Goal: Task Accomplishment & Management: Use online tool/utility

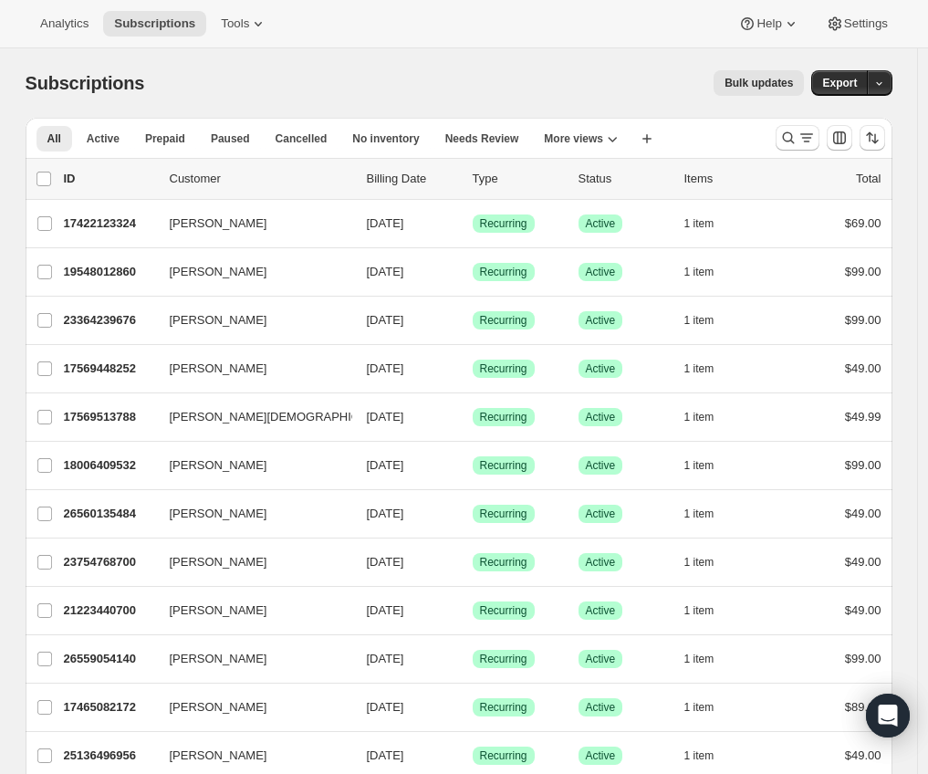
click at [276, 102] on div "Subscriptions. This page is ready Subscriptions Bulk updates More actions Bulk …" at bounding box center [459, 82] width 867 height 69
click at [241, 18] on span "Tools" at bounding box center [235, 23] width 28 height 15
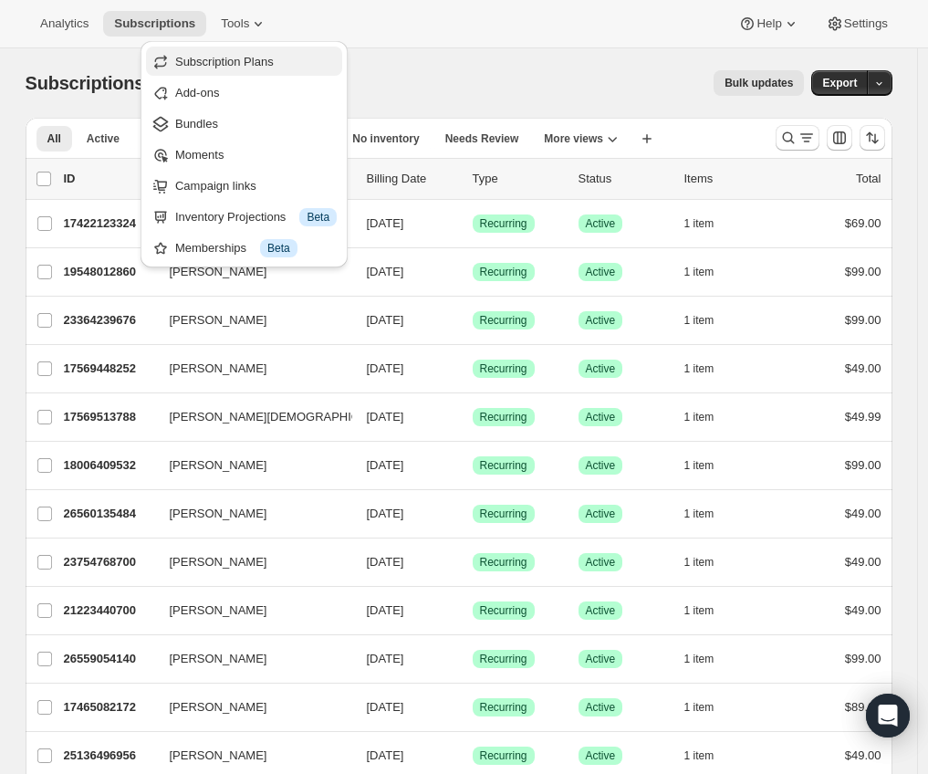
click at [237, 71] on button "Subscription Plans" at bounding box center [244, 61] width 196 height 29
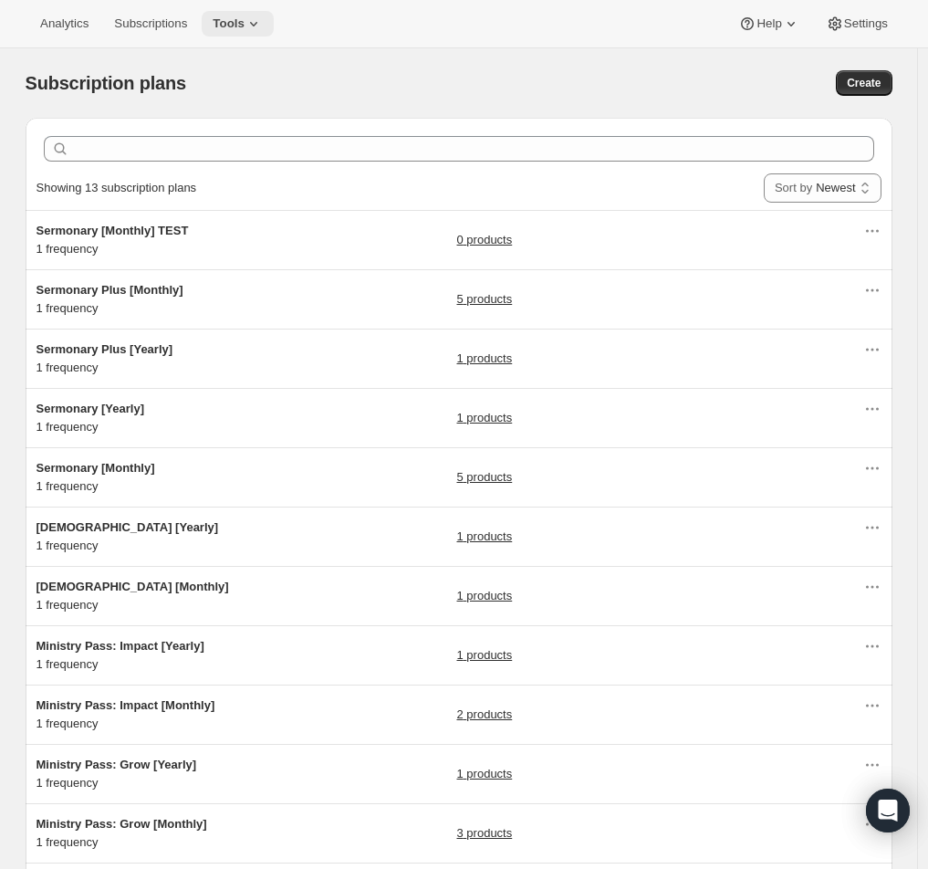
click at [245, 21] on span "Tools" at bounding box center [229, 23] width 32 height 15
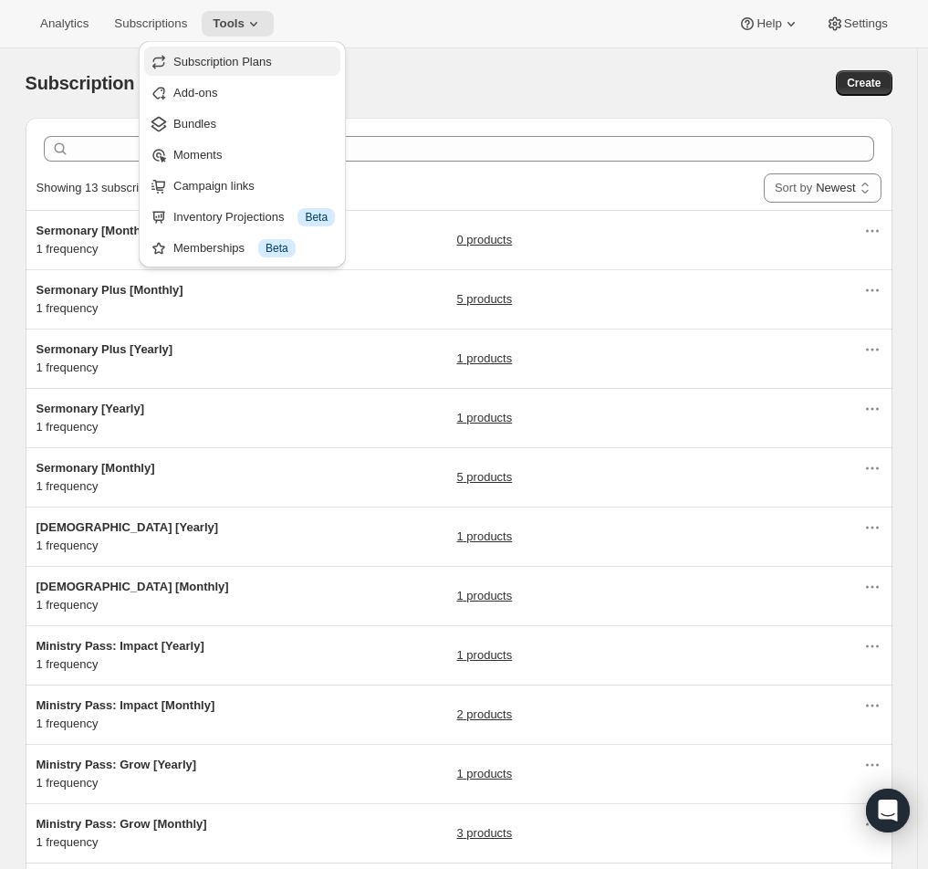
click at [160, 66] on icon "Subscription Plans" at bounding box center [158, 65] width 12 height 6
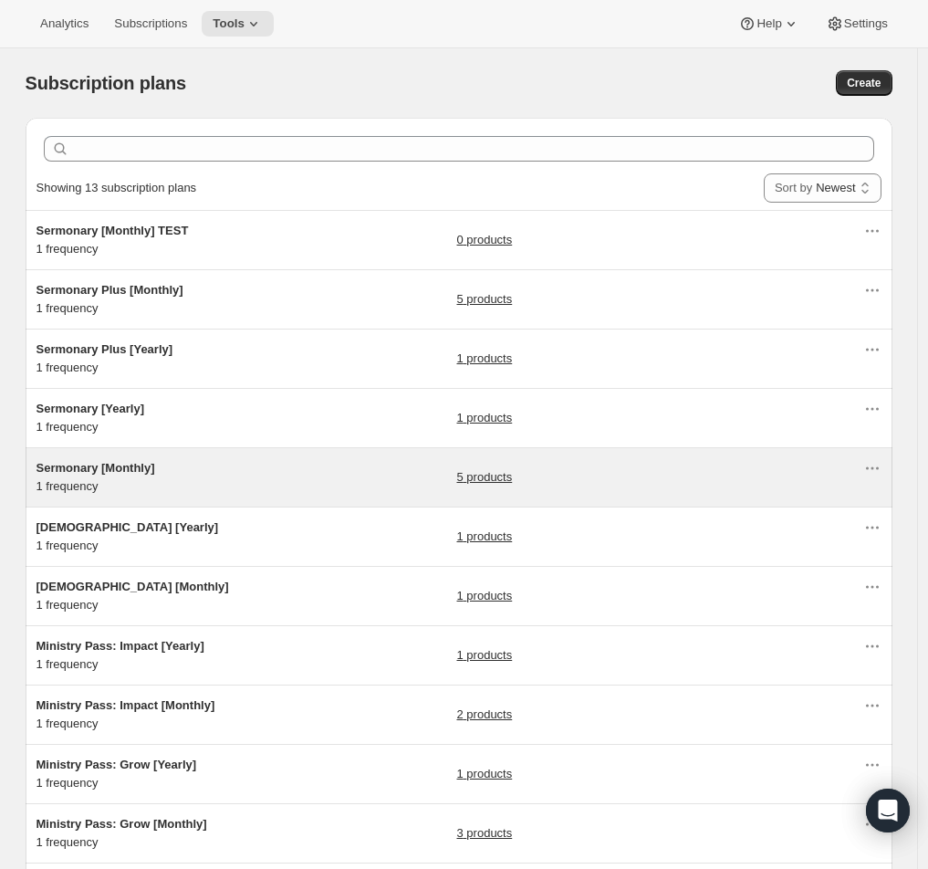
click at [193, 477] on div "Sermonary [Monthly] 1 frequency" at bounding box center [151, 477] width 228 height 37
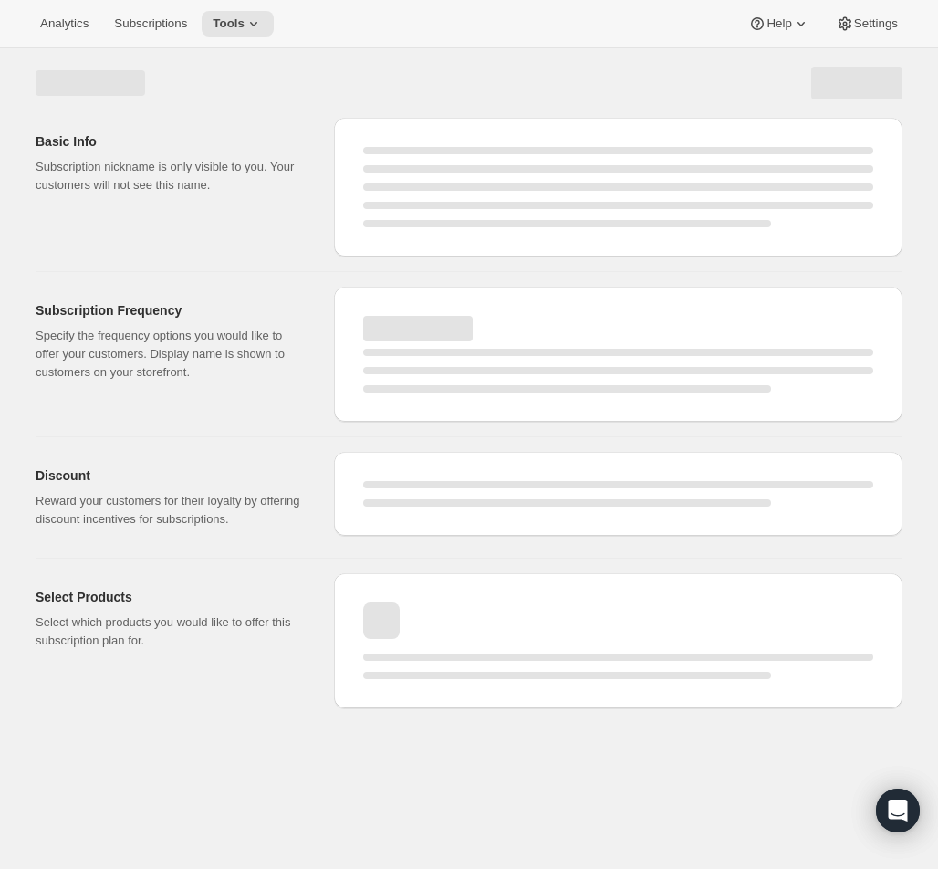
select select "WEEK"
select select "MONTH"
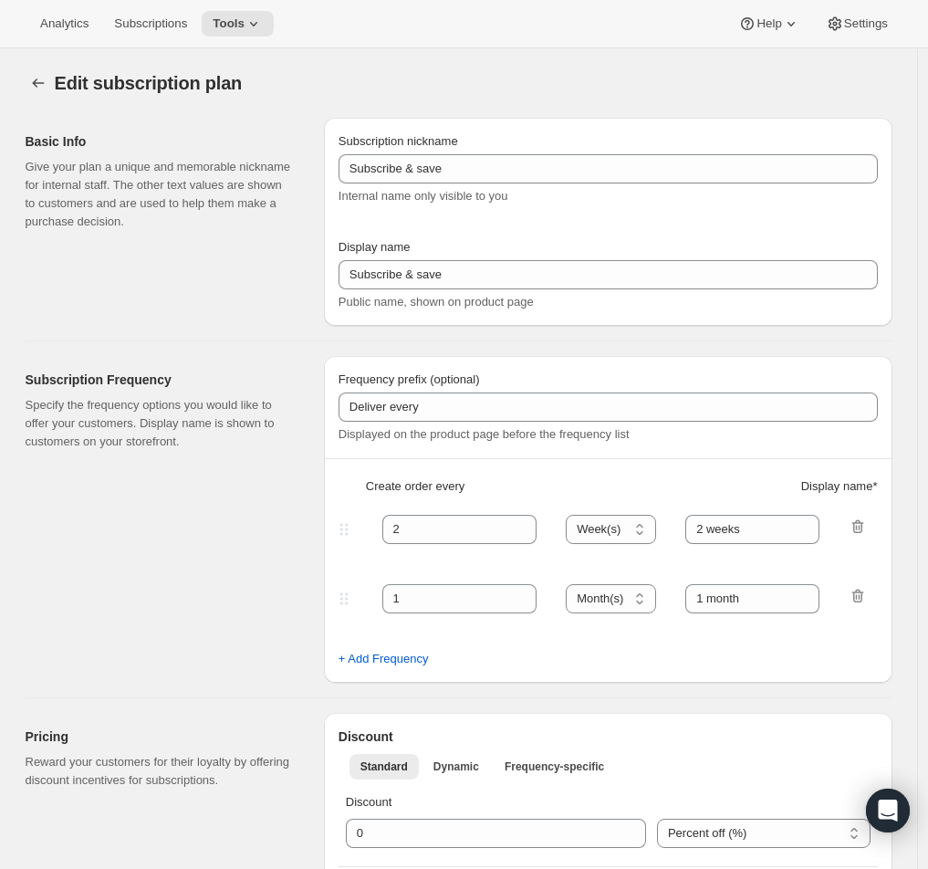
type input "Sermonary [Monthly]"
type input "Monthly Membership"
type input "Your card will be charged"
type input "1"
select select "MONTH"
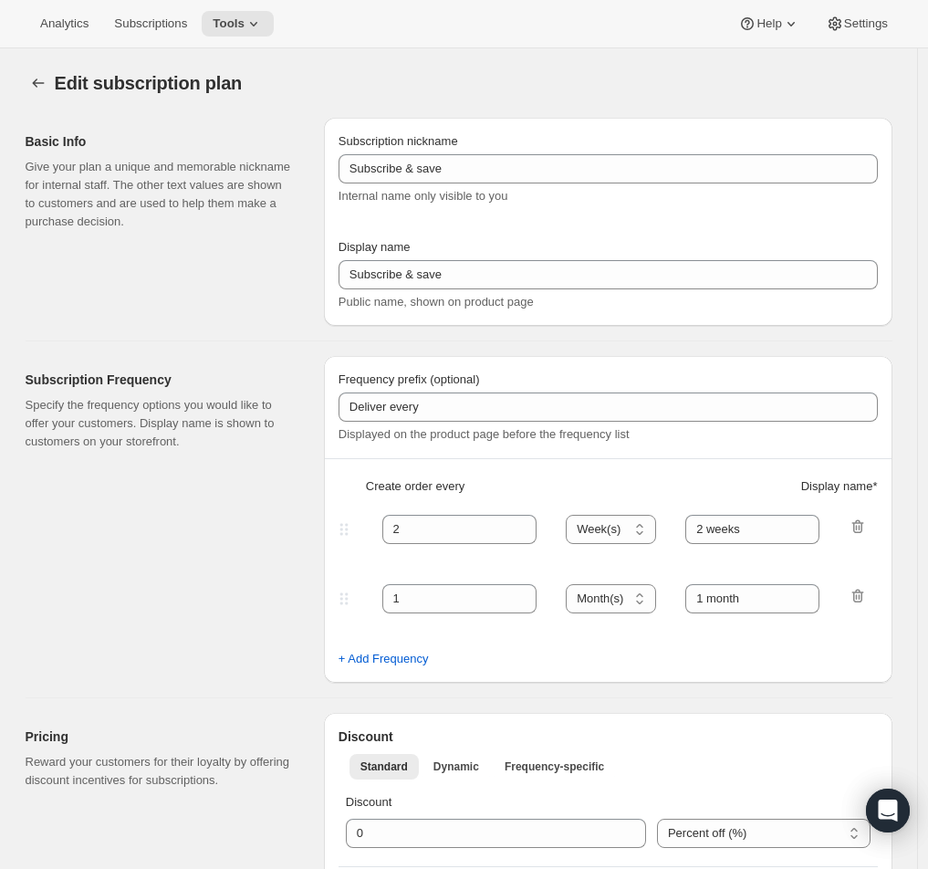
type input "monthly"
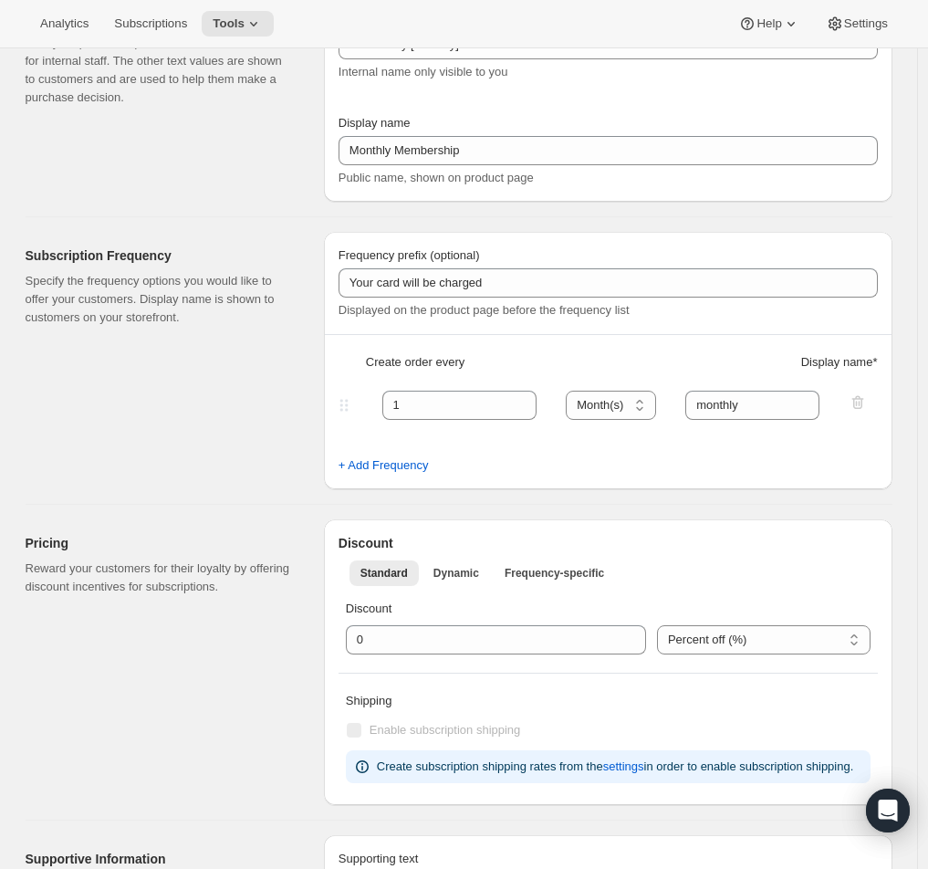
scroll to position [512, 0]
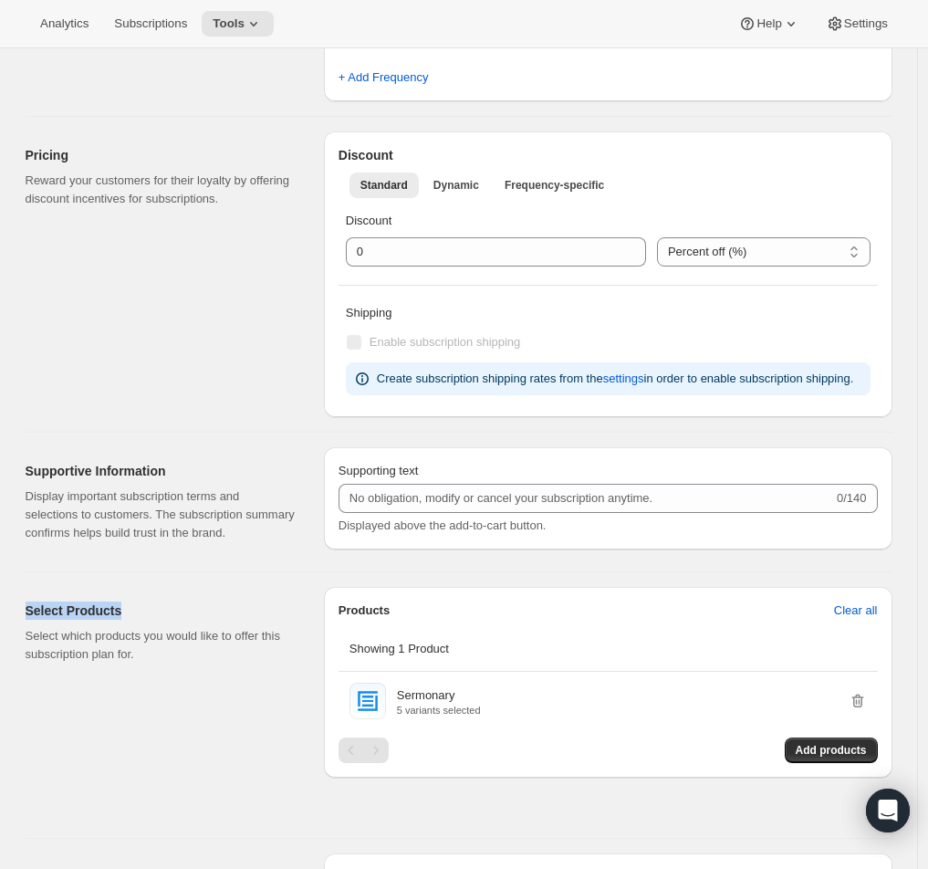
drag, startPoint x: 132, startPoint y: 653, endPoint x: -2, endPoint y: 649, distance: 134.2
copy h2 "Select Products"
click at [807, 758] on span "Add products" at bounding box center [831, 750] width 71 height 15
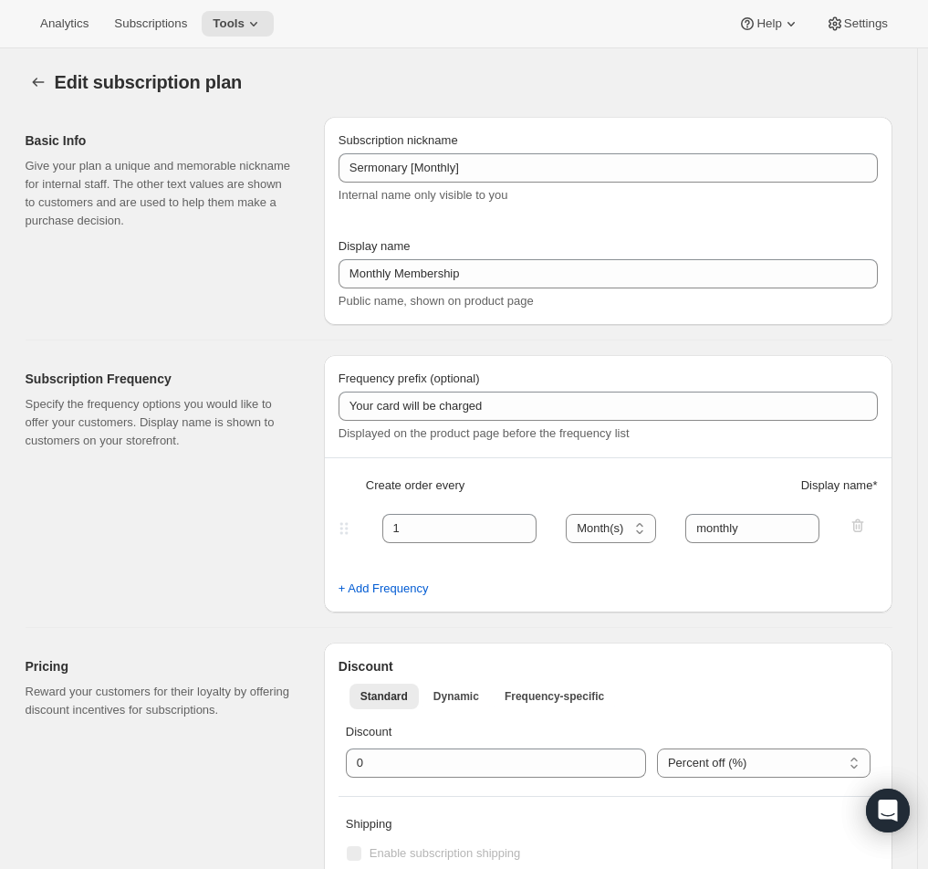
scroll to position [932, 0]
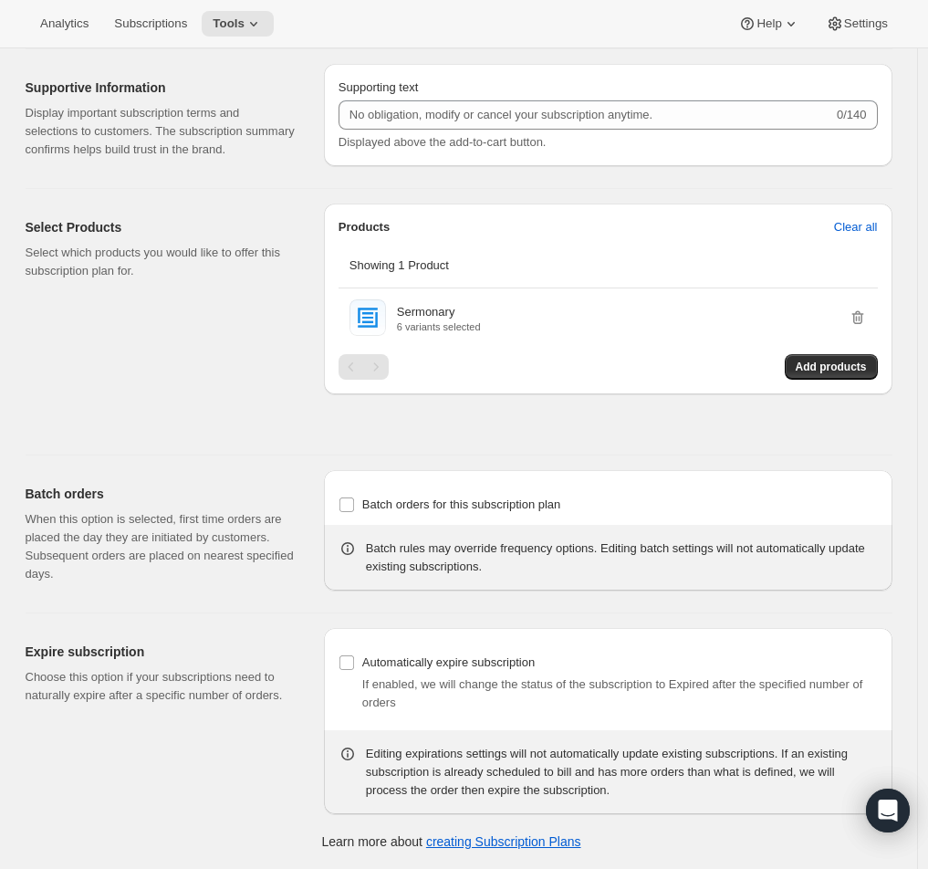
click at [234, 413] on div "Select Products Select which products you would like to offer this subscription…" at bounding box center [168, 322] width 284 height 236
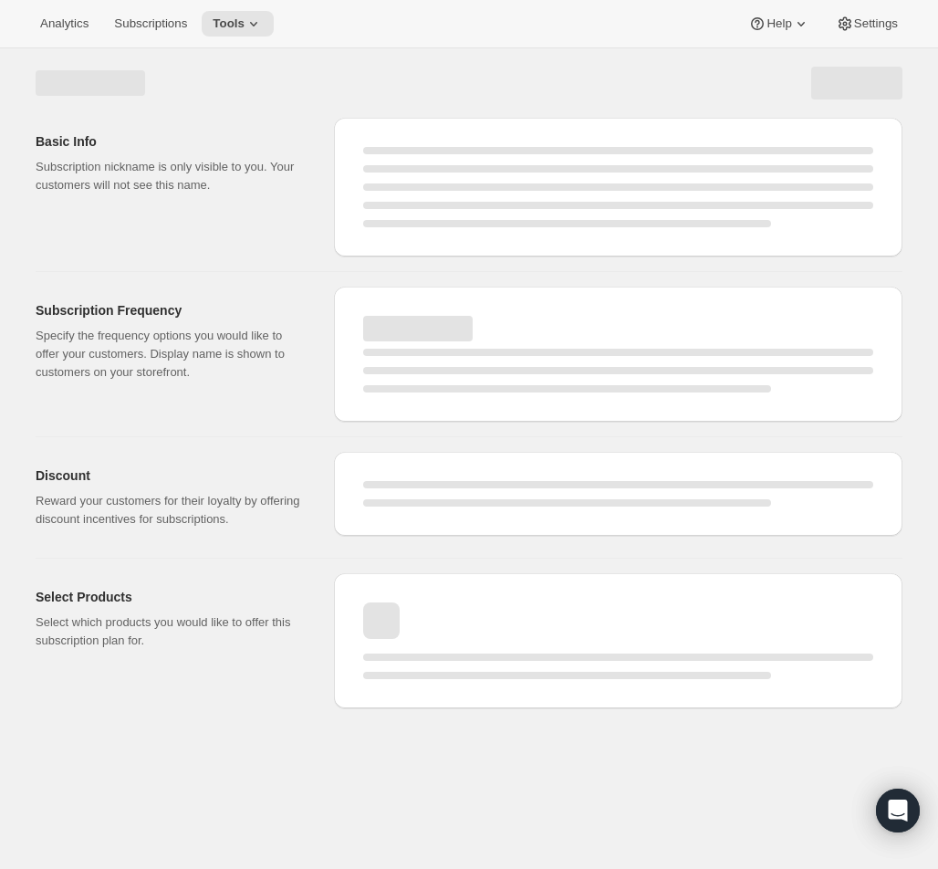
select select "WEEK"
select select "MONTH"
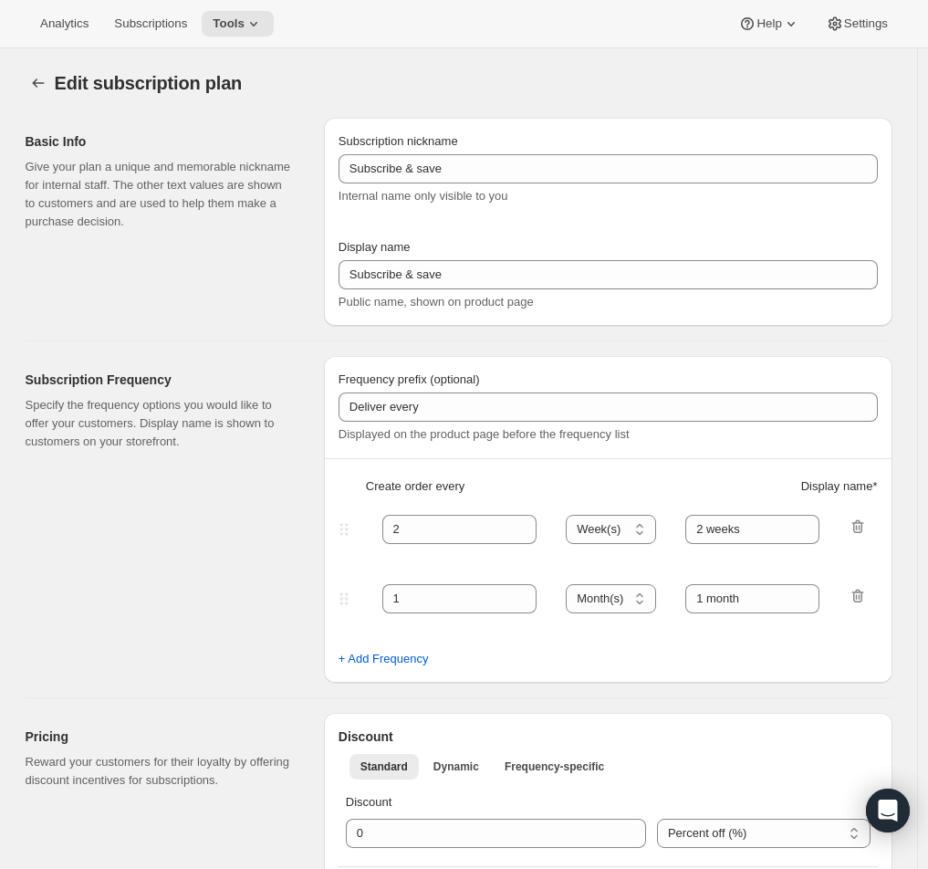
type input "Sermonary [Monthly]"
type input "Monthly Membership"
type input "Your card will be charged"
type input "1"
select select "MONTH"
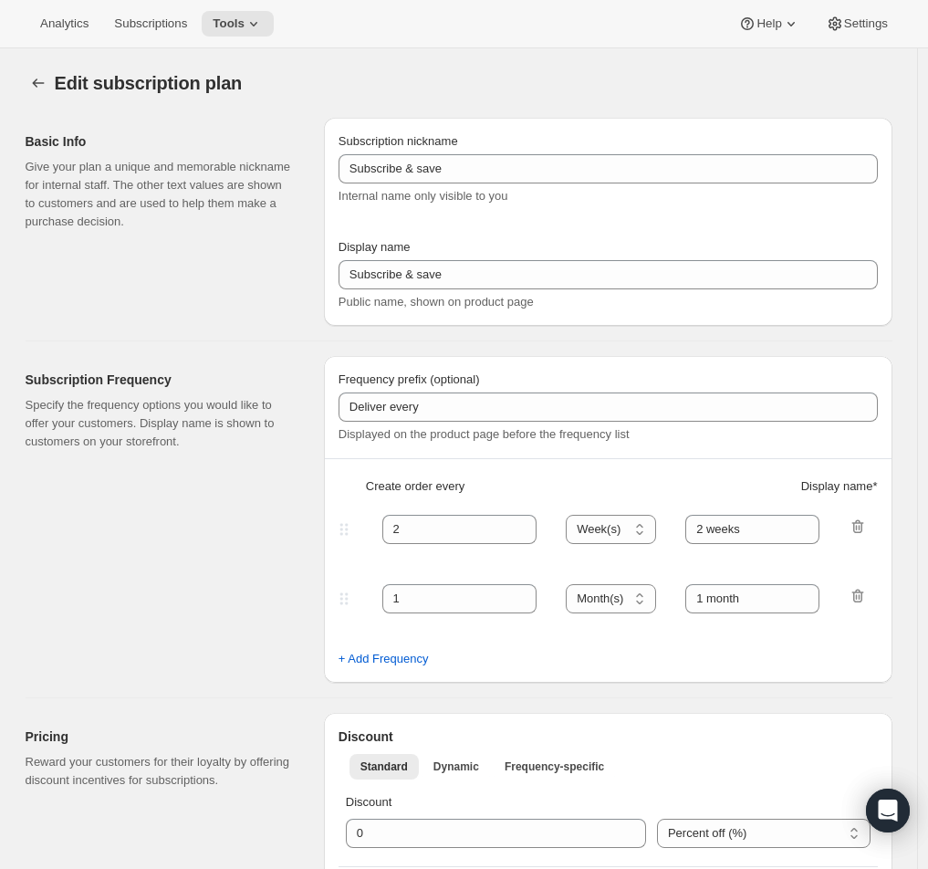
type input "monthly"
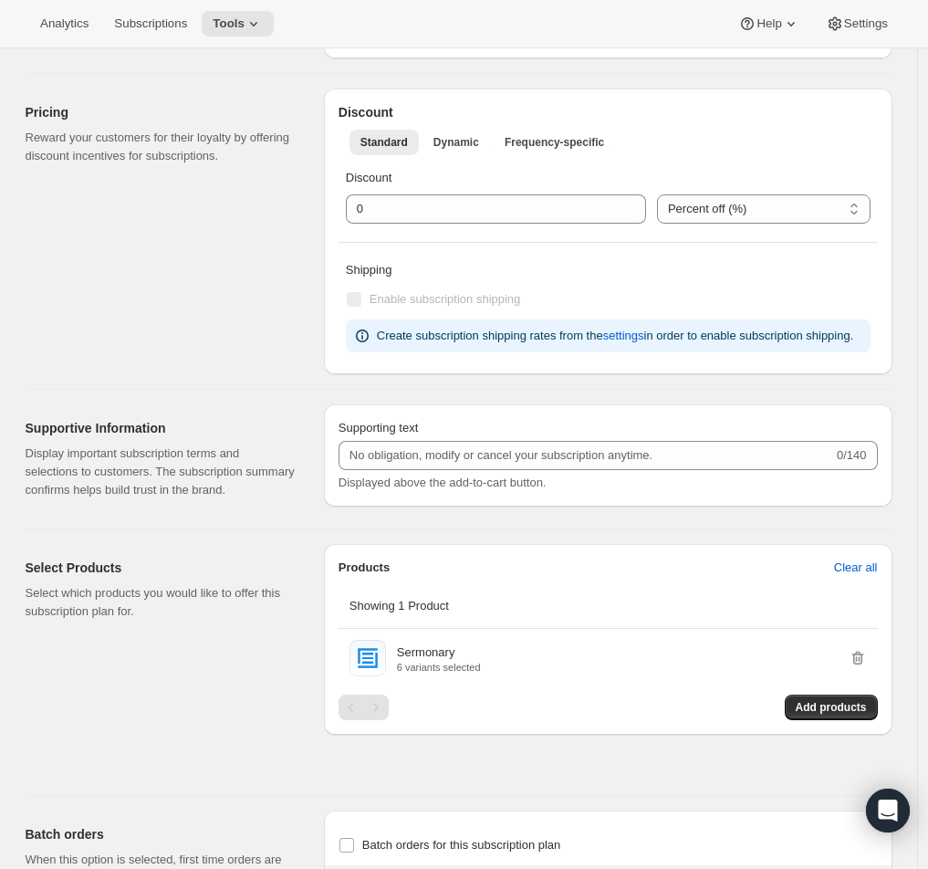
scroll to position [583, 0]
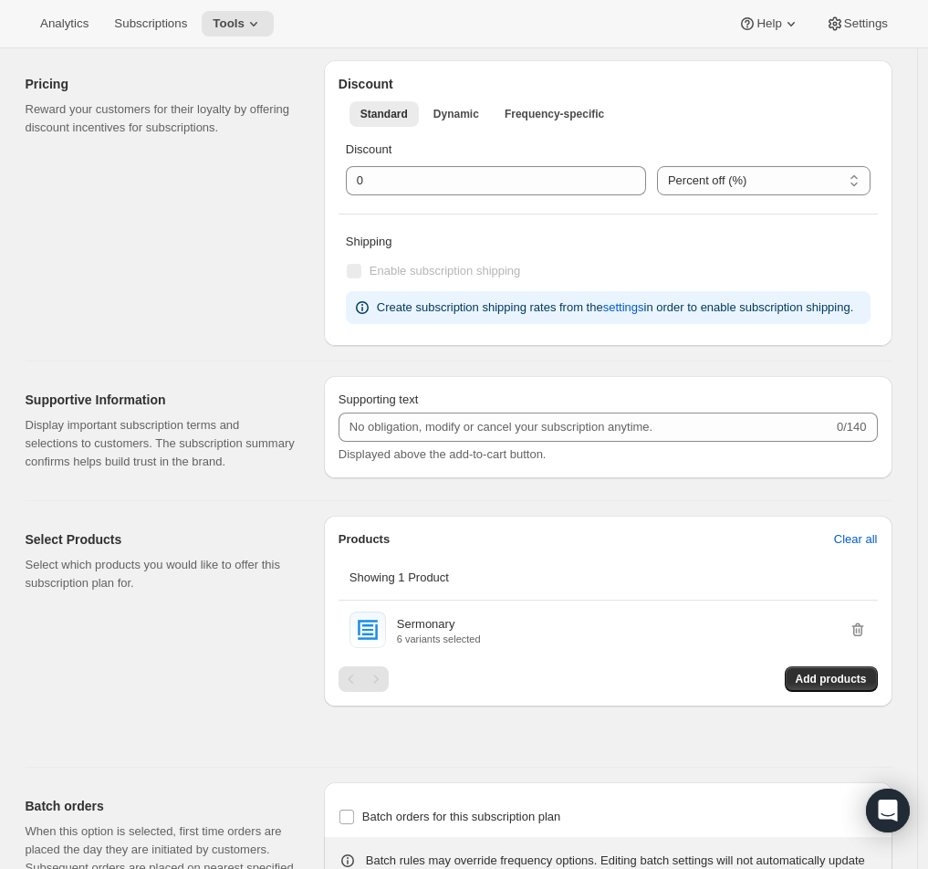
click at [288, 136] on p "Reward your customers for their loyalty by offering discount incentives for sub…" at bounding box center [160, 118] width 269 height 37
click at [274, 22] on button "Tools" at bounding box center [238, 24] width 72 height 26
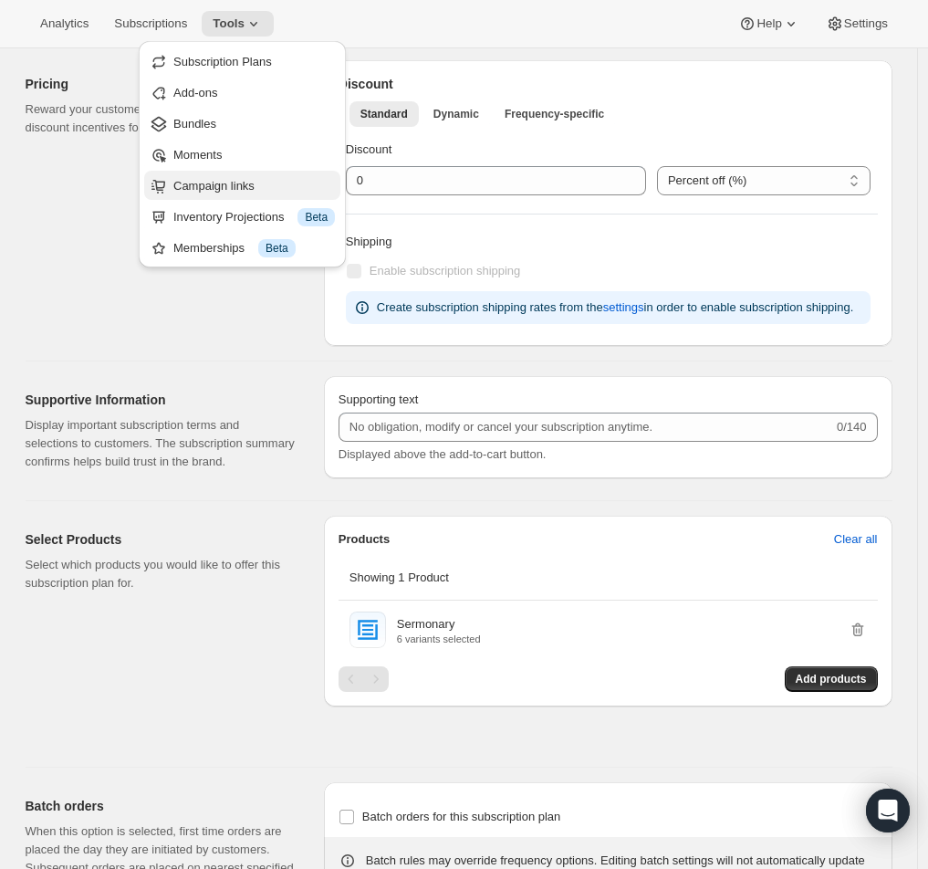
click at [255, 187] on span "Campaign links" at bounding box center [213, 186] width 81 height 14
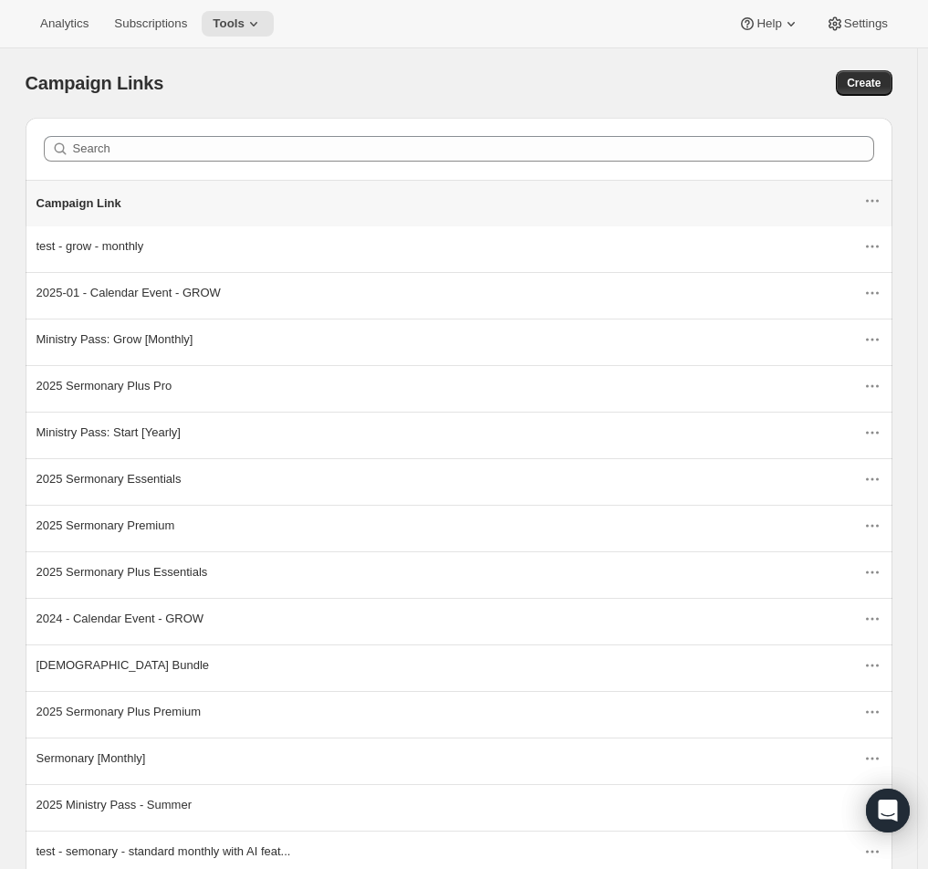
click at [853, 97] on div "Campaign Links. This page is ready Campaign Links Create" at bounding box center [459, 82] width 867 height 69
click at [874, 78] on span "Create" at bounding box center [864, 83] width 34 height 15
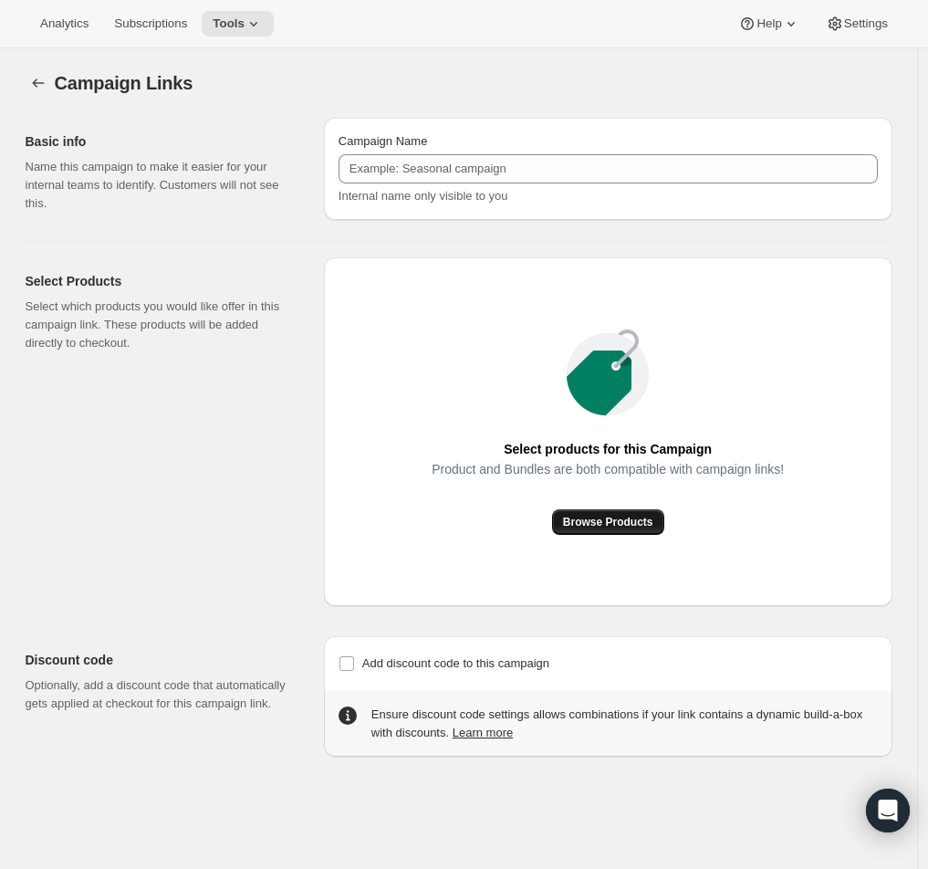
click at [631, 532] on button "Browse Products" at bounding box center [608, 522] width 112 height 26
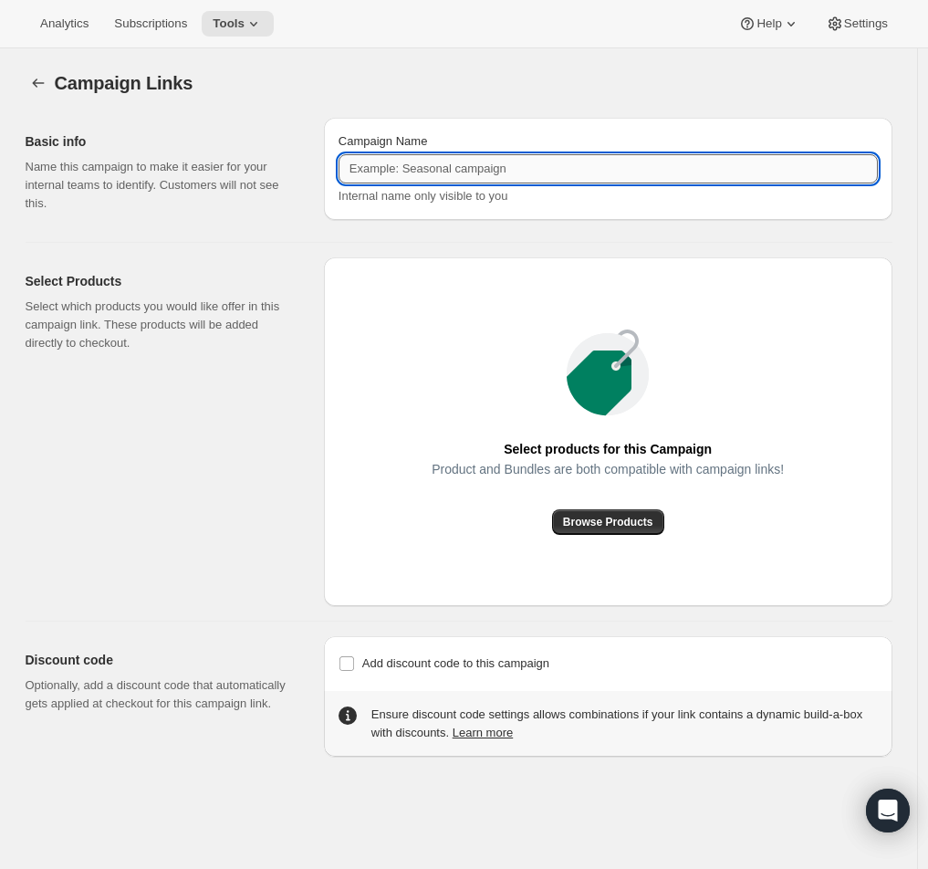
click at [417, 173] on input "Campaign Name" at bounding box center [608, 168] width 539 height 29
drag, startPoint x: 450, startPoint y: 167, endPoint x: 669, endPoint y: 180, distance: 219.4
click at [669, 180] on input "2025 Sermonary Plus Premium" at bounding box center [608, 168] width 539 height 29
paste input "August Offer"
drag, startPoint x: 629, startPoint y: 177, endPoint x: 131, endPoint y: 147, distance: 498.3
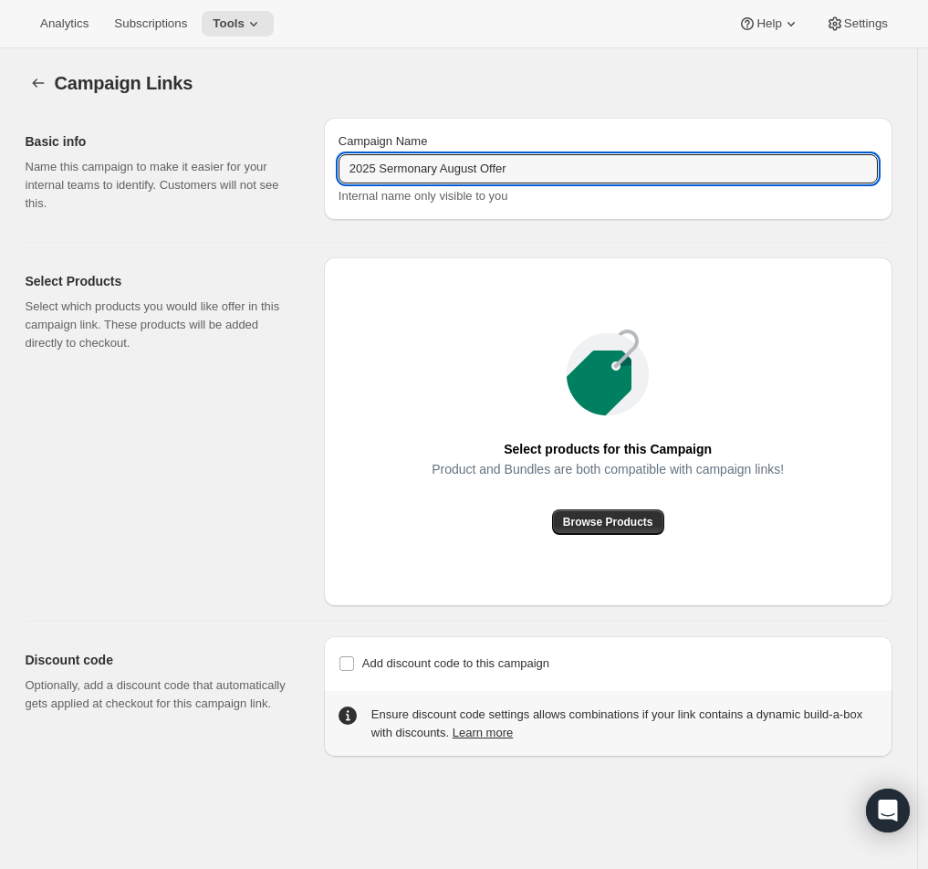
click at [131, 146] on div "Basic info Name this campaign to make it easier for your internal teams to iden…" at bounding box center [452, 165] width 882 height 124
type input "2025 Sermonary August Offer"
click at [624, 102] on div "Campaign Links. This page is ready Campaign Links" at bounding box center [459, 82] width 867 height 69
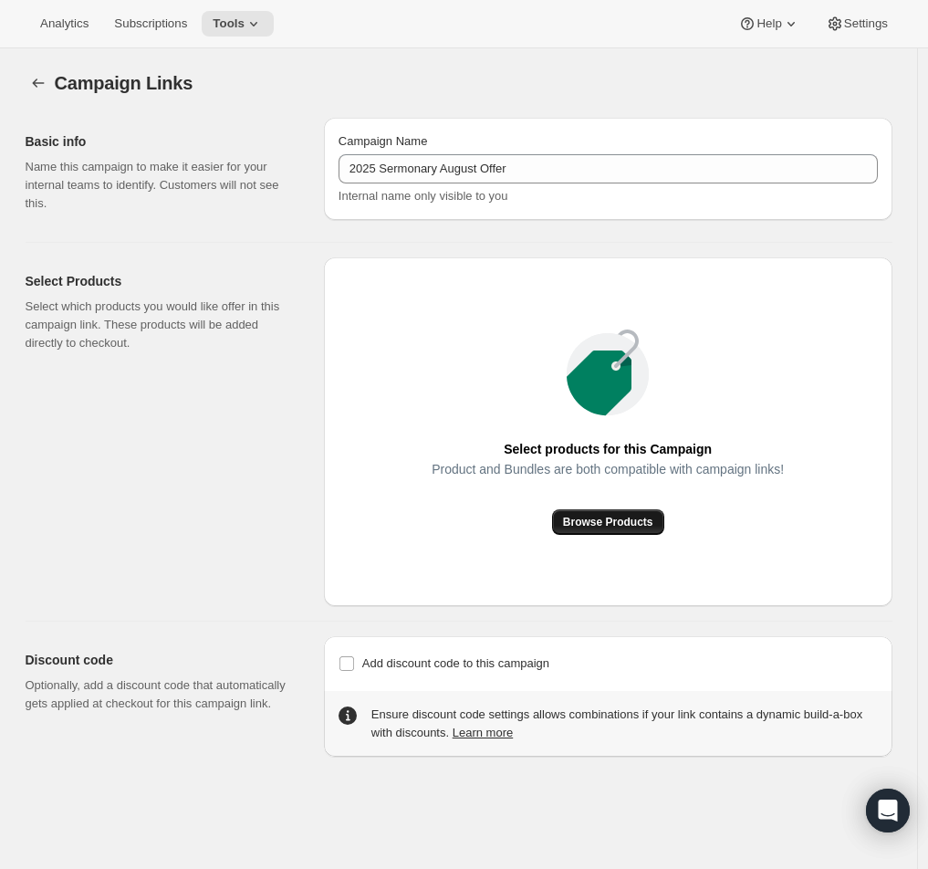
click at [637, 524] on span "Browse Products" at bounding box center [608, 522] width 90 height 15
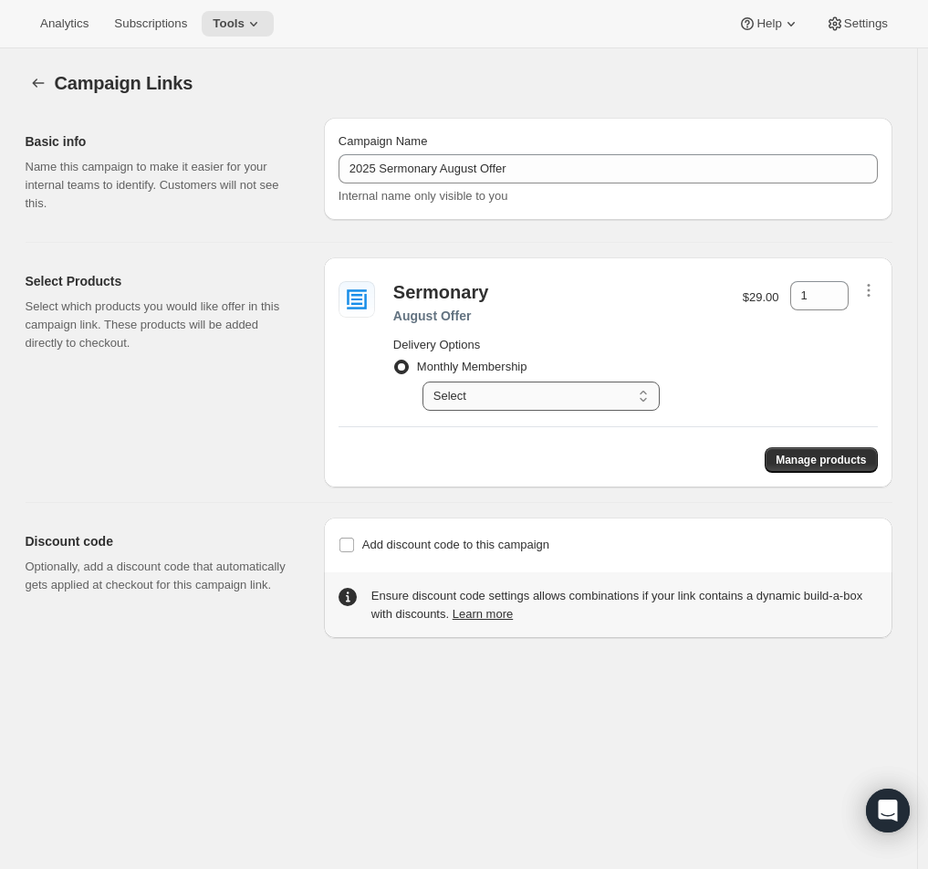
click at [474, 396] on select "Select Your card will be charged monthly" at bounding box center [541, 395] width 237 height 29
select select "gid://shopify/SellingPlan/689644241212"
click at [427, 381] on select "Select Your card will be charged monthly" at bounding box center [541, 395] width 237 height 29
click at [644, 407] on select "Select Your card will be charged monthly" at bounding box center [541, 395] width 237 height 29
click at [505, 367] on span "Monthly Membership" at bounding box center [472, 367] width 110 height 14
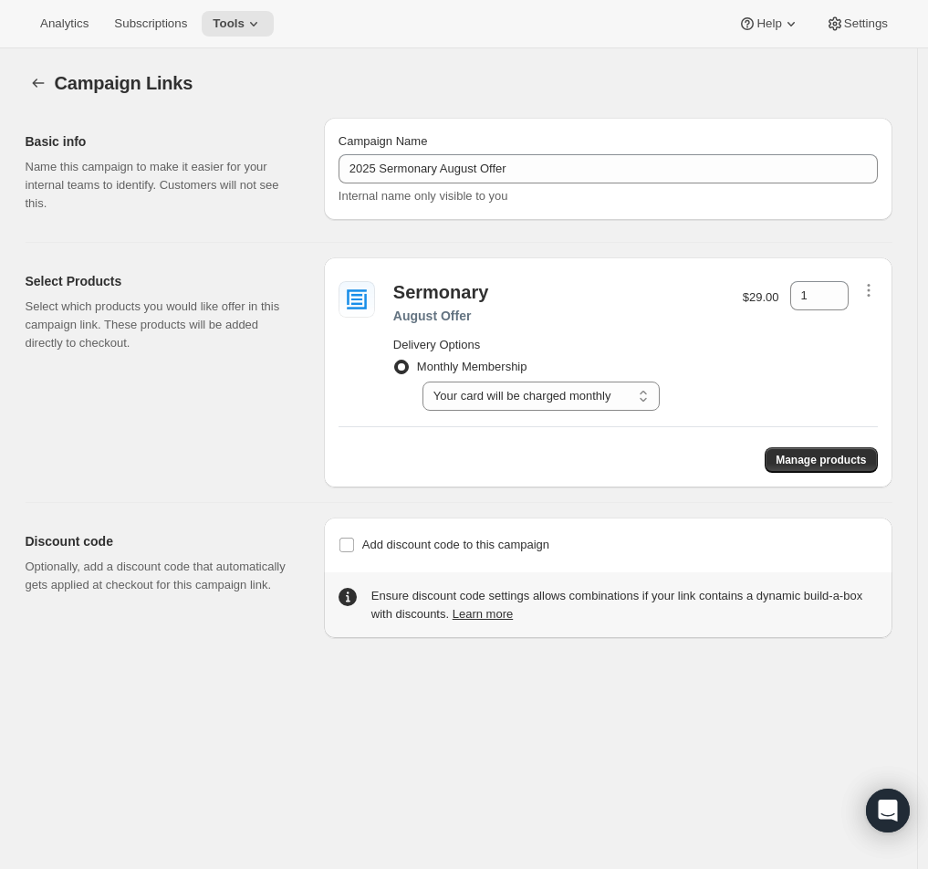
click at [395, 360] on input "Monthly Membership" at bounding box center [394, 360] width 1 height 1
click at [443, 545] on span "Add discount code to this campaign" at bounding box center [455, 545] width 187 height 14
click at [354, 545] on input "Add discount code to this campaign" at bounding box center [347, 545] width 15 height 15
click at [443, 545] on span "Add discount code to this campaign" at bounding box center [455, 545] width 187 height 14
click at [354, 545] on input "Add discount code to this campaign" at bounding box center [347, 545] width 15 height 15
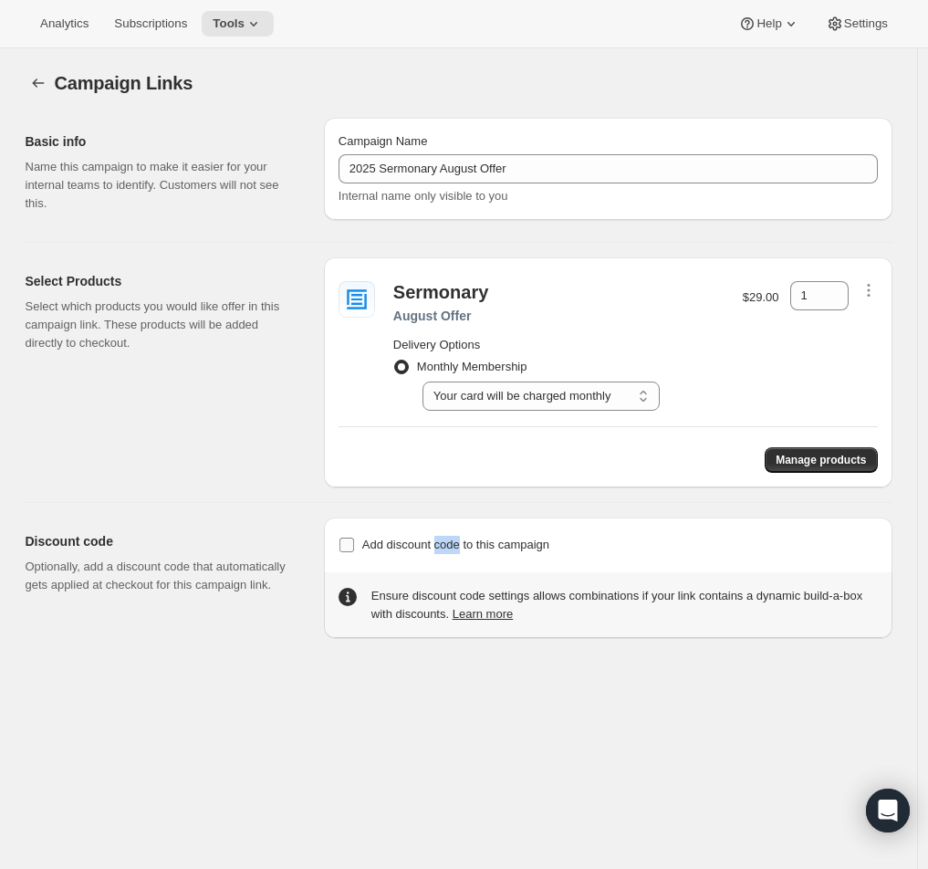
click at [346, 548] on input "Add discount code to this campaign" at bounding box center [347, 545] width 15 height 15
checkbox input "true"
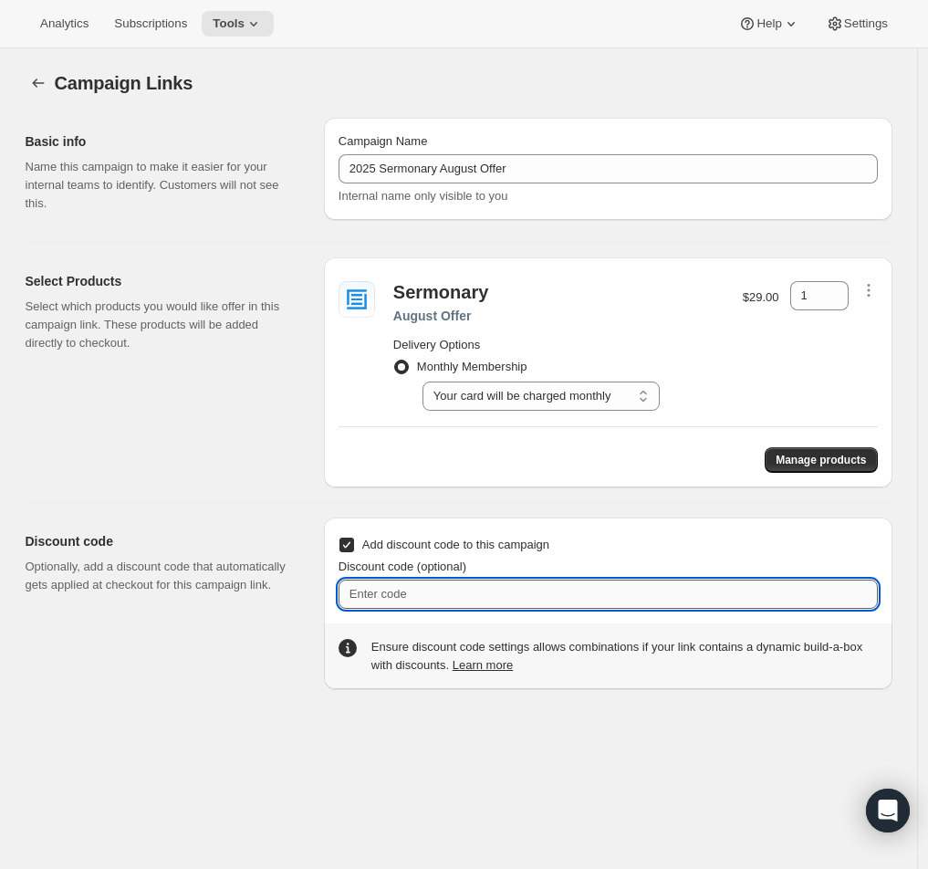
click at [447, 588] on input "Discount code (optional)" at bounding box center [608, 594] width 539 height 29
paste input "14 Day Free Trial"
type input "14 Day Free Trial"
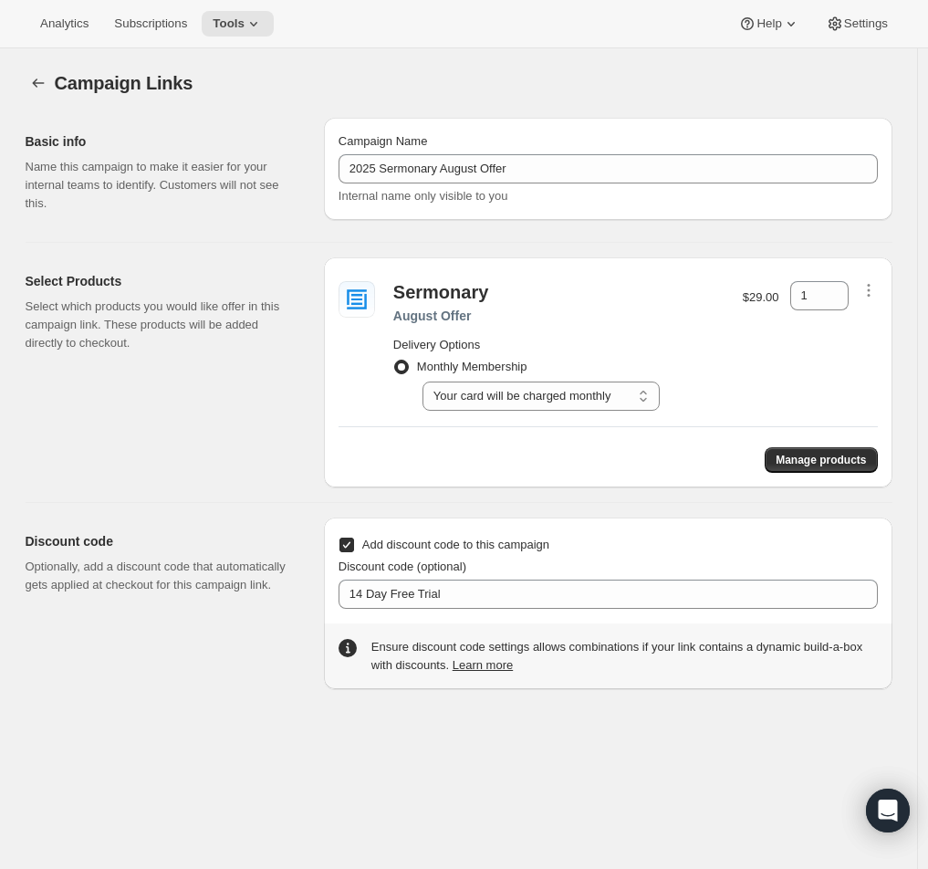
click at [263, 511] on div "Discount code Optionally, add a discount code that automatically gets applied a…" at bounding box center [452, 596] width 882 height 186
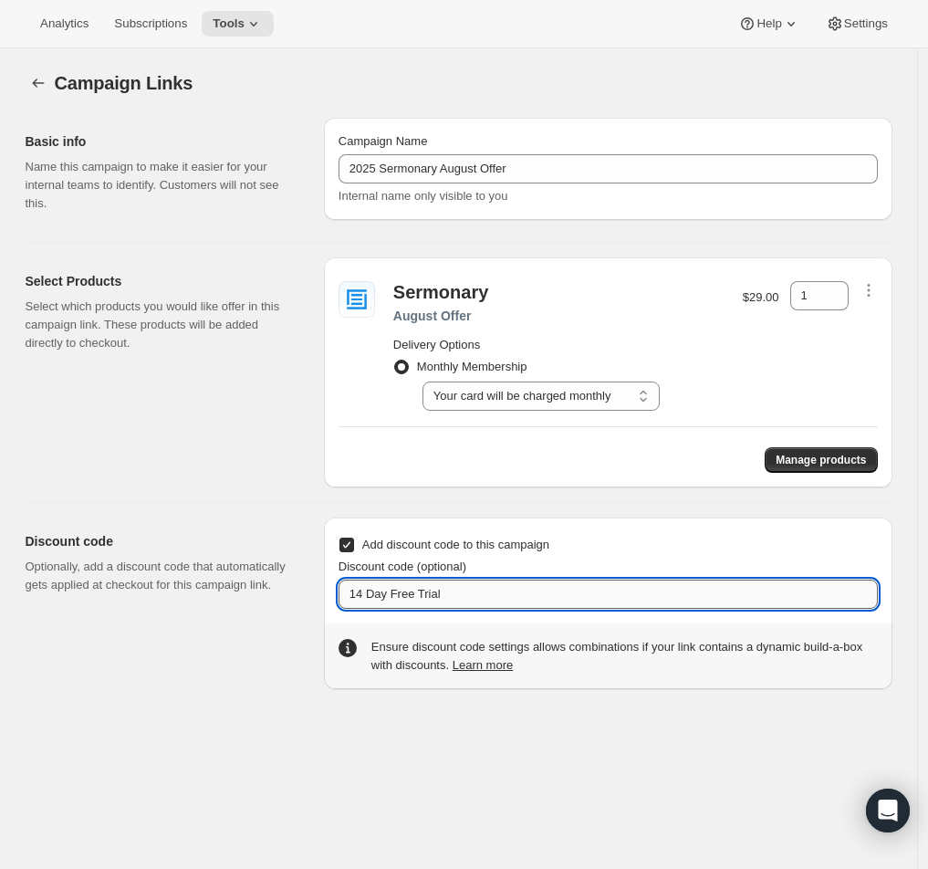
click at [357, 594] on input "14 Day Free Trial" at bounding box center [608, 594] width 539 height 29
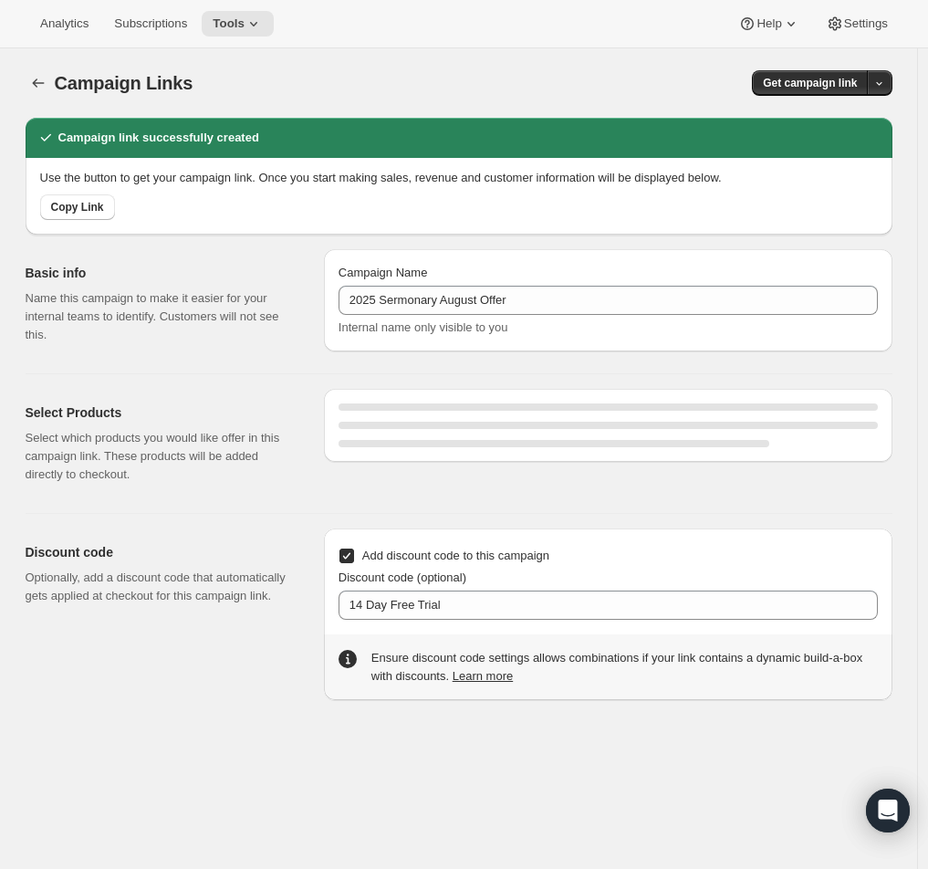
select select "gid://shopify/SellingPlan/689644241212"
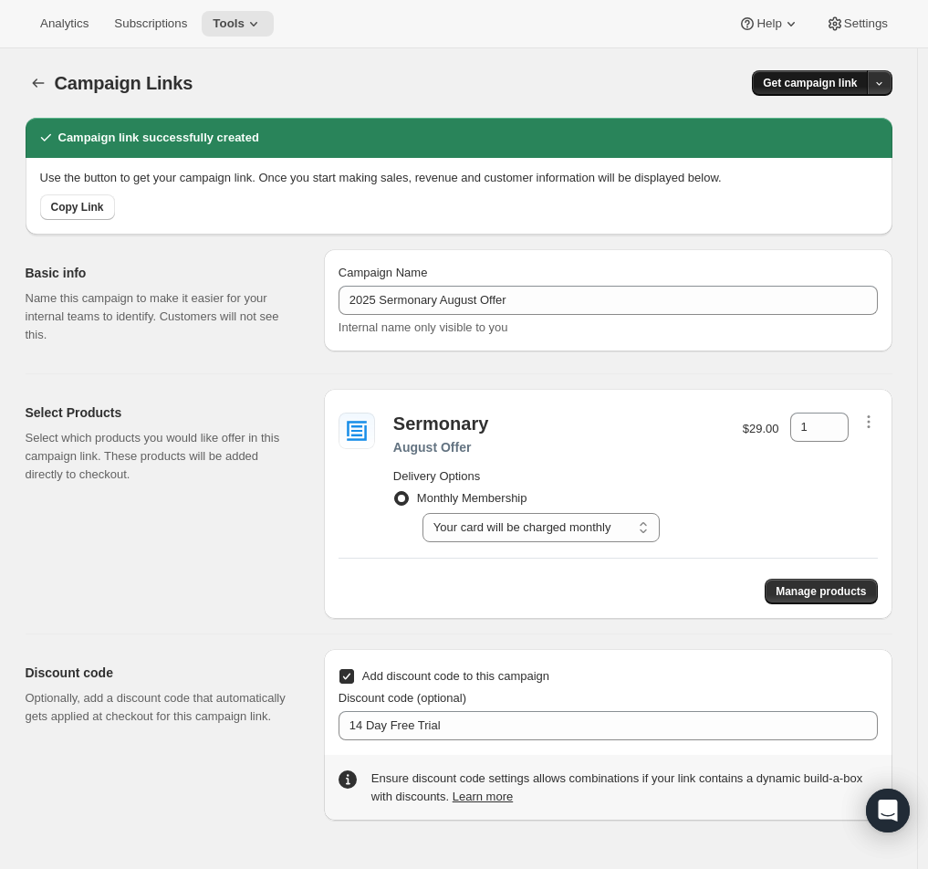
click at [840, 88] on span "Get campaign link" at bounding box center [810, 83] width 94 height 15
click at [847, 128] on span "Copy Link" at bounding box center [859, 121] width 53 height 14
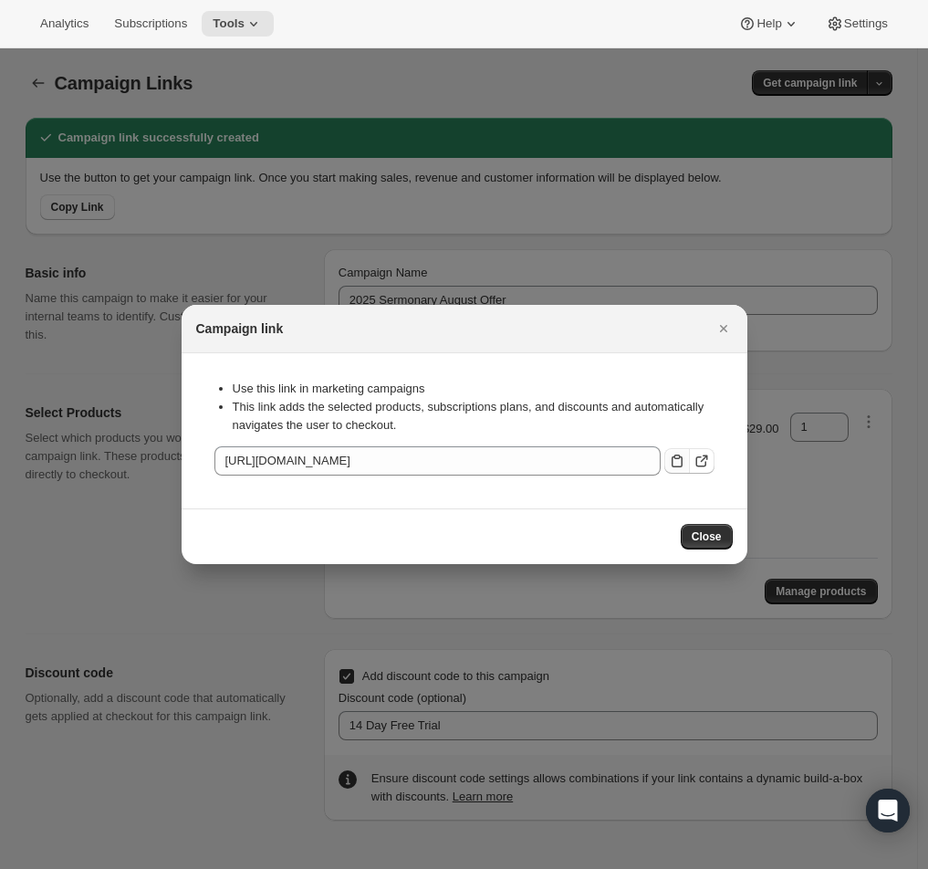
click at [674, 469] on icon ":r3t:" at bounding box center [677, 461] width 18 height 18
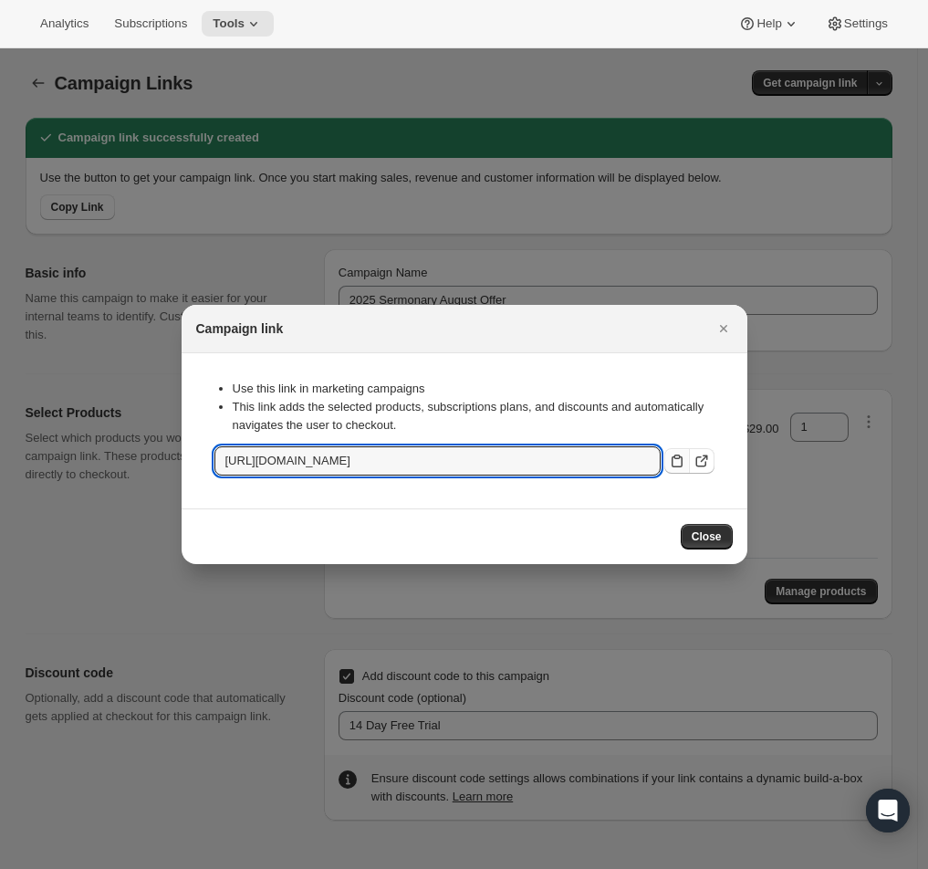
click at [673, 460] on icon ":r3t:" at bounding box center [677, 461] width 18 height 18
click at [709, 320] on div "Campaign link" at bounding box center [464, 328] width 537 height 18
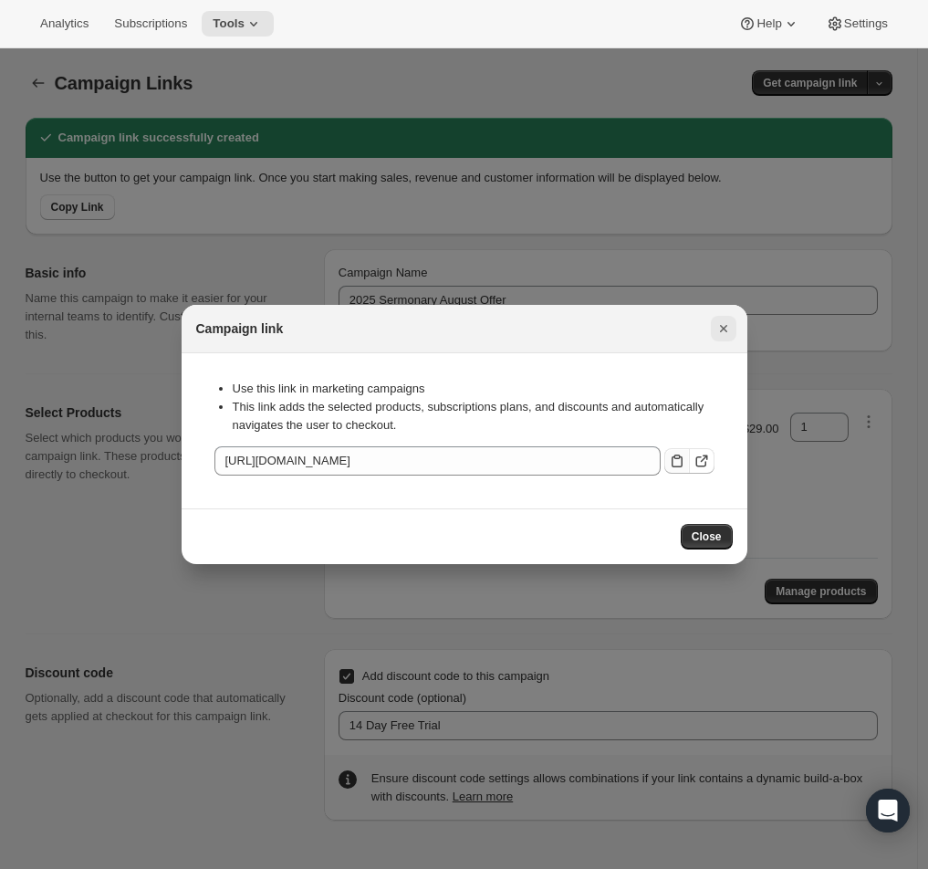
click at [720, 322] on icon "Close" at bounding box center [724, 328] width 18 height 18
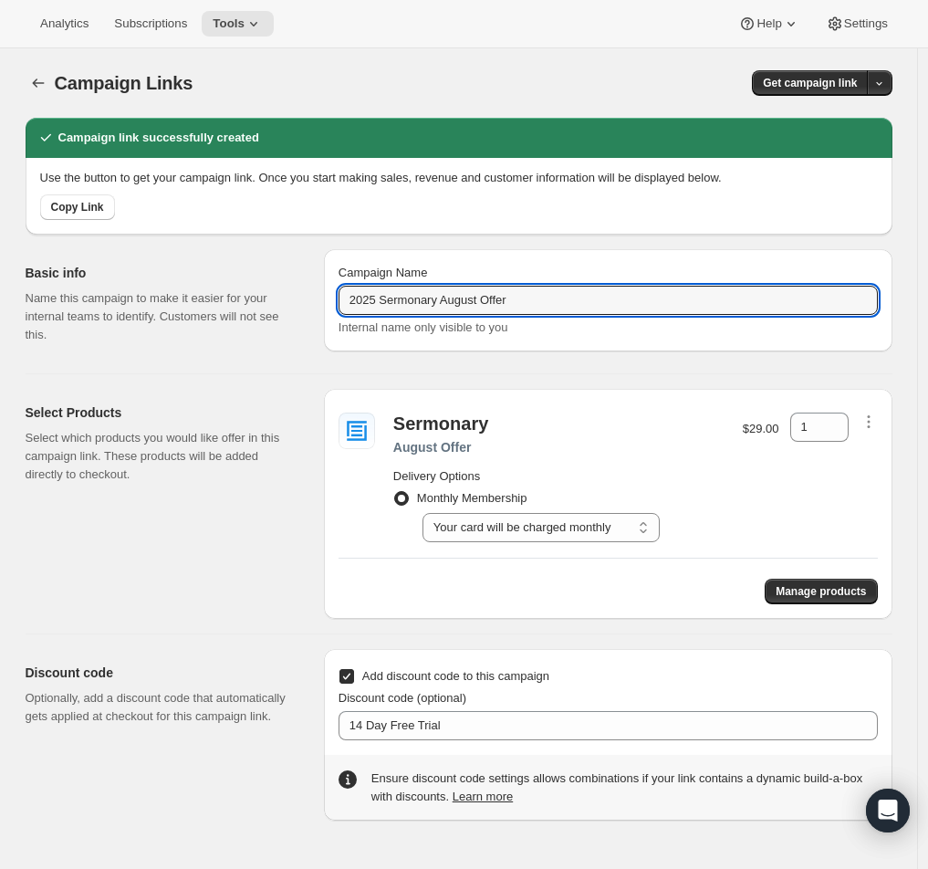
drag, startPoint x: 611, startPoint y: 304, endPoint x: 249, endPoint y: 245, distance: 367.1
click at [232, 267] on div "Basic info Name this campaign to make it easier for your internal teams to iden…" at bounding box center [452, 297] width 882 height 124
paste input "Checkout Tags"
type input "2025 Sermonary August Offer"
drag, startPoint x: 805, startPoint y: 183, endPoint x: 815, endPoint y: 88, distance: 96.4
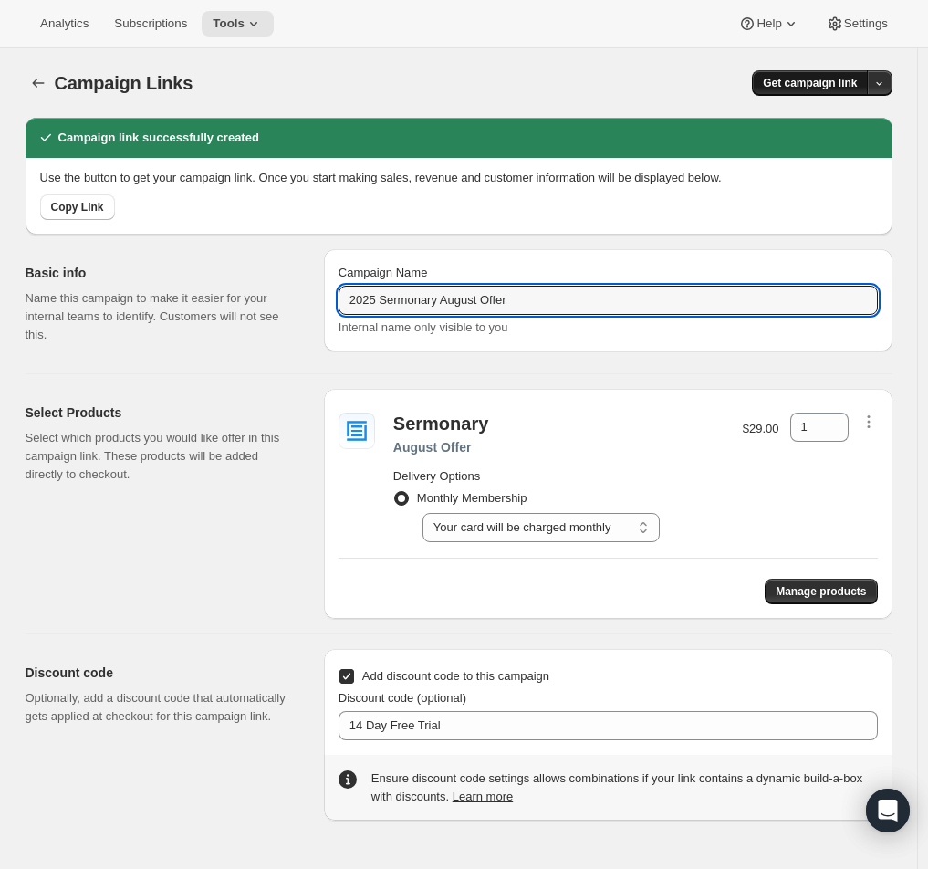
click at [806, 180] on p "Use the button to get your campaign link. Once you start making sales, revenue …" at bounding box center [459, 178] width 838 height 18
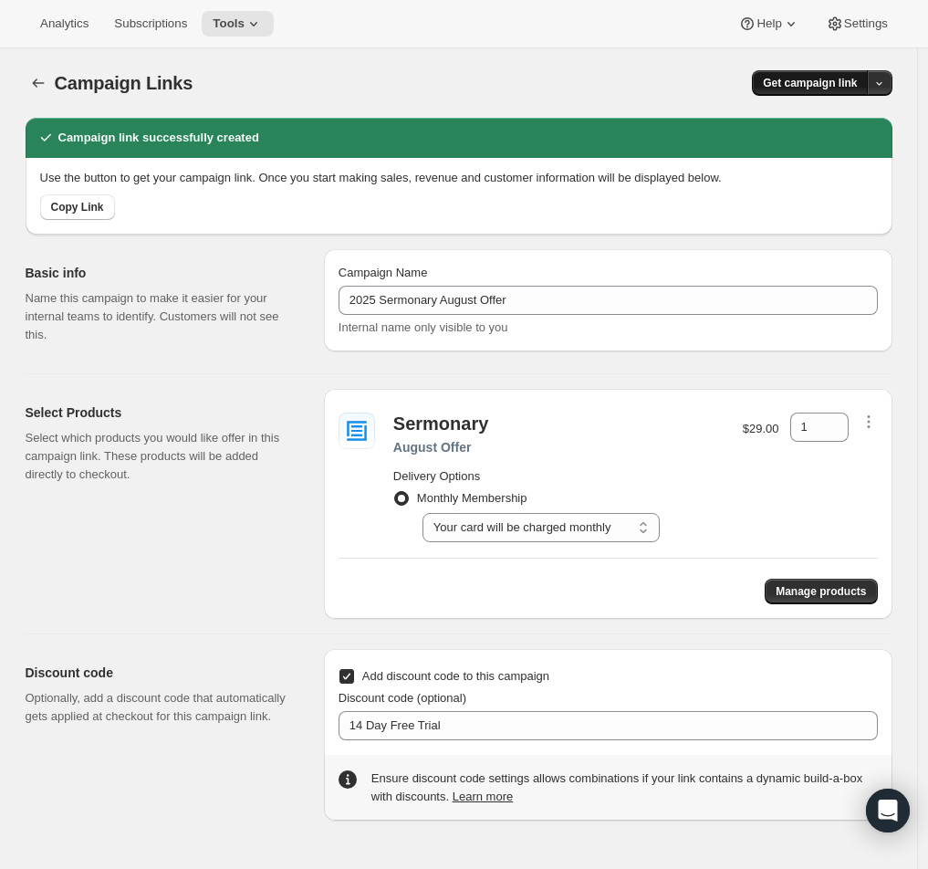
click at [815, 88] on span "Get campaign link" at bounding box center [810, 83] width 94 height 15
click at [830, 110] on button "Copy Link" at bounding box center [848, 120] width 88 height 29
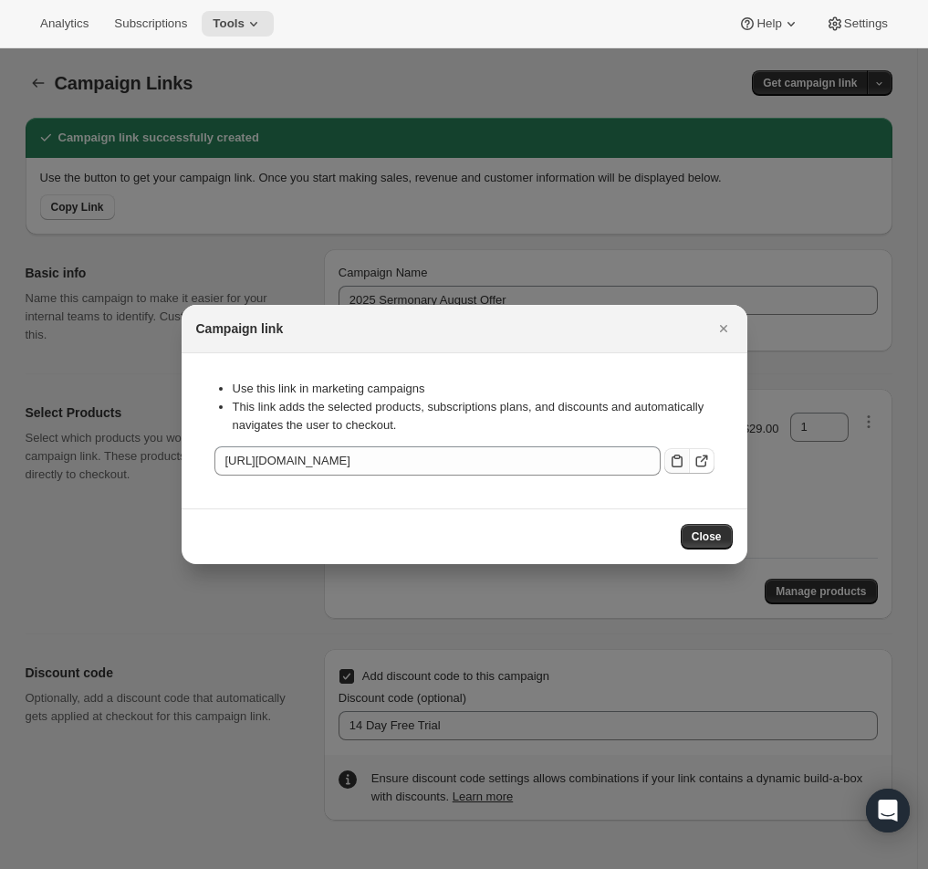
click at [671, 468] on icon ":r3t:" at bounding box center [677, 461] width 18 height 18
click at [613, 491] on div "Use this link in marketing campaigns This link adds the selected products, subs…" at bounding box center [464, 431] width 537 height 126
click at [676, 465] on icon ":r3t:" at bounding box center [677, 461] width 18 height 18
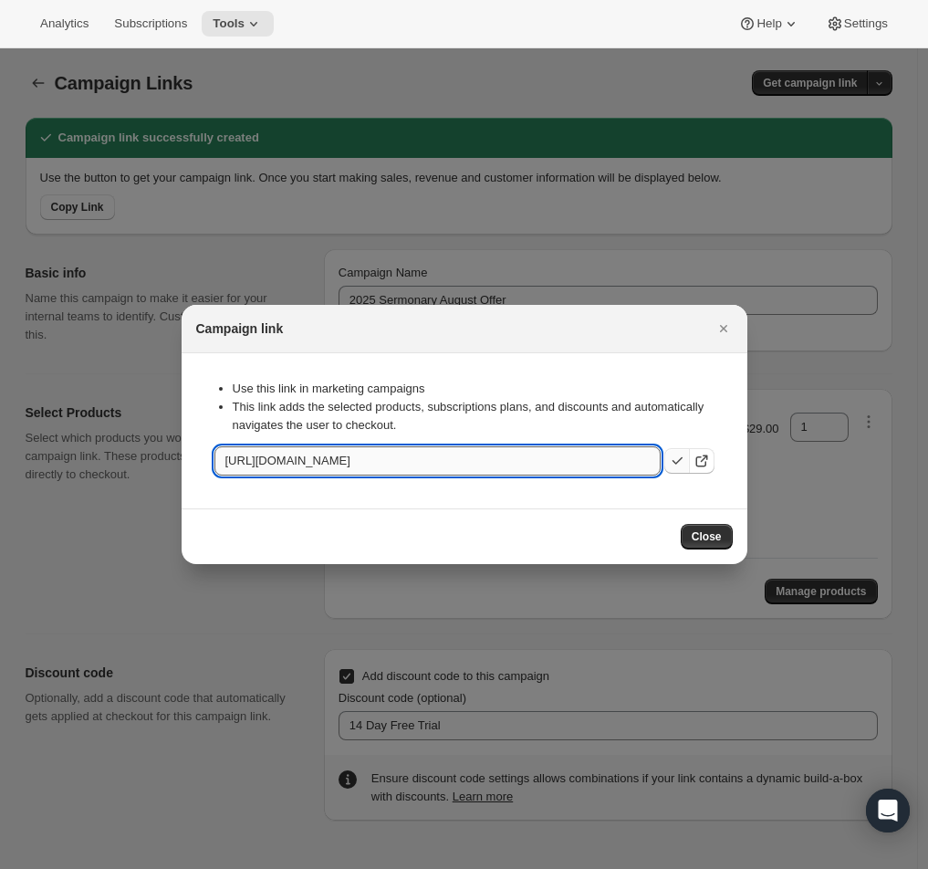
click at [577, 465] on input "https://app.ministrypass.com/tools/bundle-subscriptions/cl/495aaf80-3df7-4e7a-8…" at bounding box center [437, 460] width 446 height 29
drag, startPoint x: 388, startPoint y: 458, endPoint x: 793, endPoint y: 473, distance: 405.5
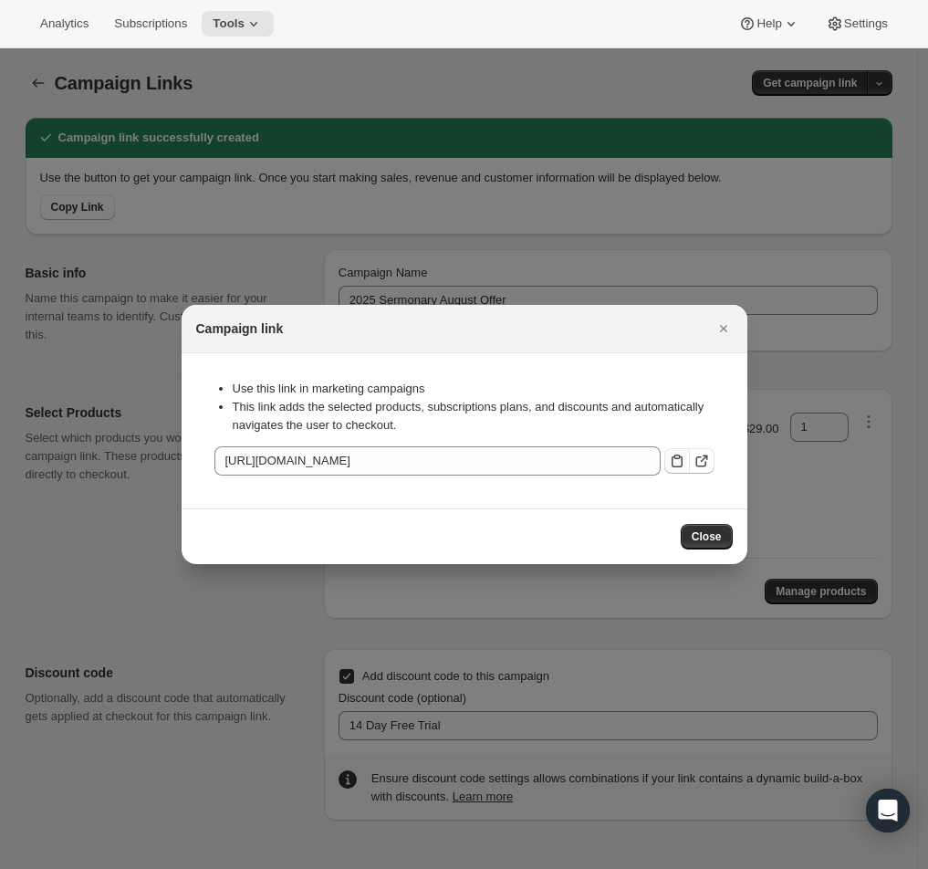
scroll to position [0, 0]
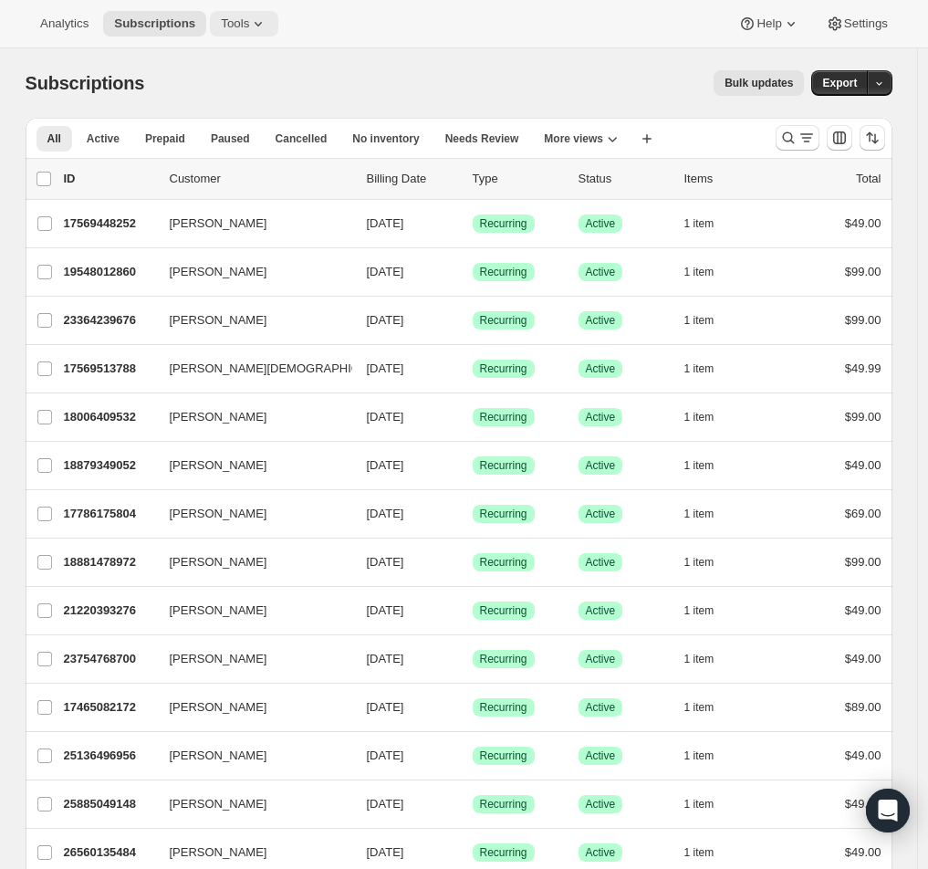
click at [259, 19] on icon at bounding box center [258, 24] width 18 height 18
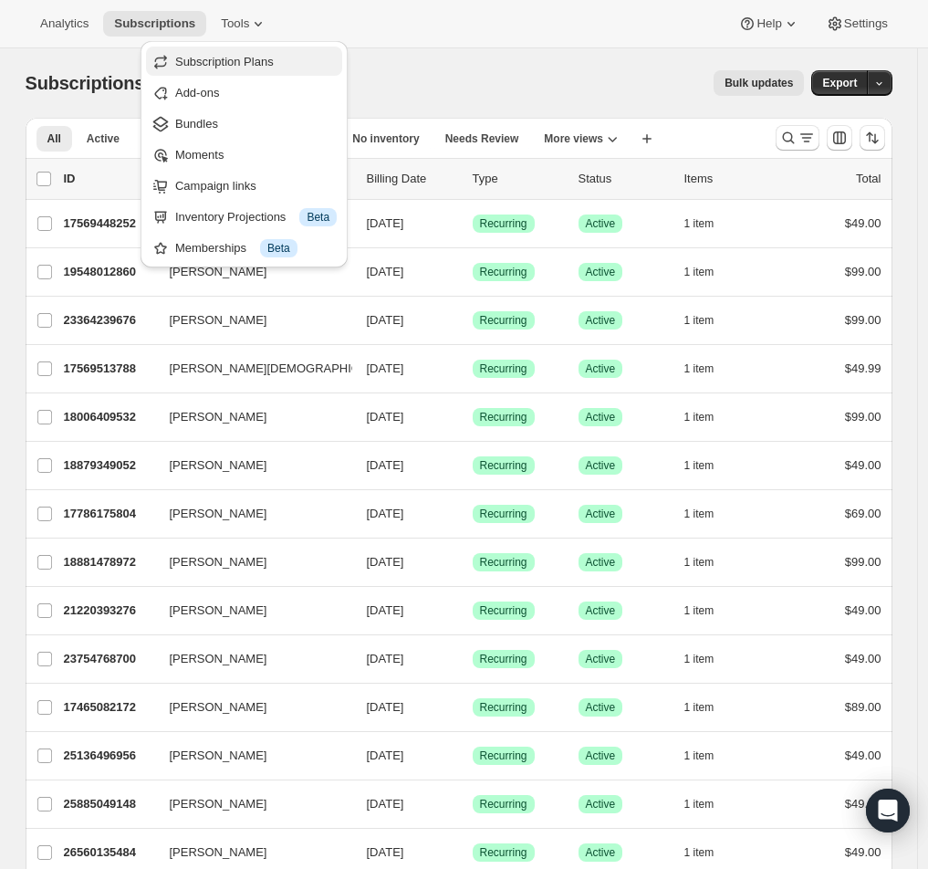
click at [256, 69] on span "Subscription Plans" at bounding box center [256, 62] width 162 height 18
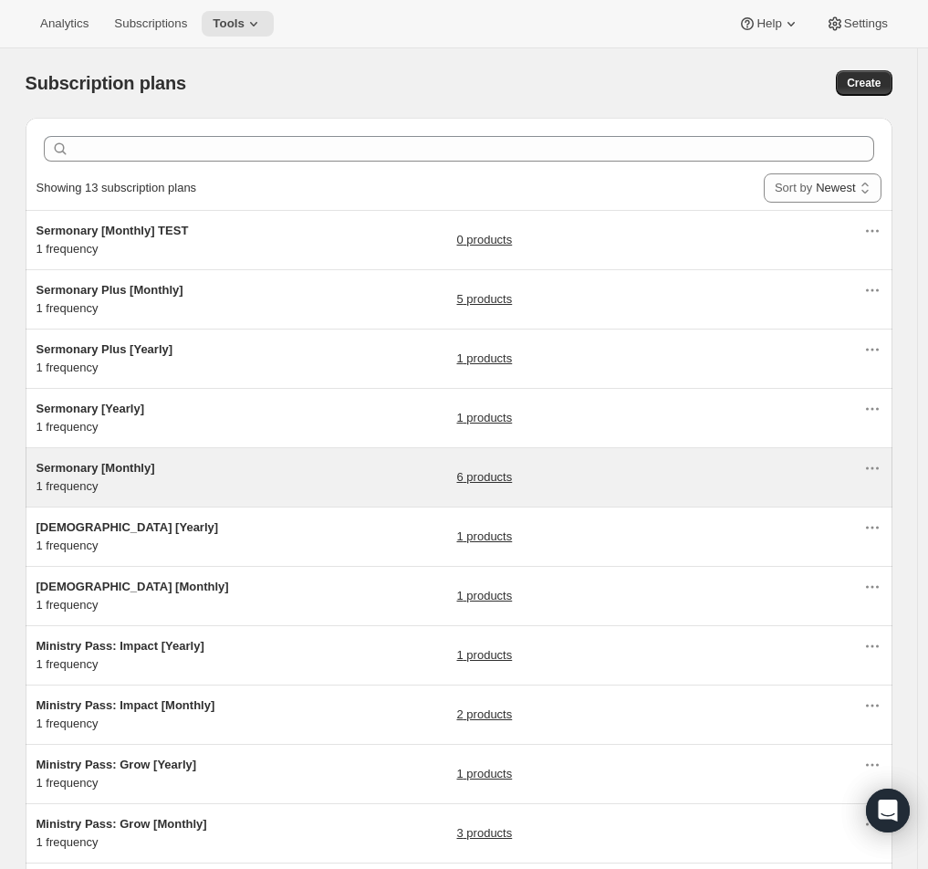
click at [151, 473] on span "Sermonary [Monthly]" at bounding box center [96, 468] width 119 height 14
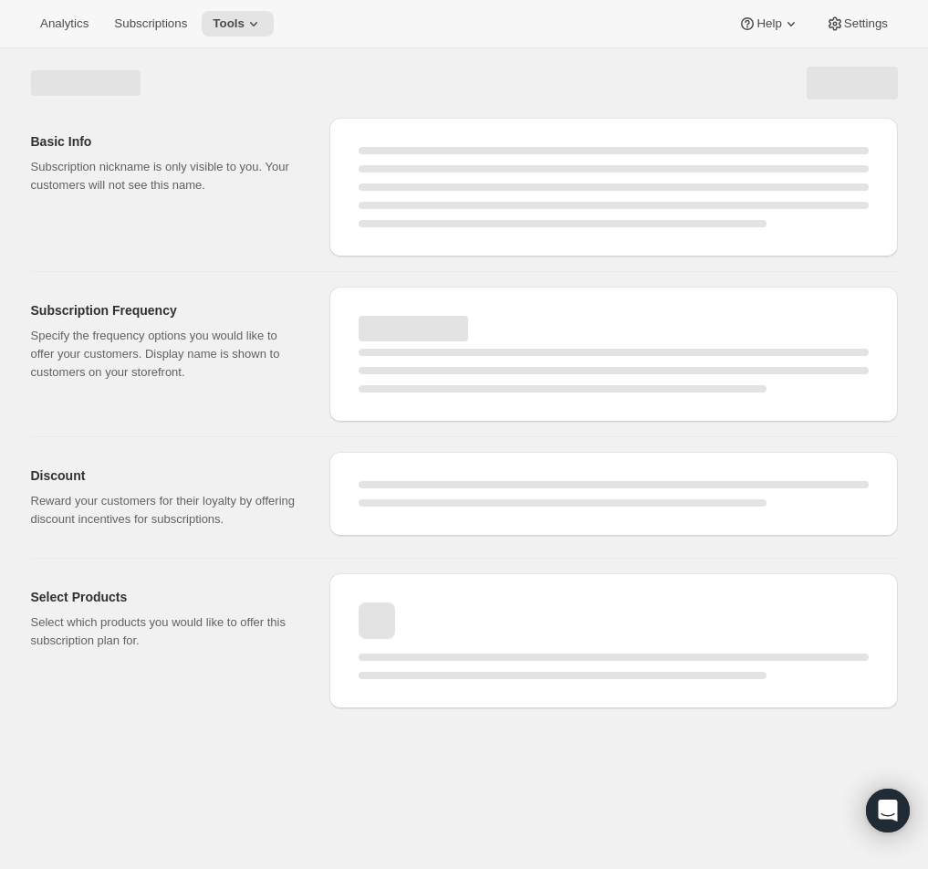
select select "WEEK"
select select "MONTH"
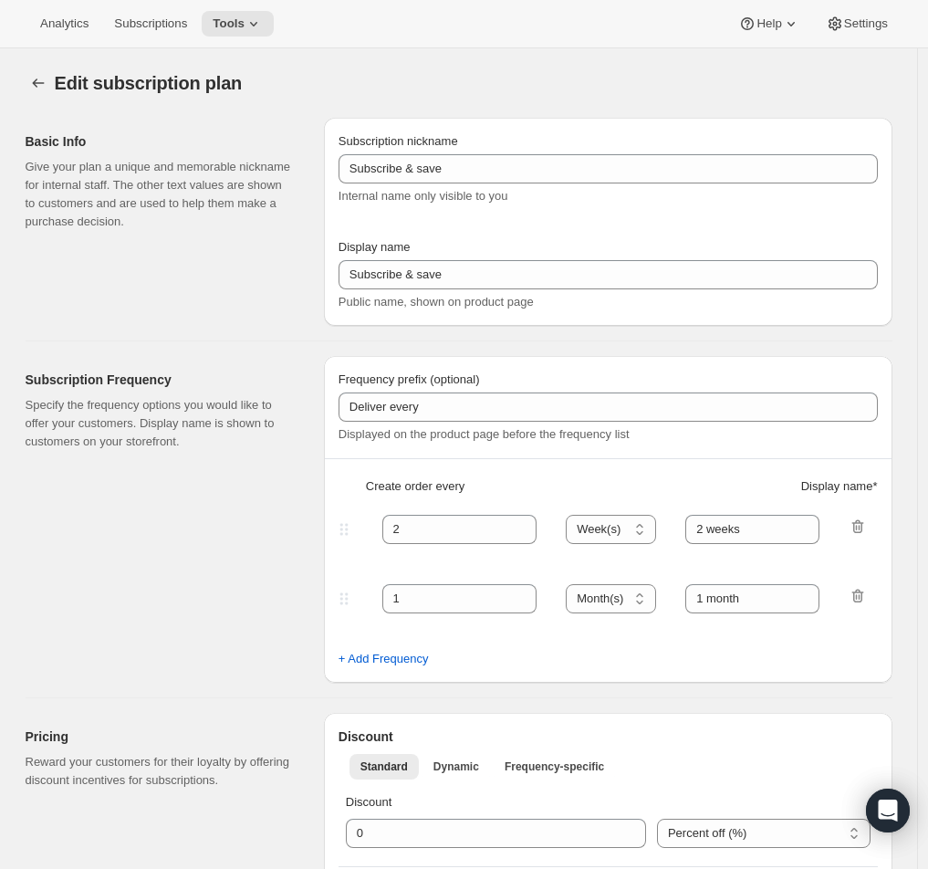
type input "Sermonary [Monthly]"
type input "Monthly Membership"
type input "Your card will be charged"
type input "1"
select select "MONTH"
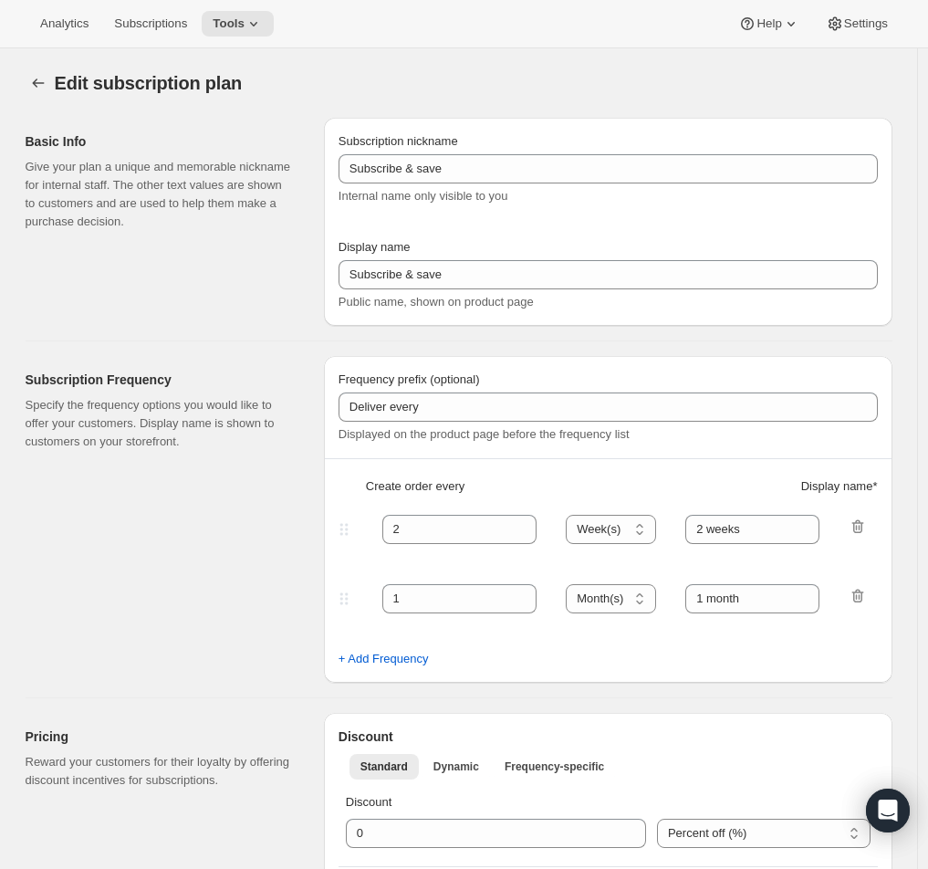
type input "monthly"
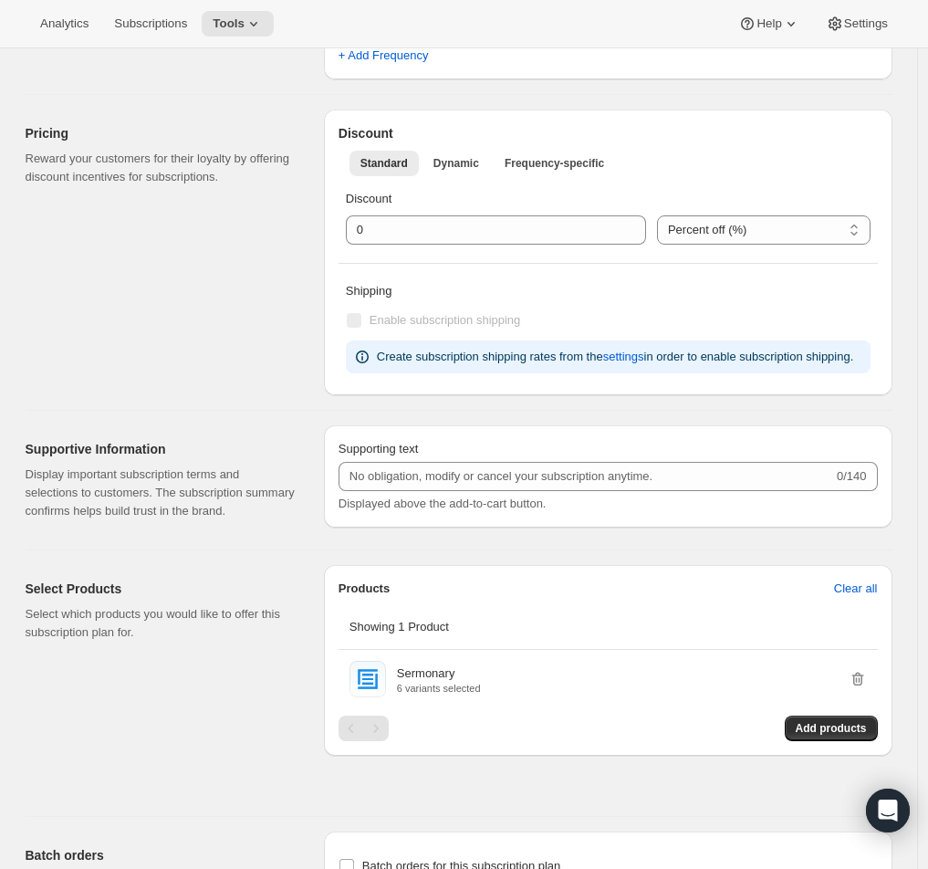
scroll to position [707, 0]
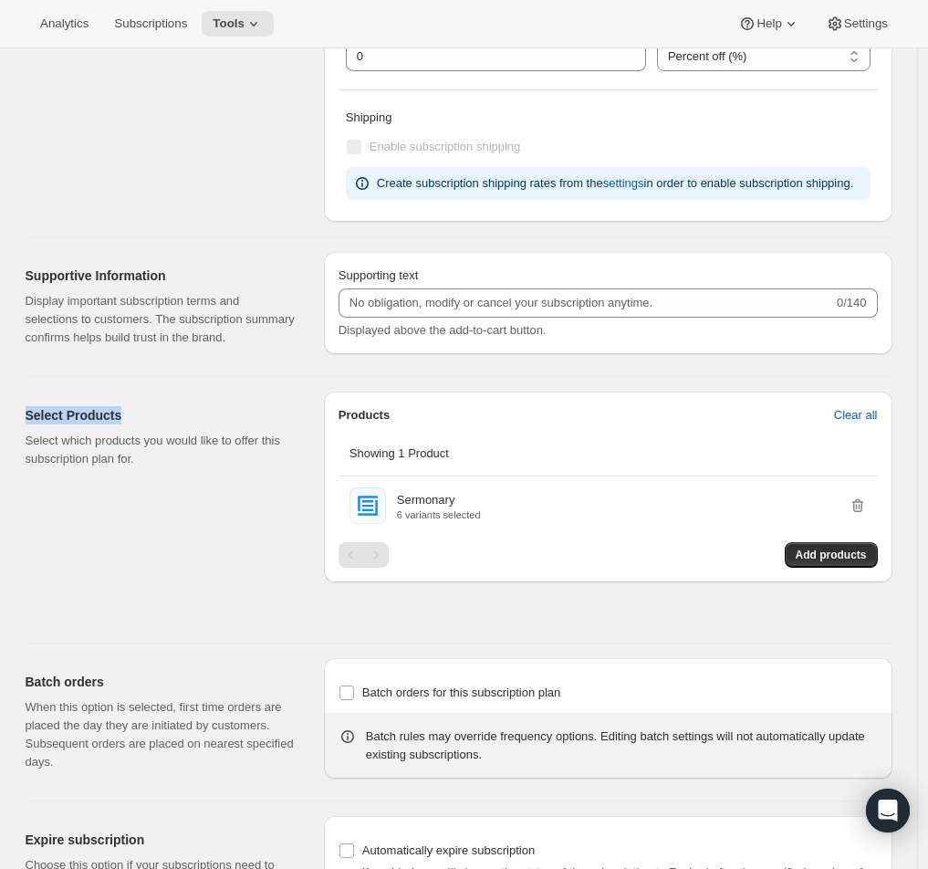
drag, startPoint x: 30, startPoint y: 455, endPoint x: 154, endPoint y: 455, distance: 124.1
click at [154, 424] on h2 "Select Products" at bounding box center [160, 415] width 269 height 18
click at [829, 562] on span "Add products" at bounding box center [831, 555] width 71 height 15
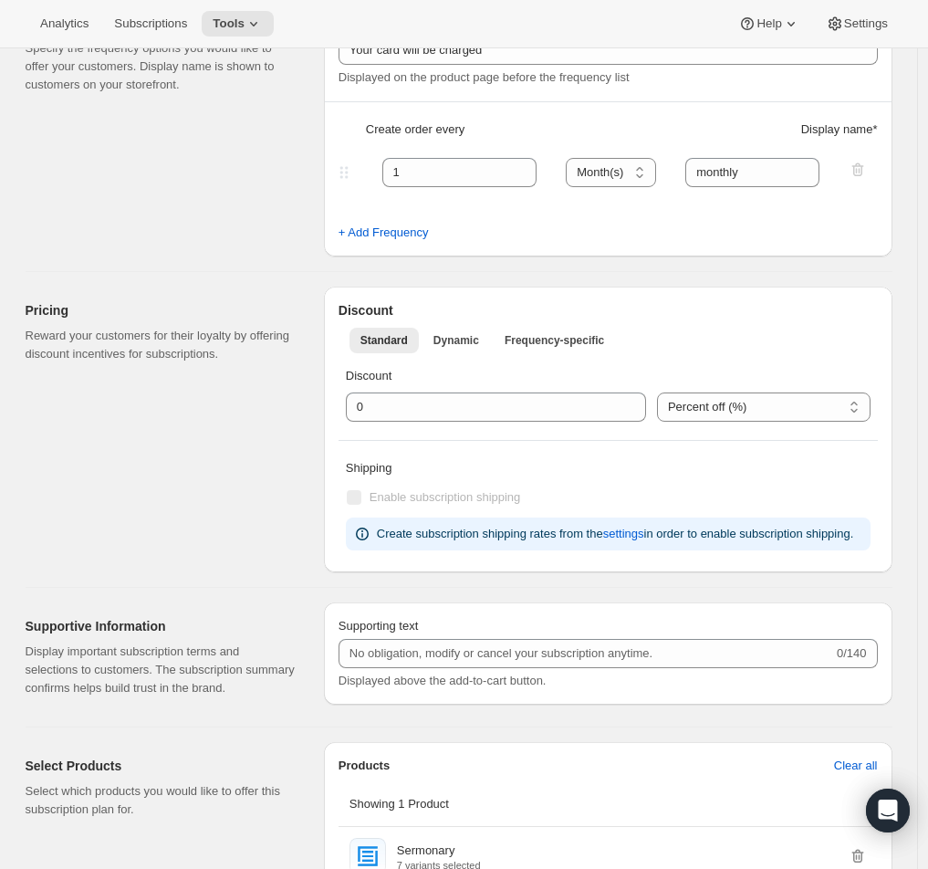
scroll to position [0, 0]
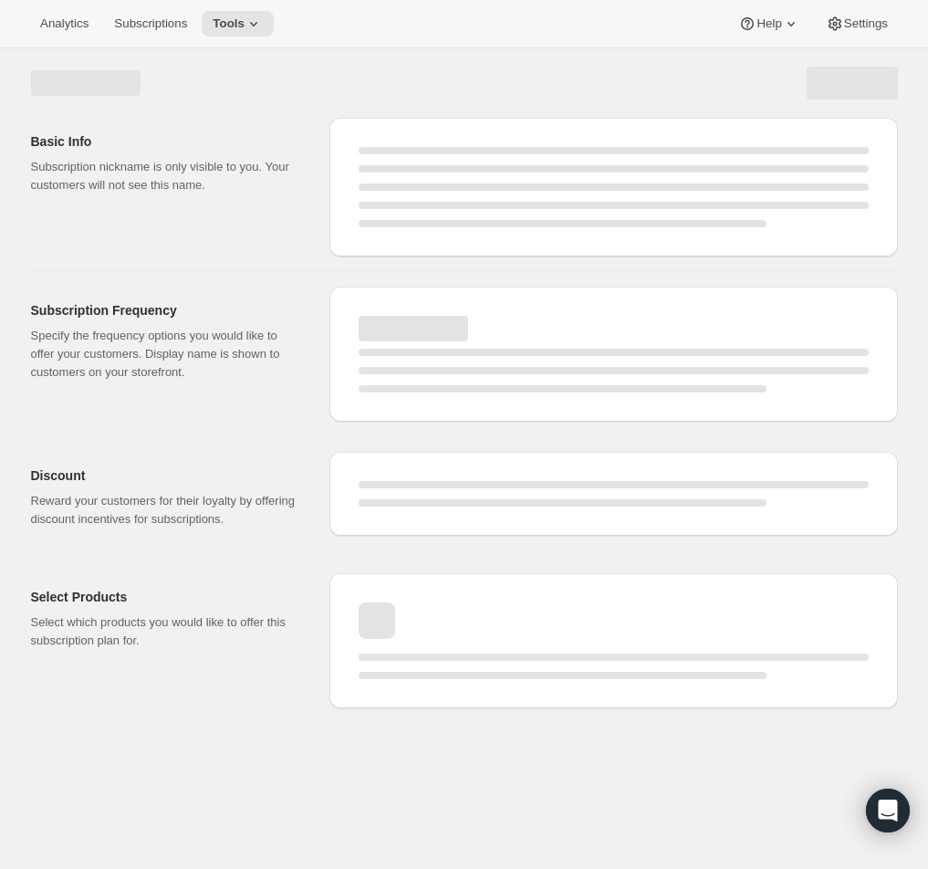
select select "WEEK"
select select "MONTH"
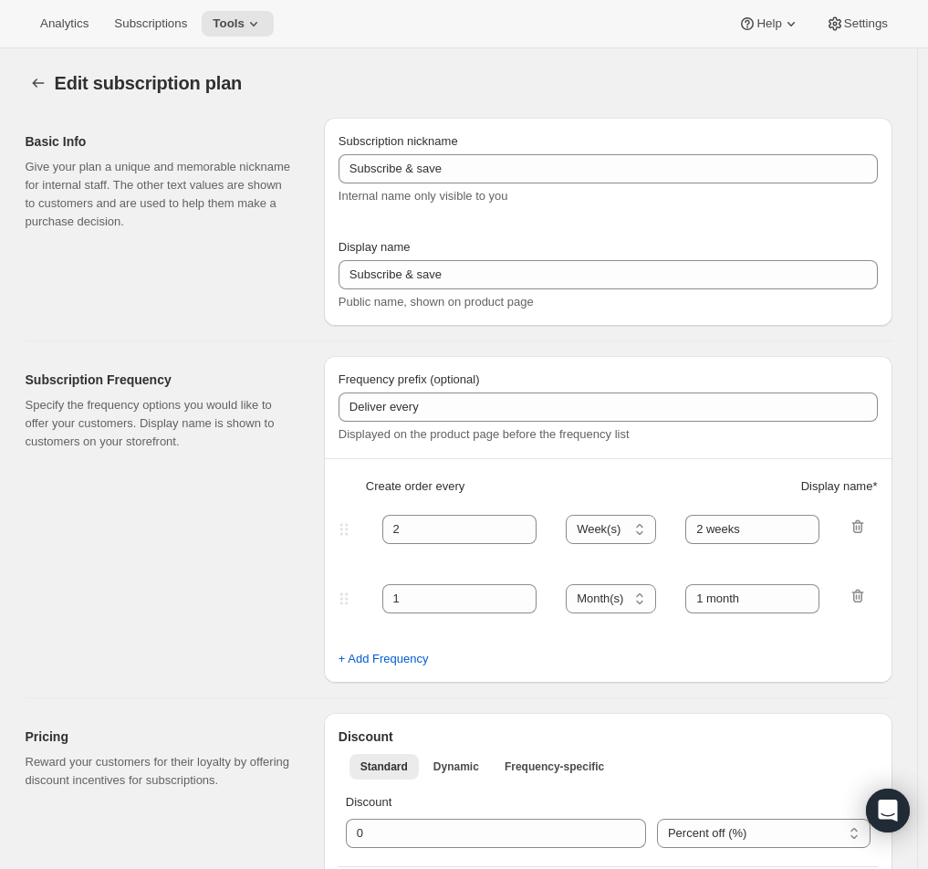
type input "Sermonary [Monthly]"
type input "Monthly Membership"
type input "Your card will be charged"
type input "1"
select select "MONTH"
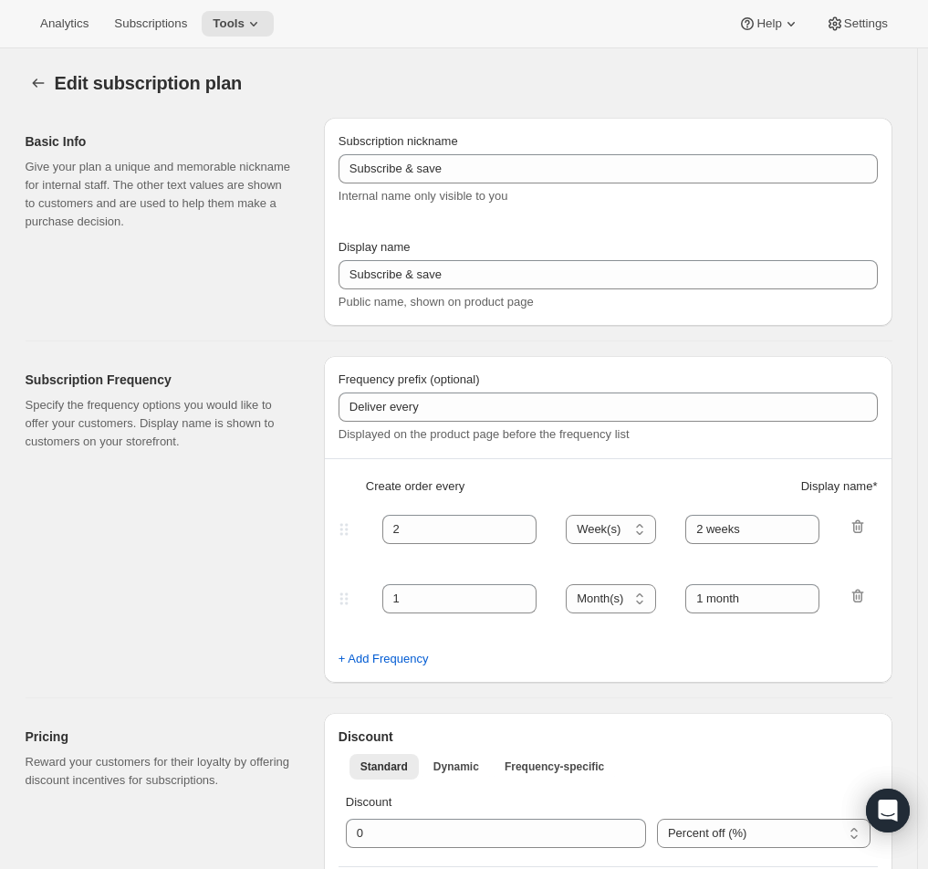
type input "monthly"
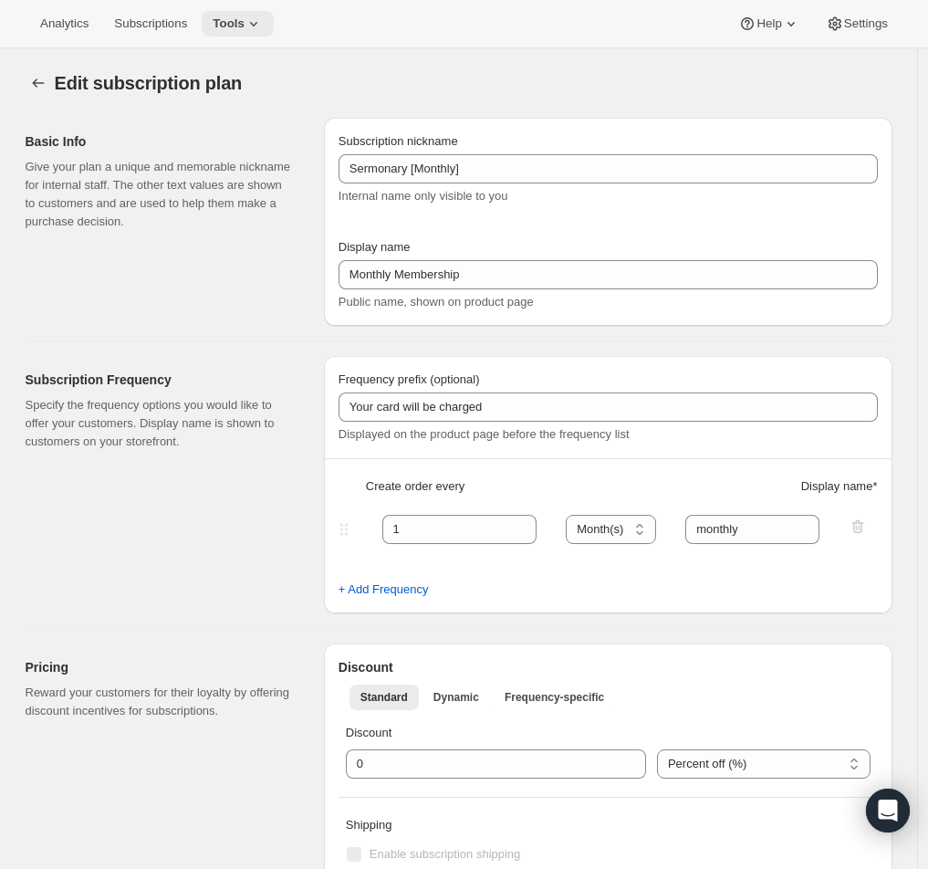
click at [263, 27] on icon at bounding box center [254, 24] width 18 height 18
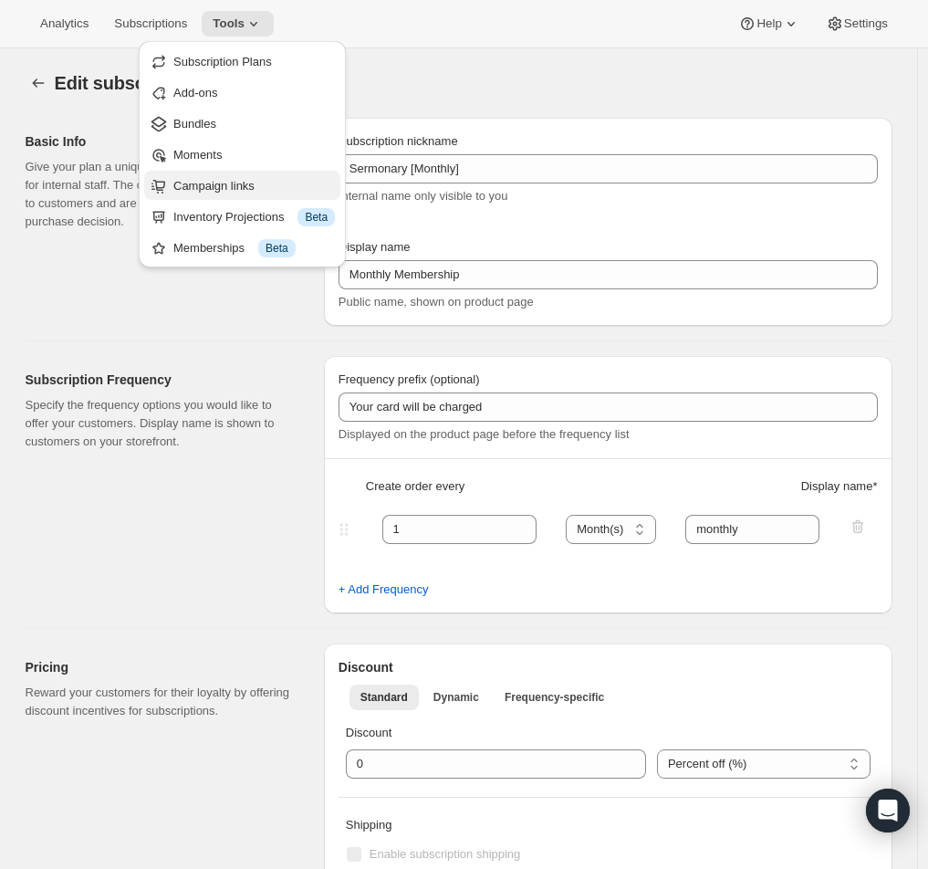
click at [265, 191] on span "Campaign links" at bounding box center [254, 186] width 162 height 18
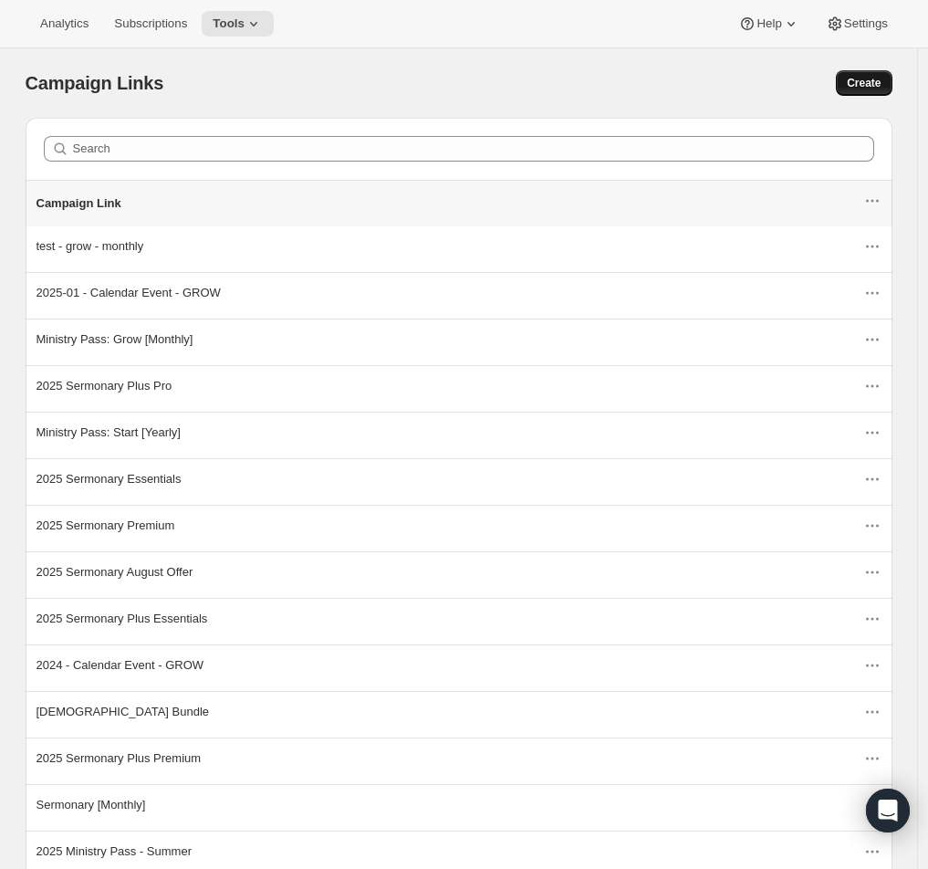
click at [864, 89] on span "Create" at bounding box center [864, 83] width 34 height 15
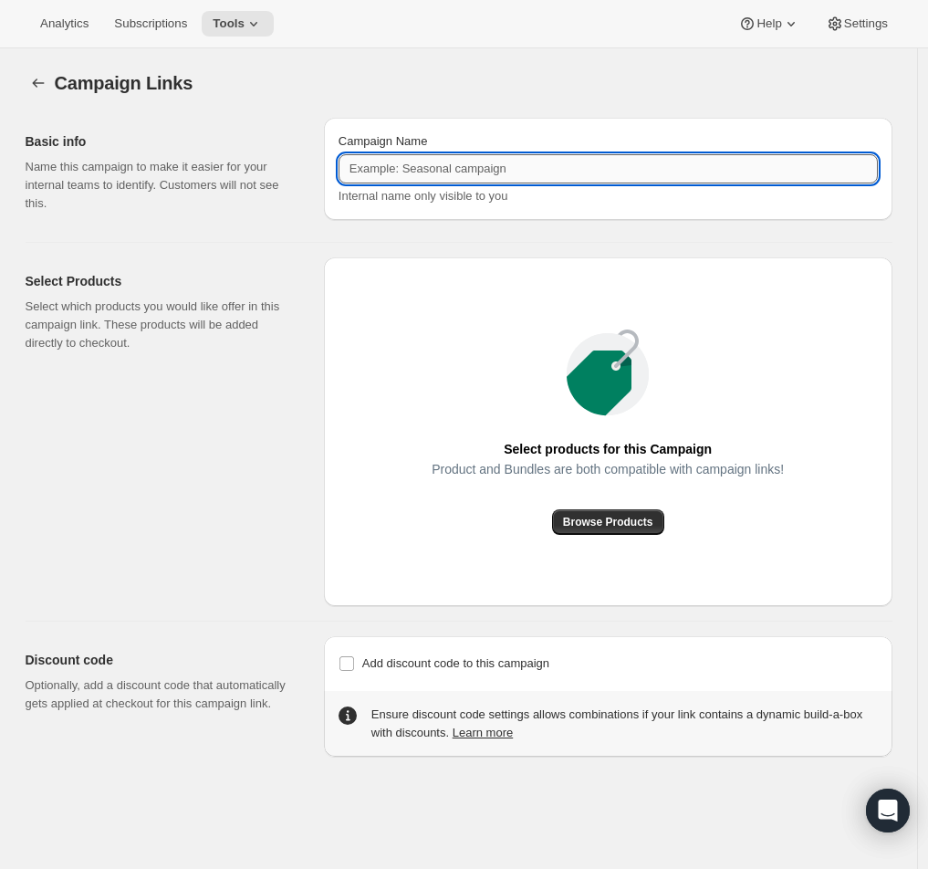
click at [579, 167] on input "Campaign Name" at bounding box center [608, 168] width 539 height 29
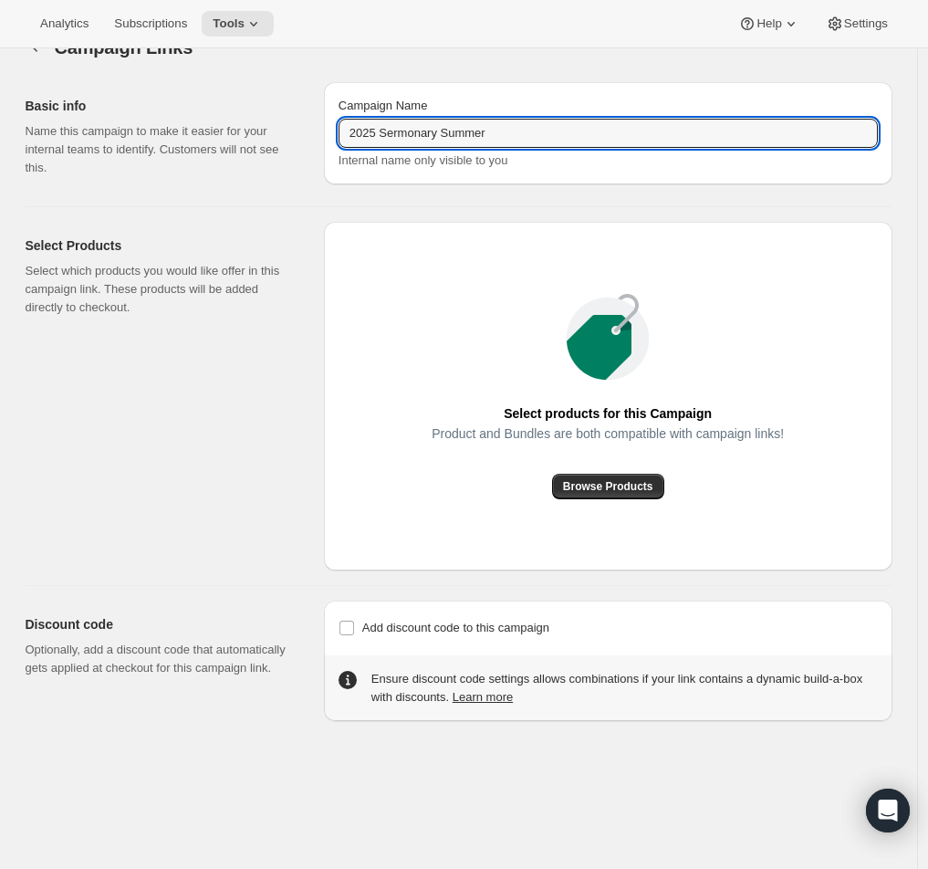
scroll to position [35, 0]
type input "2025 Sermonary Summer"
click at [618, 490] on span "Browse Products" at bounding box center [608, 487] width 90 height 15
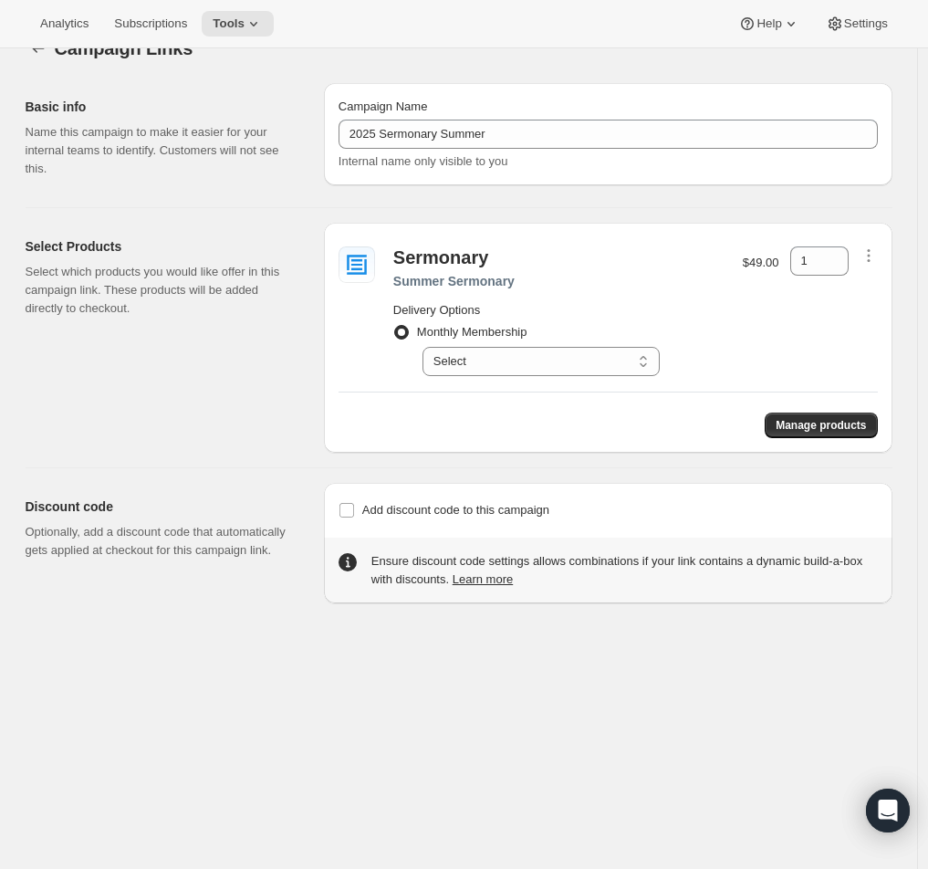
click at [445, 335] on span "Monthly Membership" at bounding box center [472, 332] width 110 height 14
click at [395, 326] on input "Monthly Membership" at bounding box center [394, 325] width 1 height 1
click at [496, 358] on select "Select Your card will be charged monthly" at bounding box center [541, 361] width 237 height 29
select select "gid://shopify/SellingPlan/689644241212"
click at [427, 347] on select "Select Your card will be charged monthly" at bounding box center [541, 361] width 237 height 29
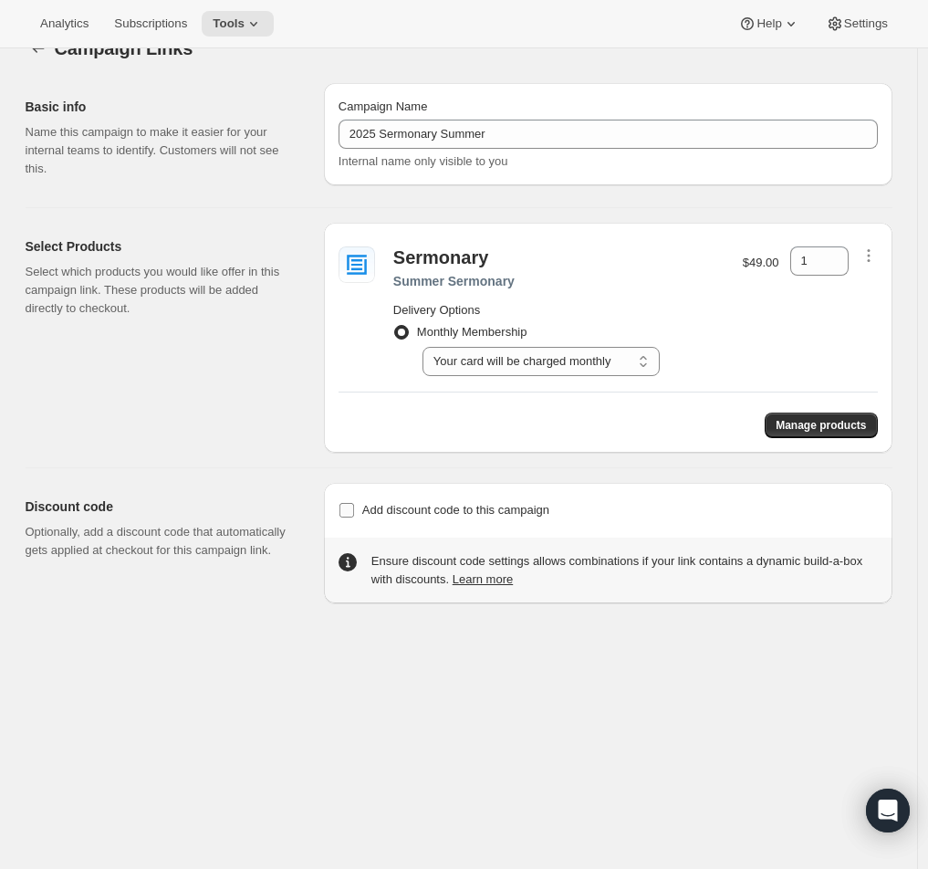
click at [453, 512] on span "Add discount code to this campaign" at bounding box center [455, 510] width 187 height 14
click at [354, 512] on input "Add discount code to this campaign" at bounding box center [347, 510] width 15 height 15
checkbox input "true"
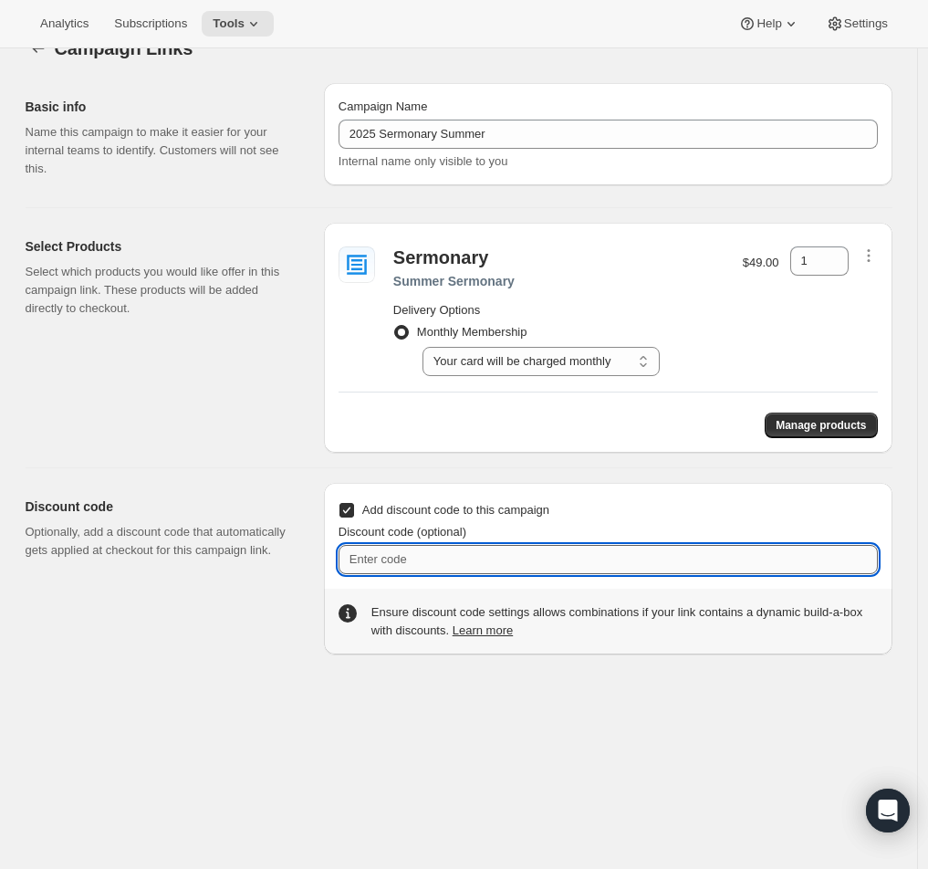
click at [572, 563] on input "Discount code (optional)" at bounding box center [608, 559] width 539 height 29
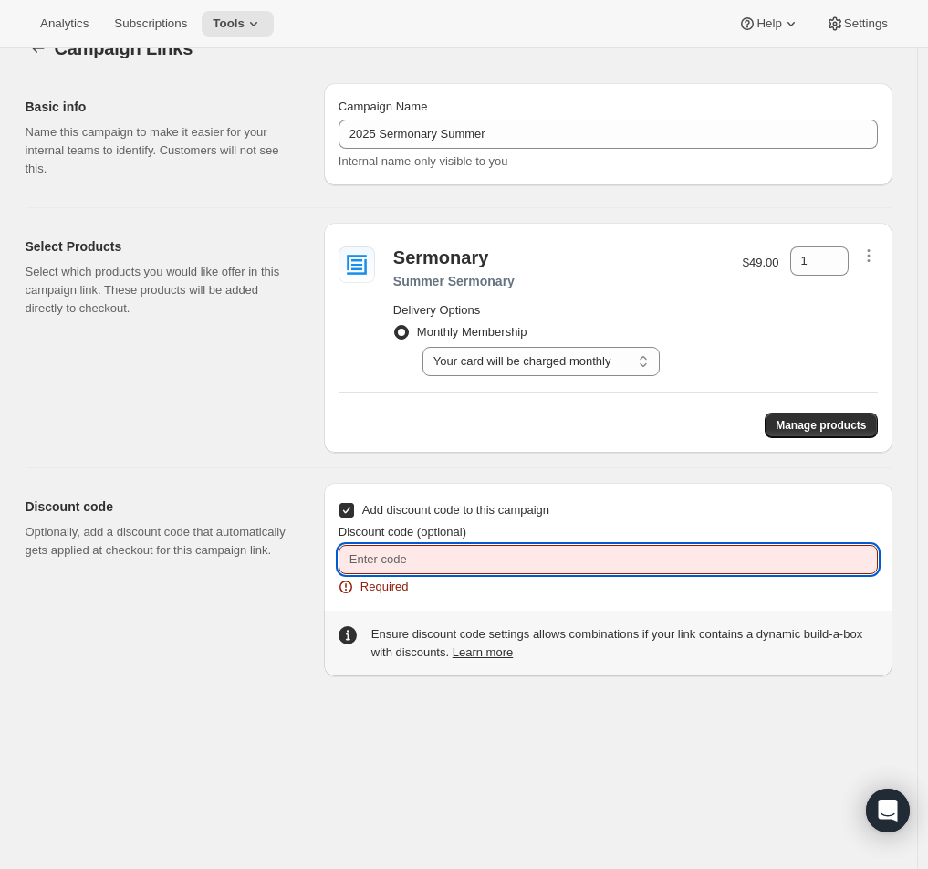
paste input "14 Day Free Trial"
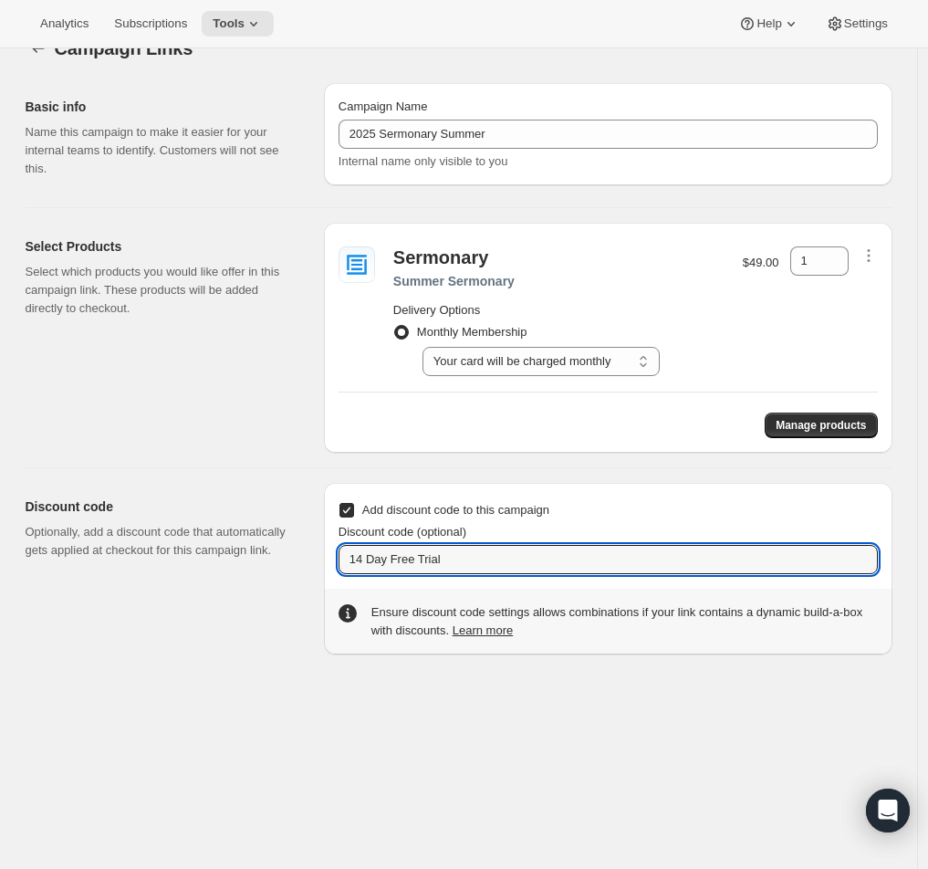
type input "14 Day Free Trial"
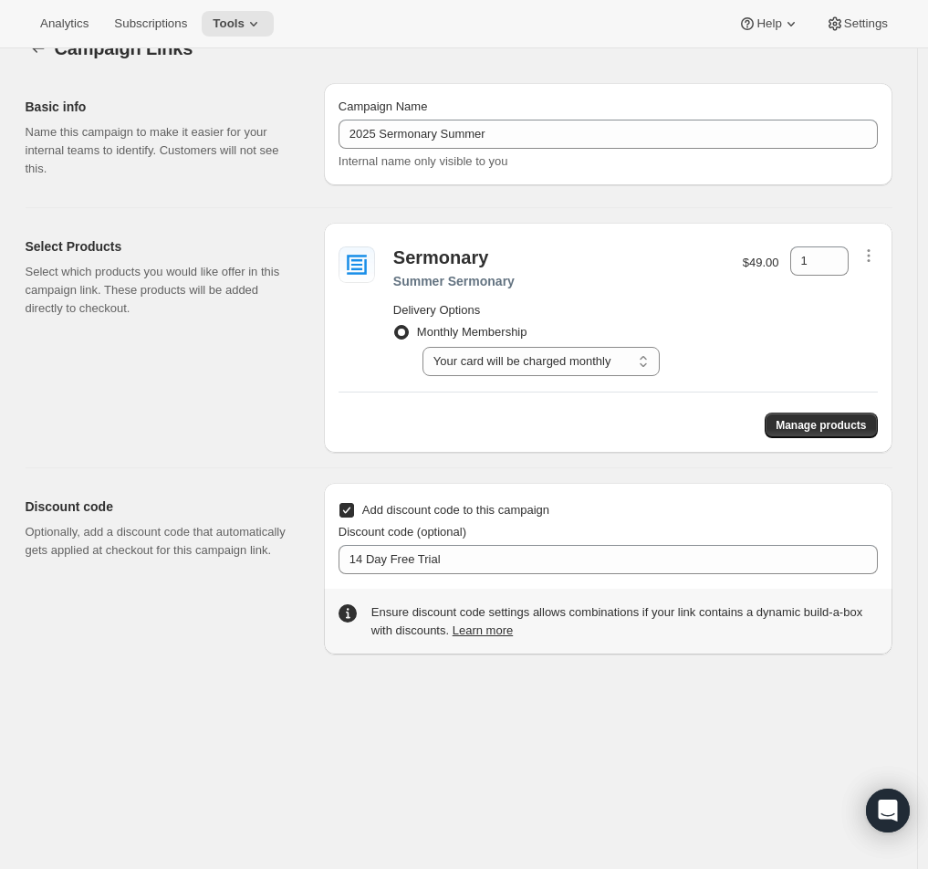
click at [674, 486] on div "Add discount code to this campaign Discount code (optional) 14 Day Free Trial E…" at bounding box center [608, 569] width 569 height 172
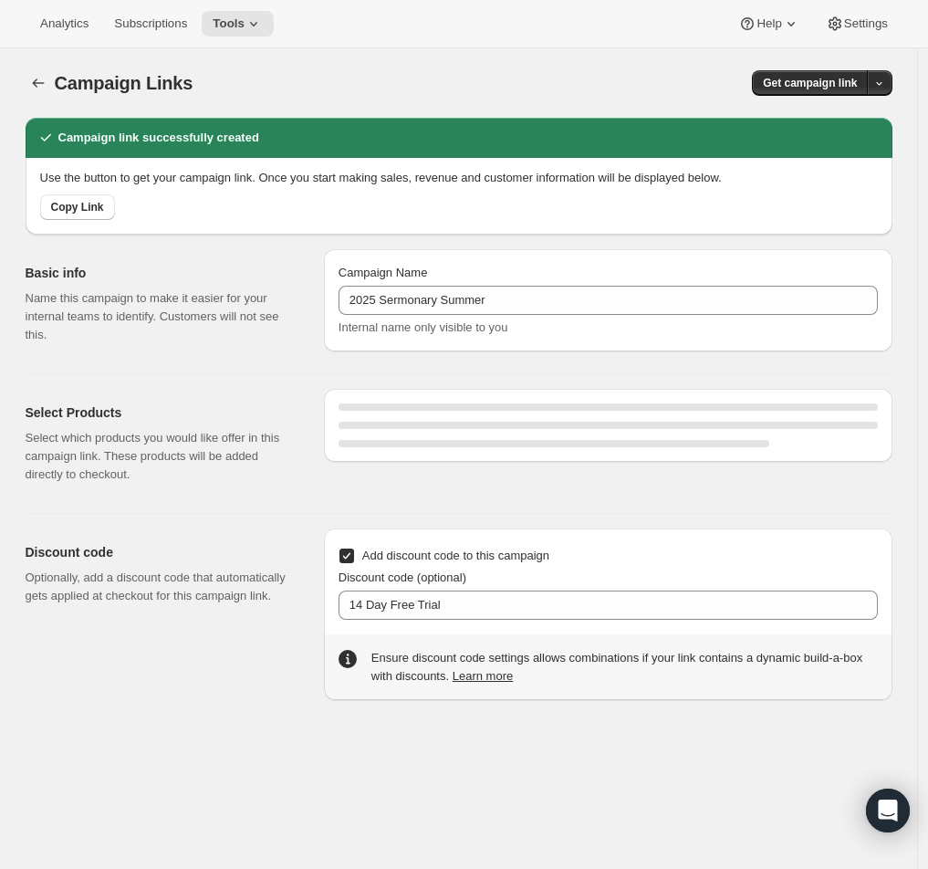
select select "gid://shopify/SellingPlan/689644241212"
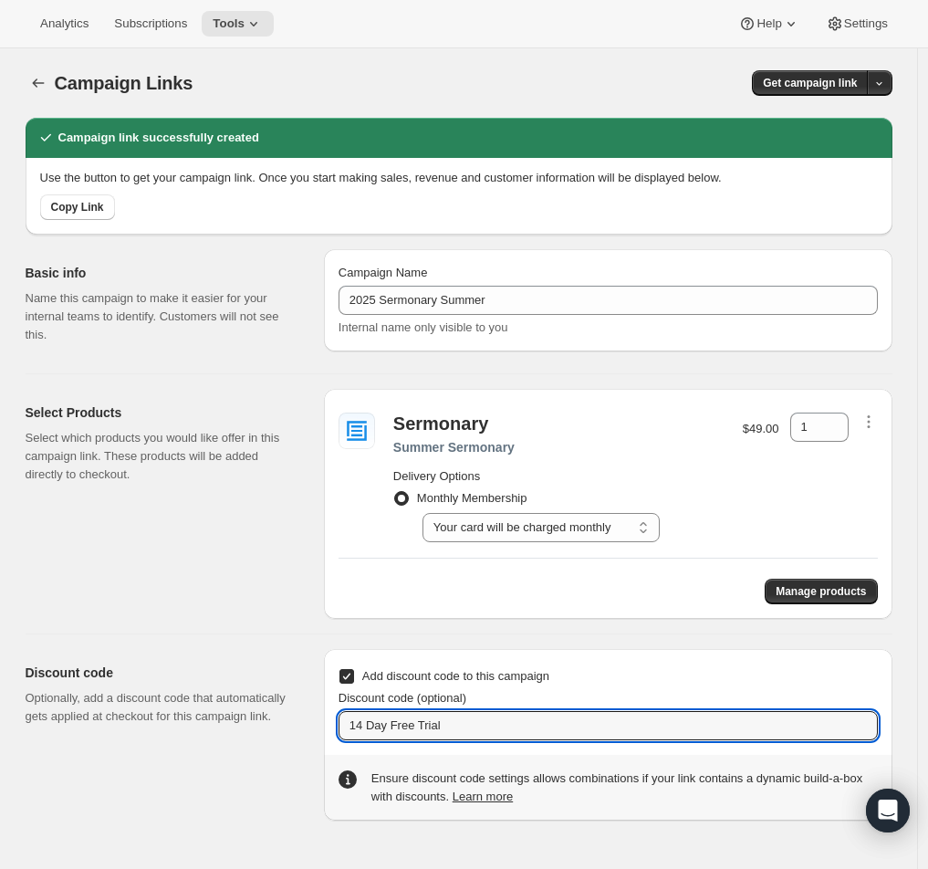
drag, startPoint x: 503, startPoint y: 726, endPoint x: 284, endPoint y: 712, distance: 219.5
click at [284, 713] on div "Discount code Optionally, add a discount code that automatically gets applied a…" at bounding box center [452, 727] width 882 height 186
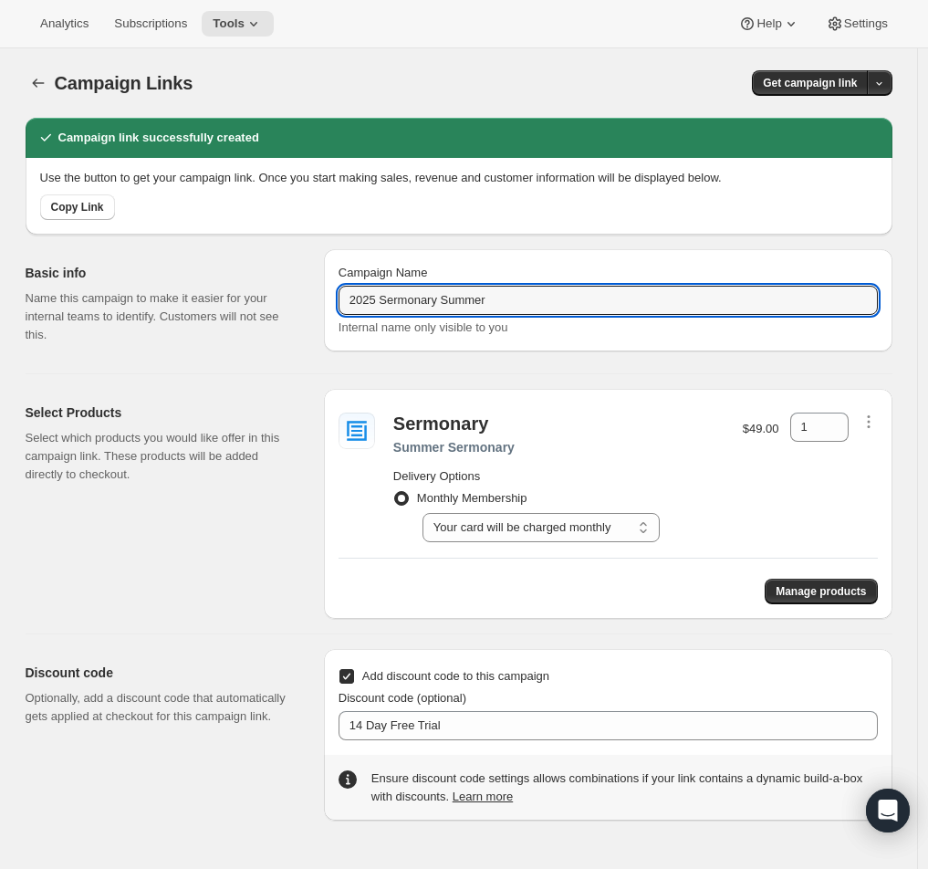
drag, startPoint x: 548, startPoint y: 304, endPoint x: 234, endPoint y: 285, distance: 314.5
click at [234, 285] on div "Basic info Name this campaign to make it easier for your internal teams to iden…" at bounding box center [452, 297] width 882 height 124
click at [489, 247] on div "Basic info Name this campaign to make it easier for your internal teams to iden…" at bounding box center [452, 297] width 882 height 124
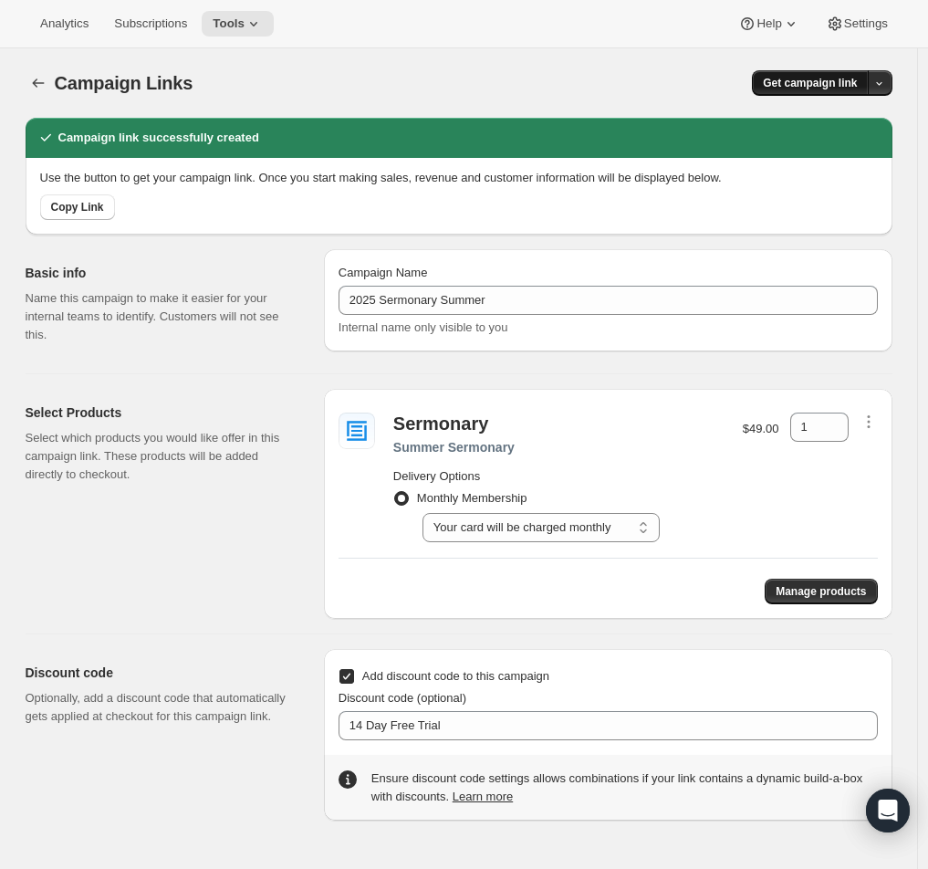
click at [794, 88] on span "Get campaign link" at bounding box center [810, 83] width 94 height 15
click at [852, 122] on span "Copy Link" at bounding box center [859, 121] width 53 height 14
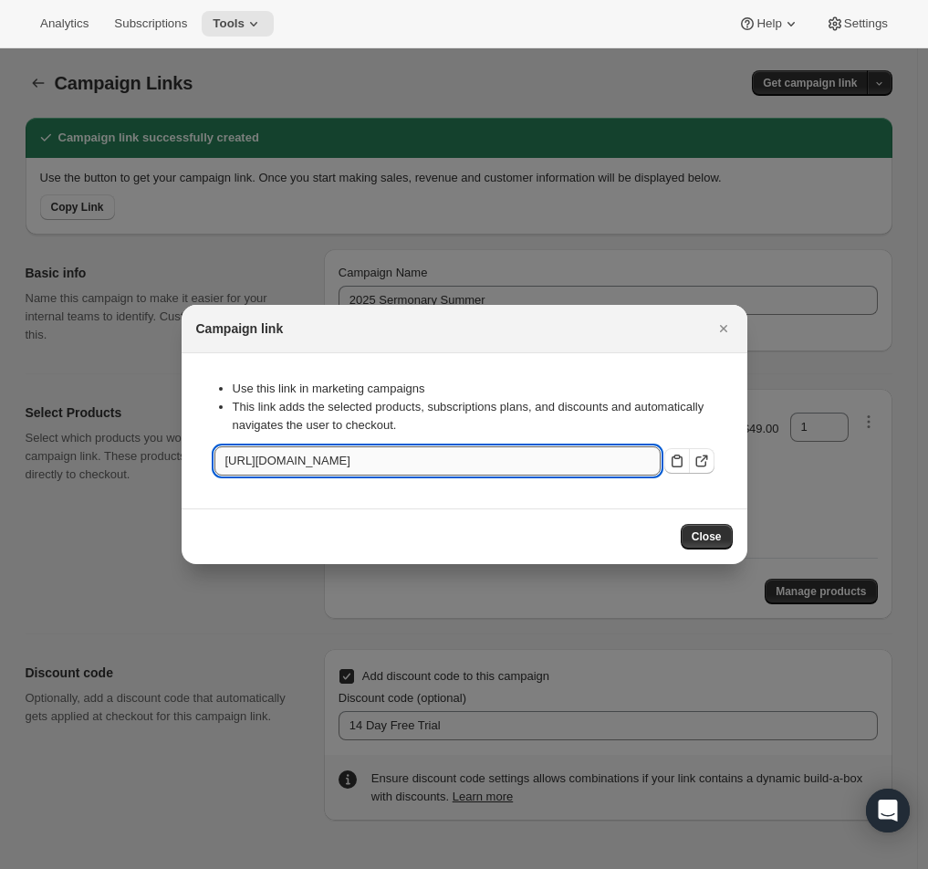
click at [400, 459] on input "https://app.ministrypass.com/tools/bundle-subscriptions/cl/311f41a3-5dde-4389-9…" at bounding box center [437, 460] width 446 height 29
drag, startPoint x: 389, startPoint y: 461, endPoint x: 415, endPoint y: 461, distance: 26.5
click at [415, 461] on input "https://app.ministrypass.com/tools/bundle-subscriptions/cl/311f41a3-5dde-4389-9…" at bounding box center [437, 460] width 446 height 29
drag, startPoint x: 387, startPoint y: 460, endPoint x: 755, endPoint y: 468, distance: 367.9
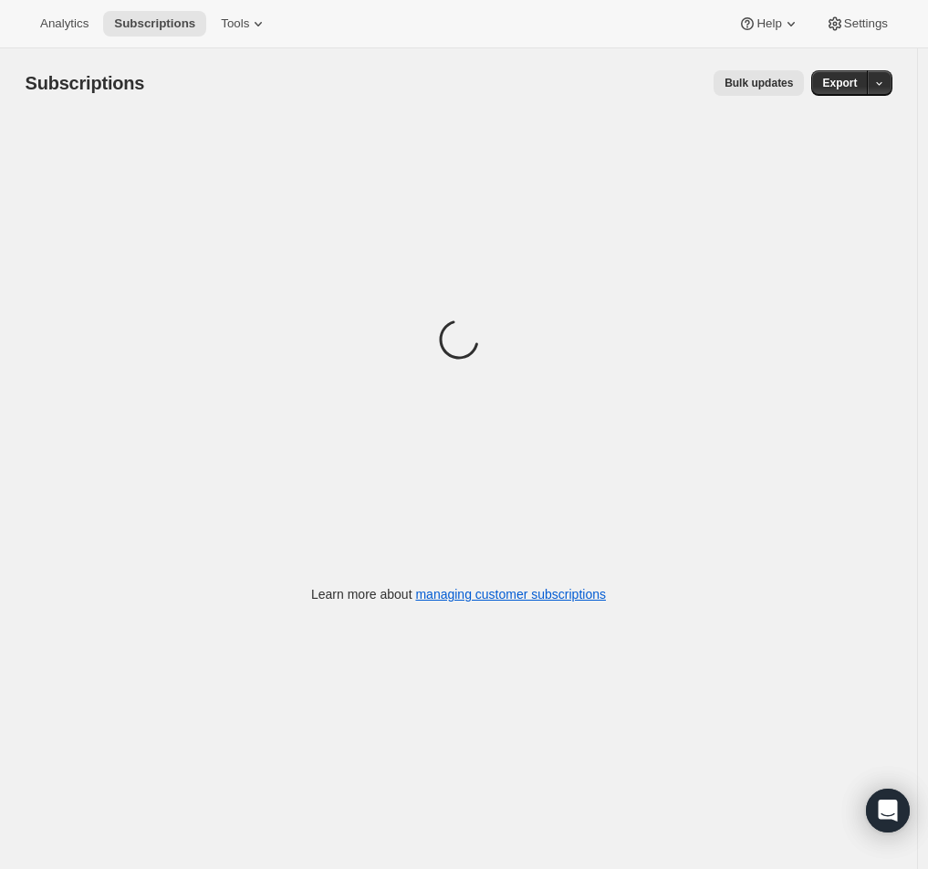
click at [265, 8] on div "Analytics Subscriptions Tools Help Settings" at bounding box center [464, 24] width 928 height 48
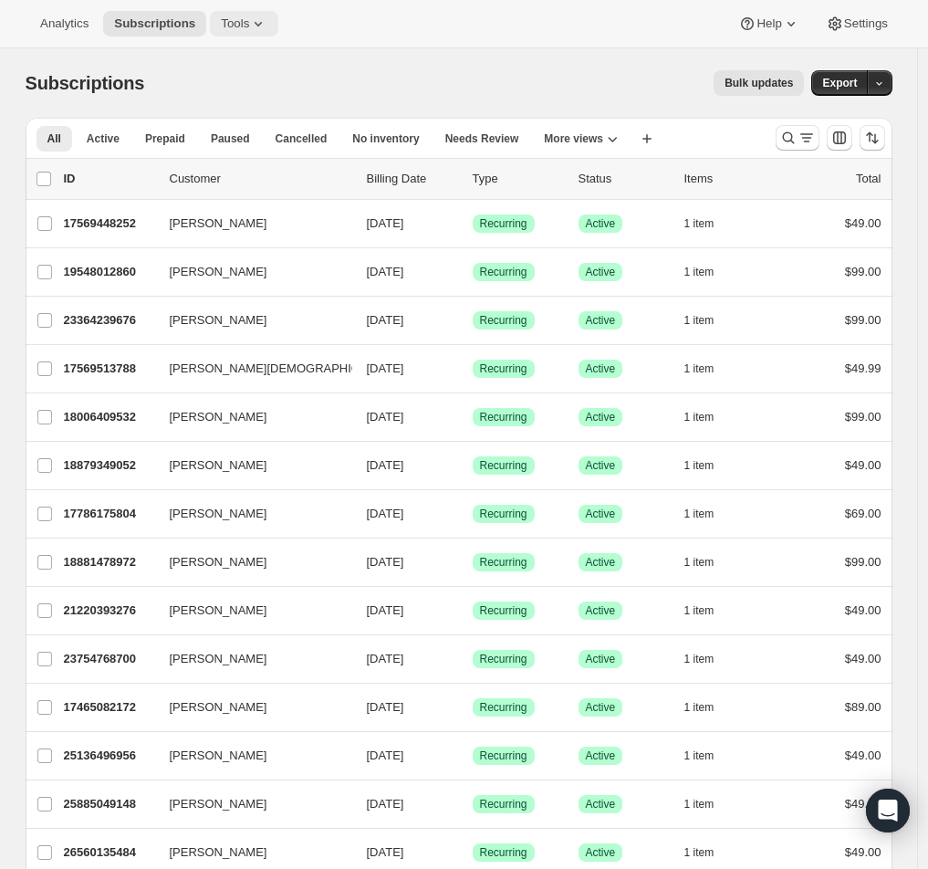
click at [257, 36] on button "Tools" at bounding box center [244, 24] width 68 height 26
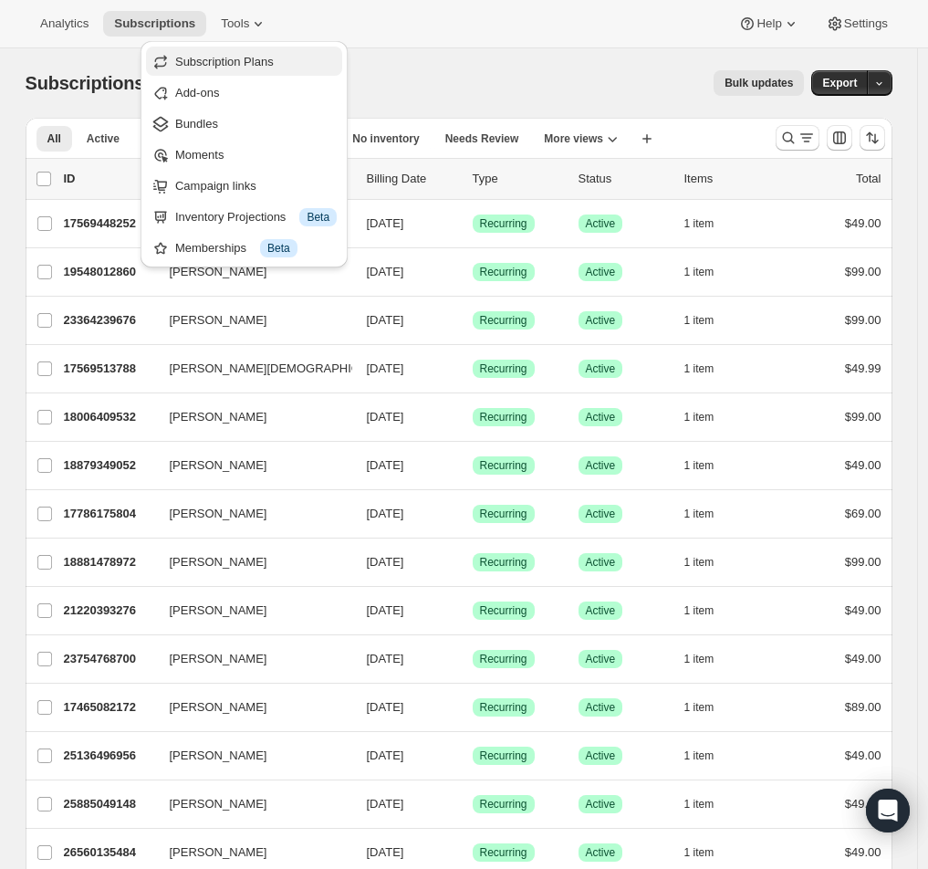
click at [274, 67] on span "Subscription Plans" at bounding box center [224, 62] width 99 height 14
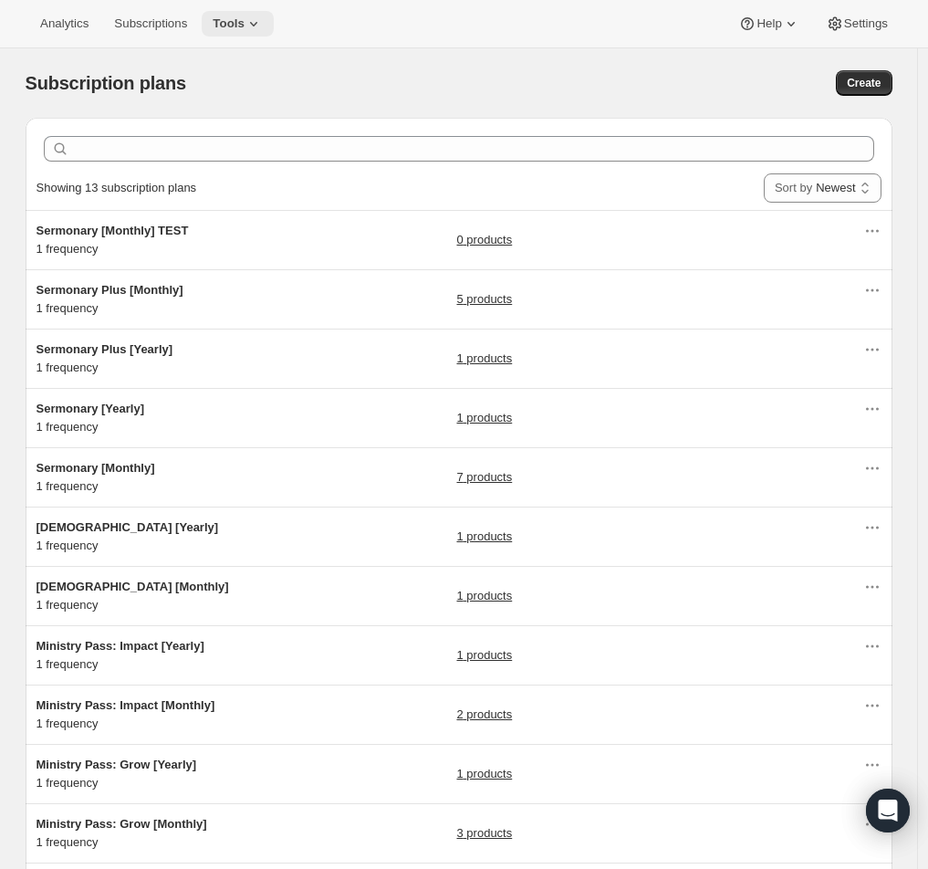
click at [263, 16] on icon at bounding box center [254, 24] width 18 height 18
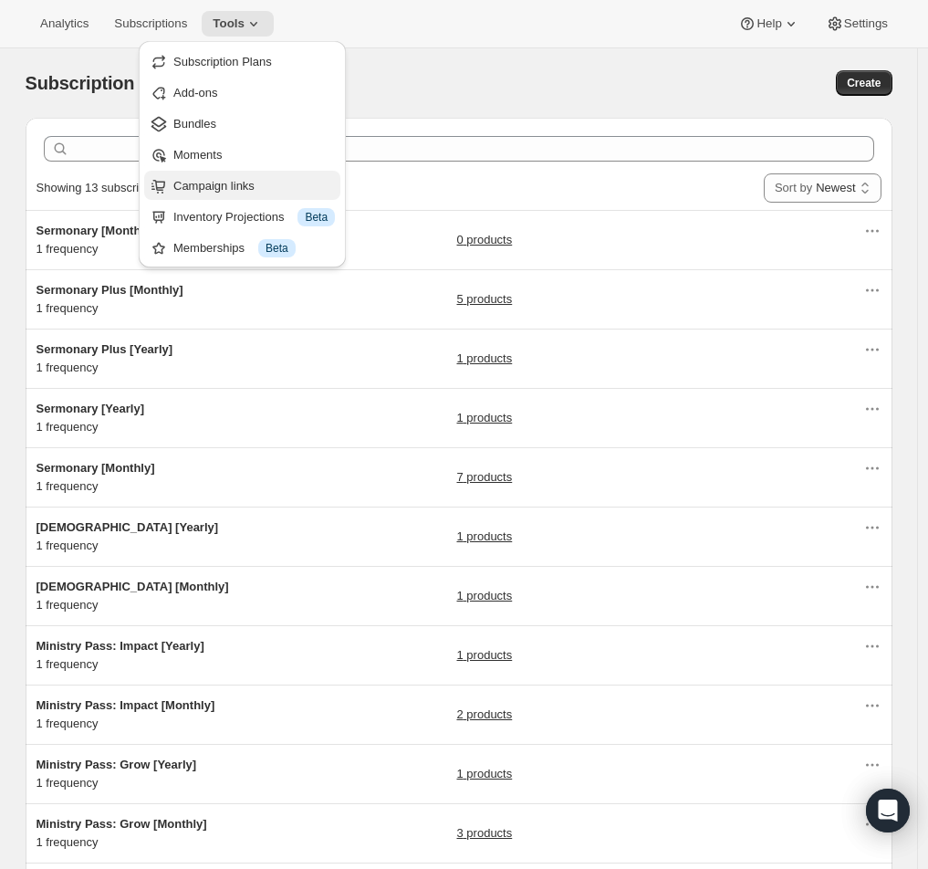
click at [251, 190] on span "Campaign links" at bounding box center [213, 186] width 81 height 14
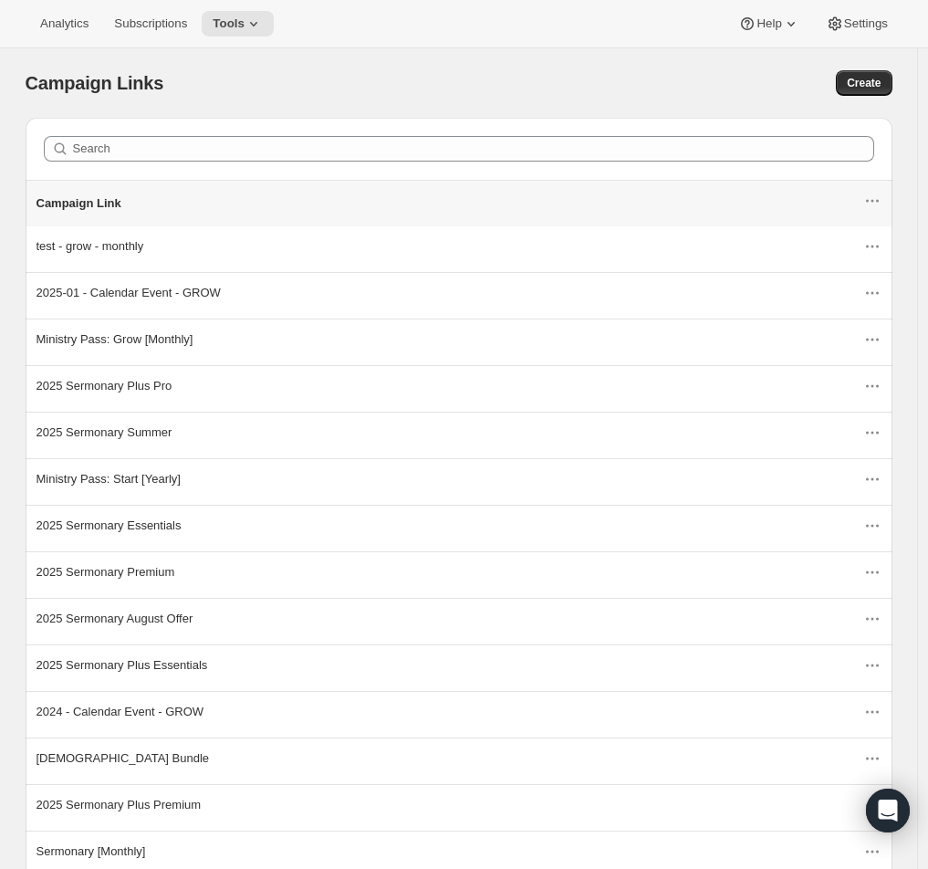
click at [150, 171] on div "Search" at bounding box center [459, 149] width 867 height 62
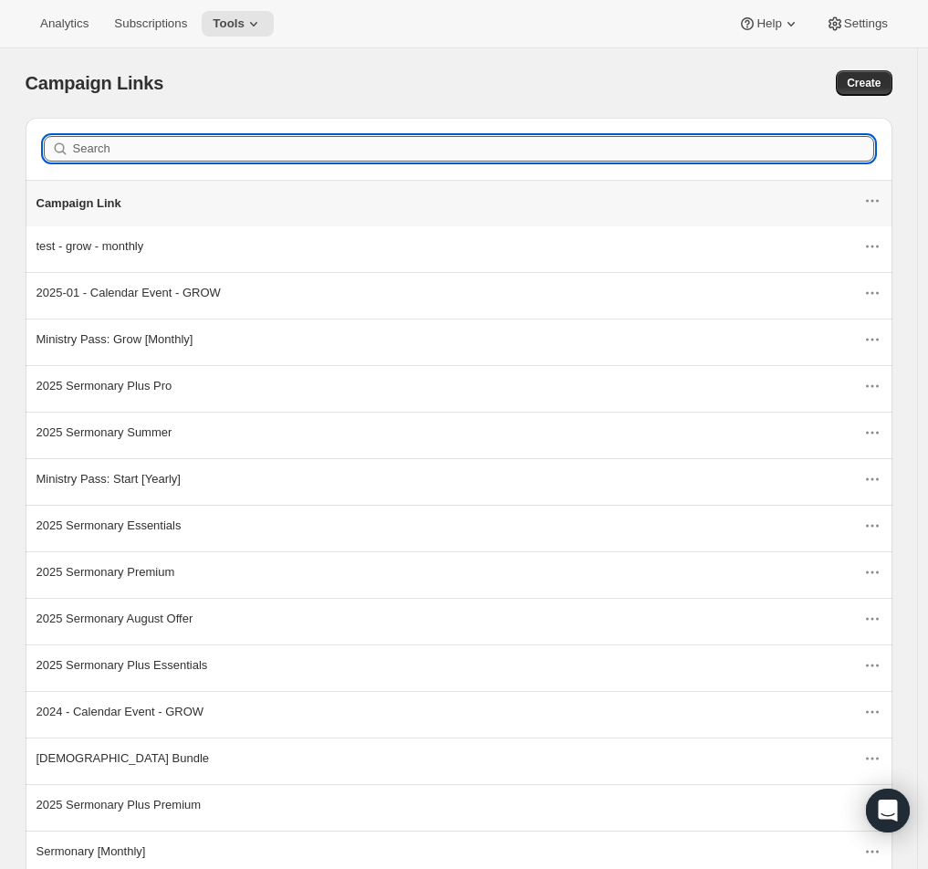
click at [150, 151] on input "Search" at bounding box center [473, 149] width 801 height 26
type input "2025"
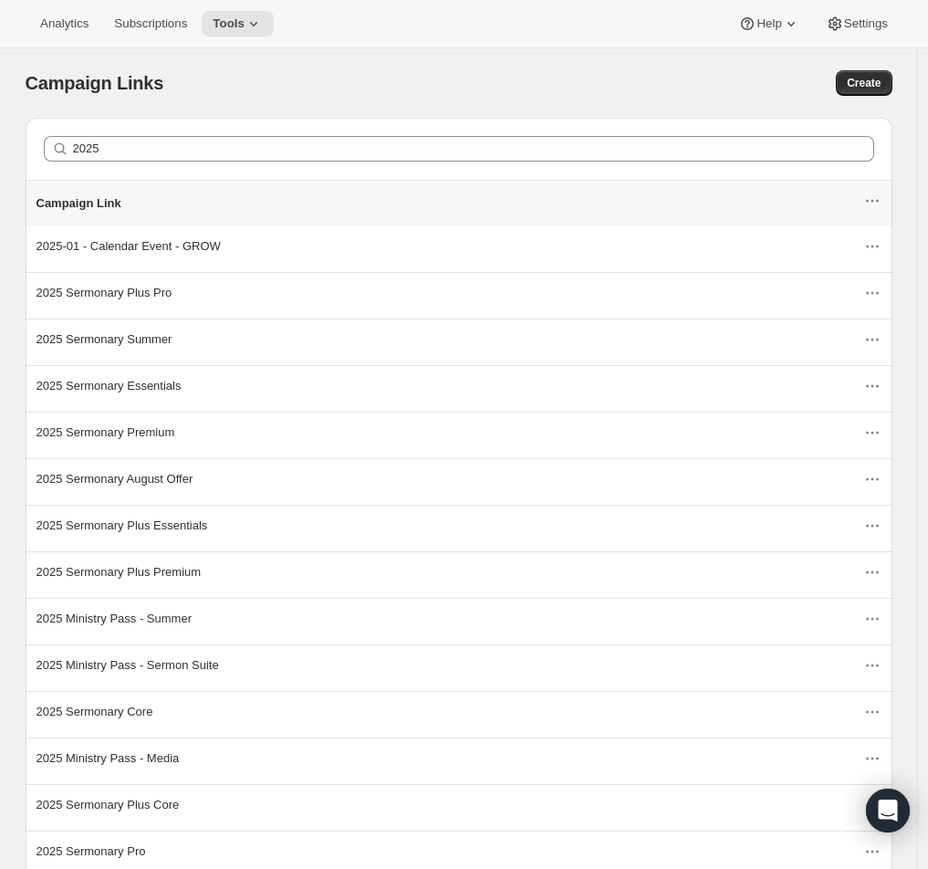
click at [263, 86] on div "Campaign Links" at bounding box center [259, 83] width 467 height 26
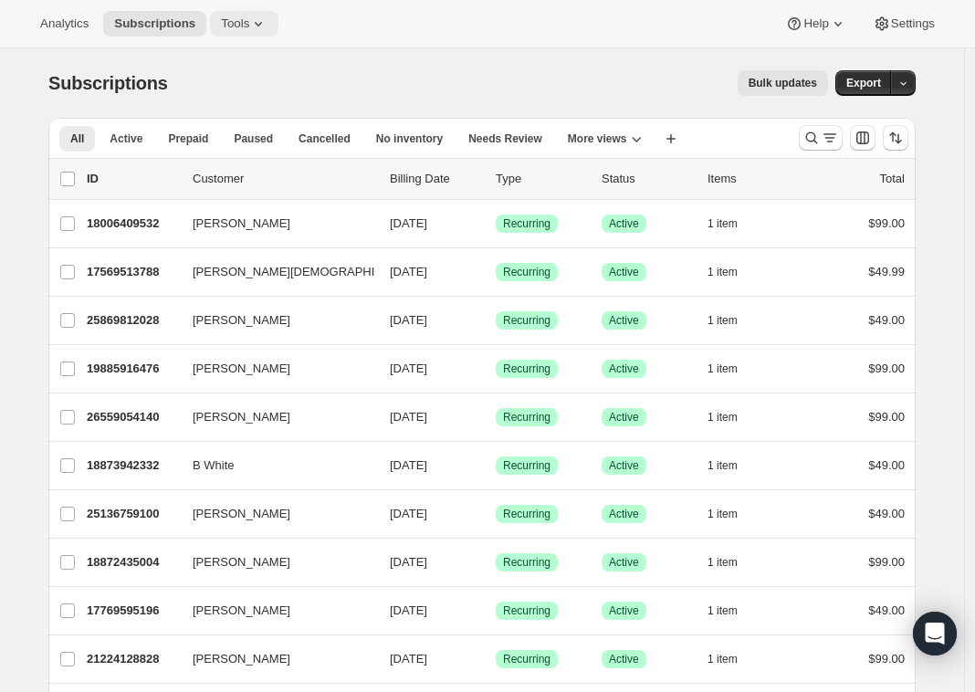
click at [258, 19] on icon at bounding box center [258, 24] width 18 height 18
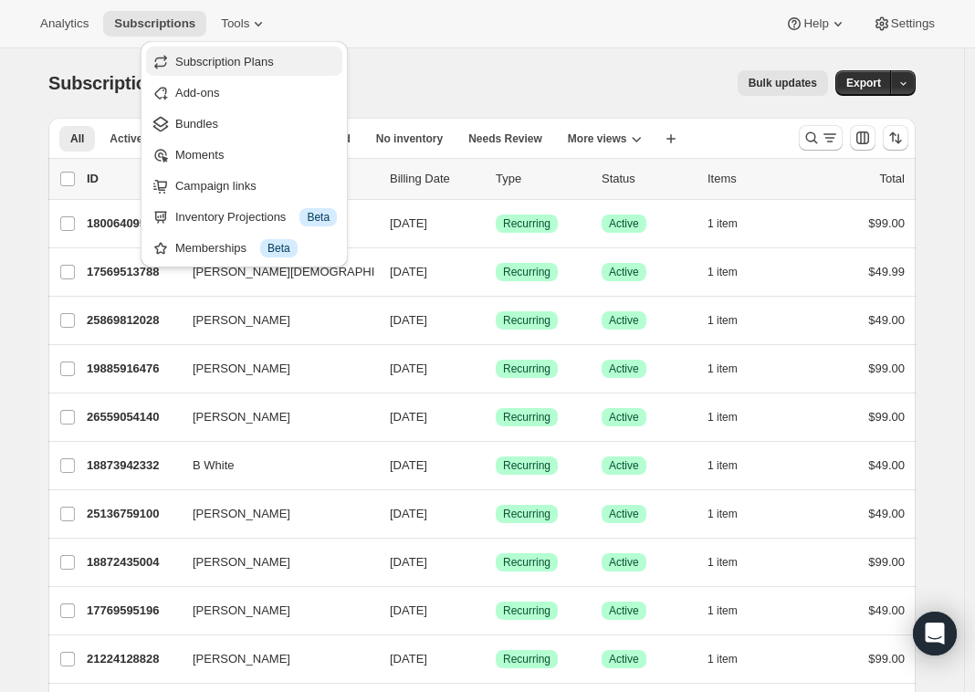
click at [208, 61] on span "Subscription Plans" at bounding box center [224, 62] width 99 height 14
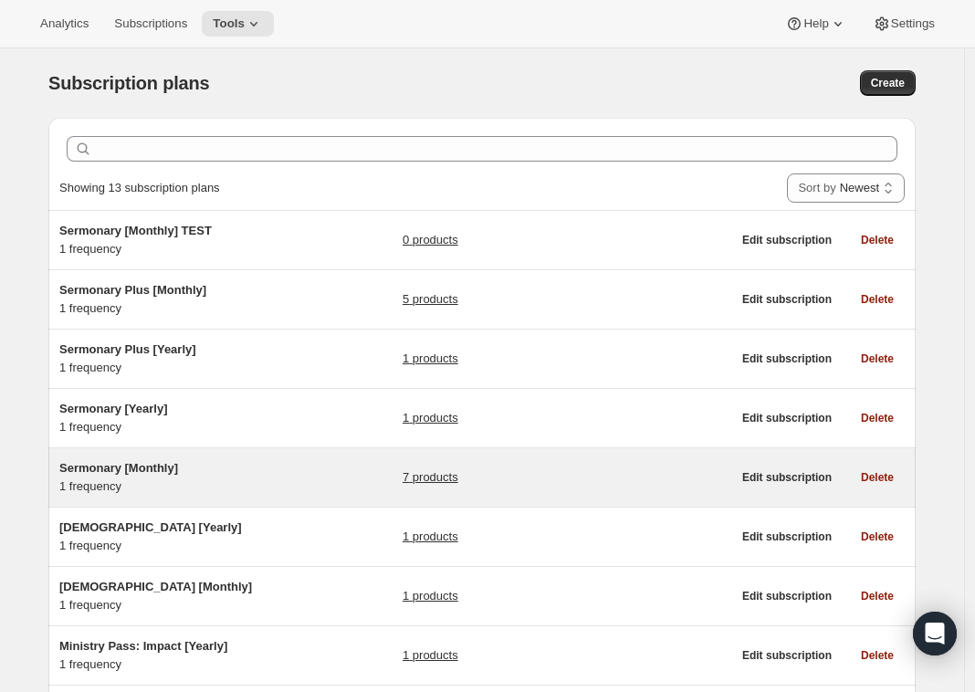
scroll to position [21, 0]
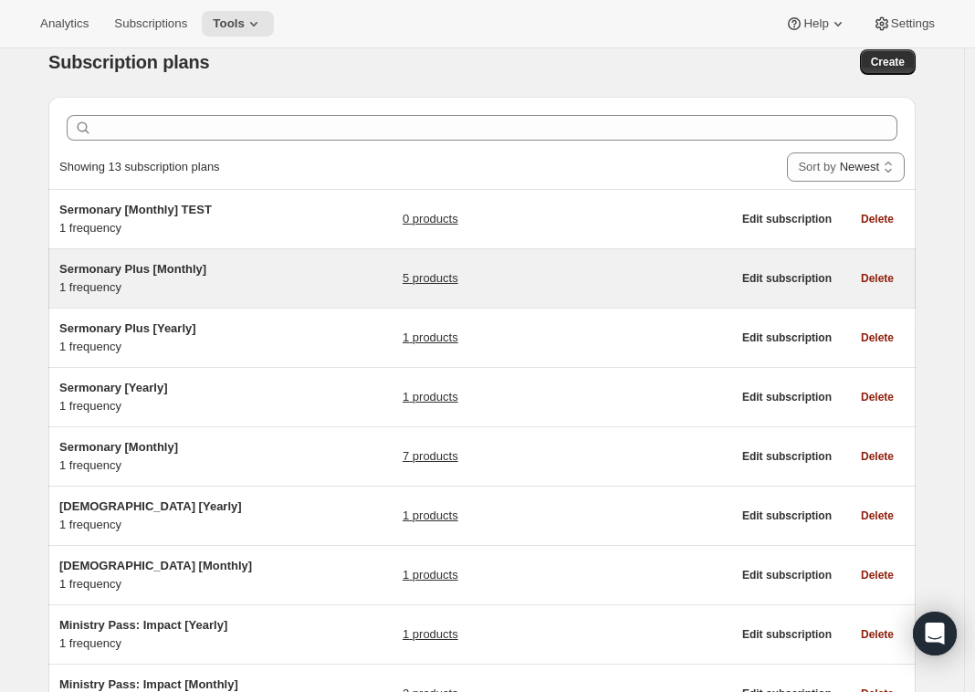
click at [126, 275] on span "Sermonary Plus [Monthly]" at bounding box center [132, 269] width 147 height 14
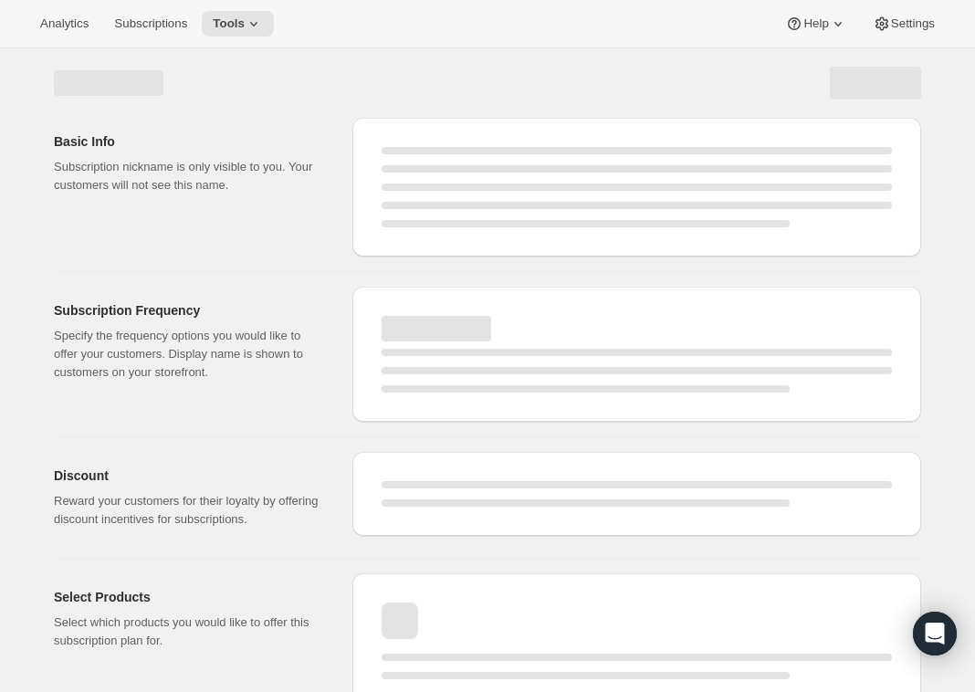
select select "WEEK"
select select "MONTH"
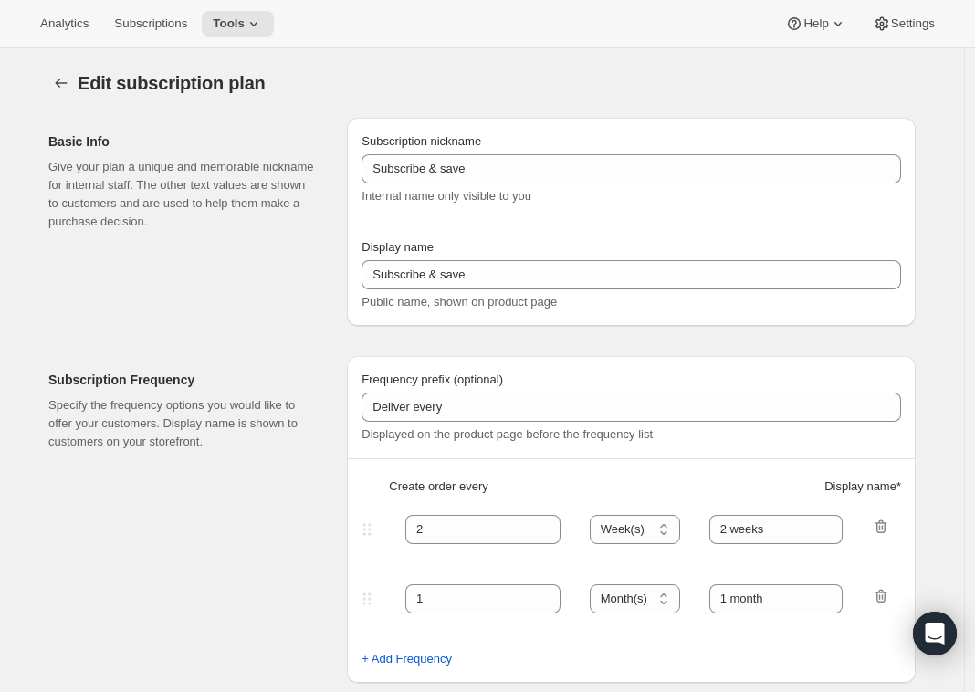
type input "Sermonary Plus [Monthly]"
type input "Monthly Membership"
type input "Your card will be charged"
type input "1"
select select "MONTH"
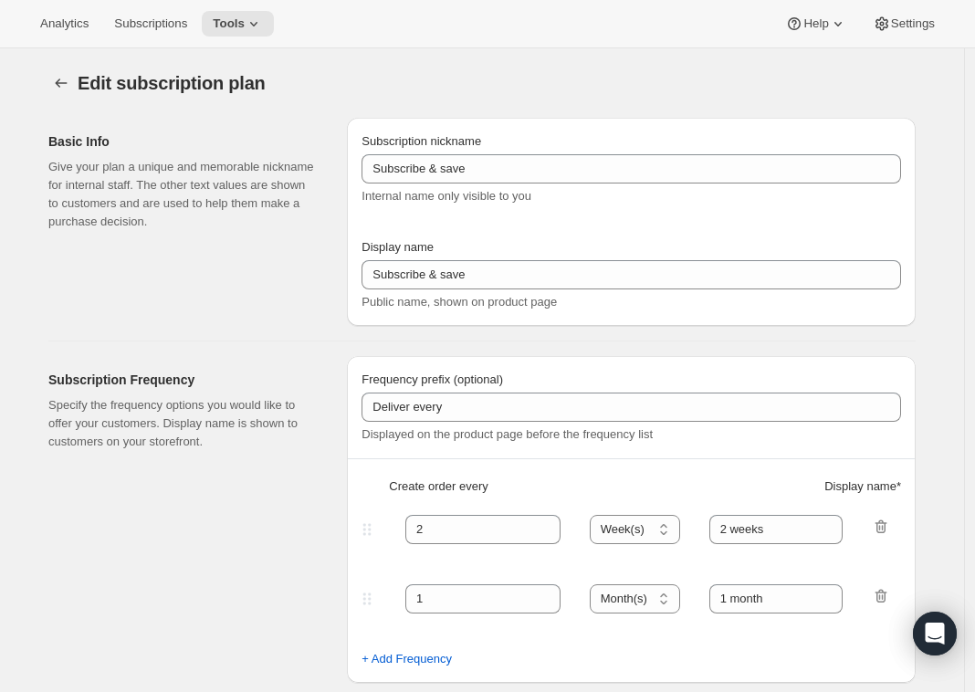
type input "monthly"
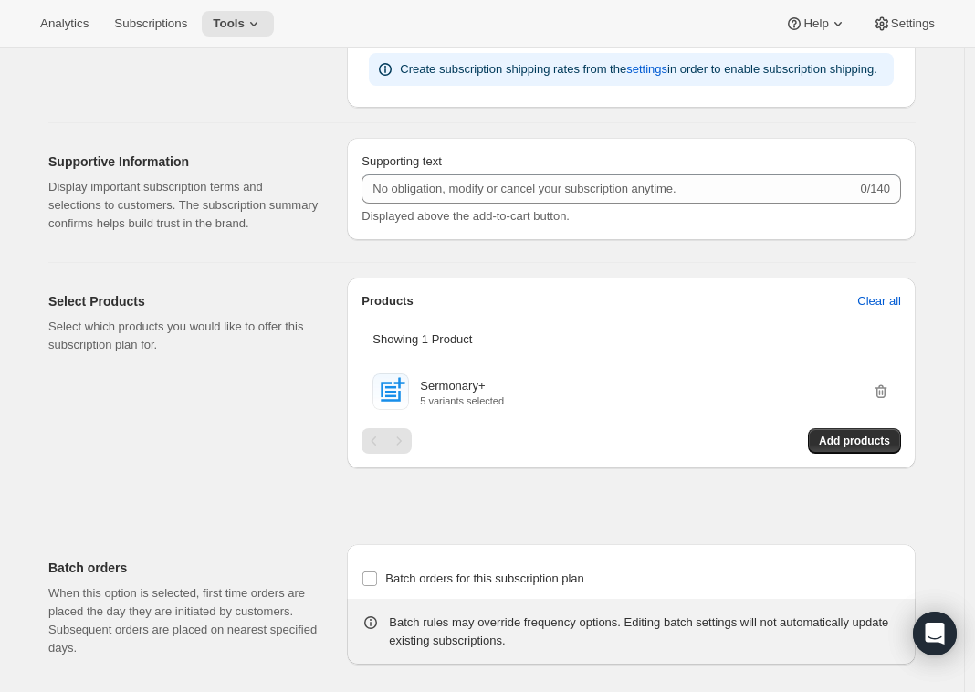
scroll to position [839, 0]
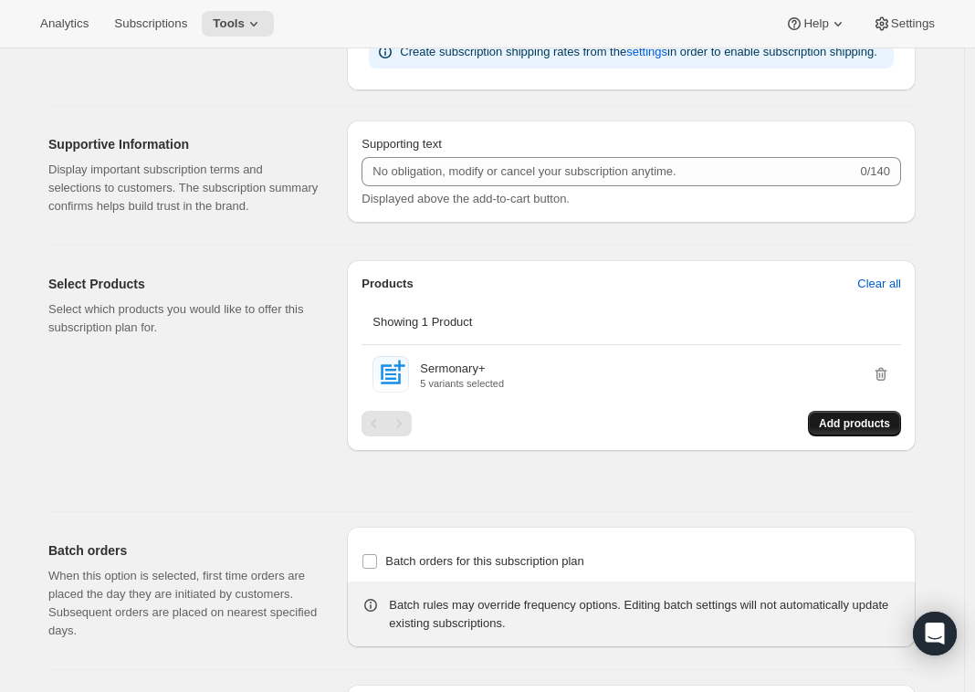
click at [864, 431] on span "Add products" at bounding box center [854, 423] width 71 height 15
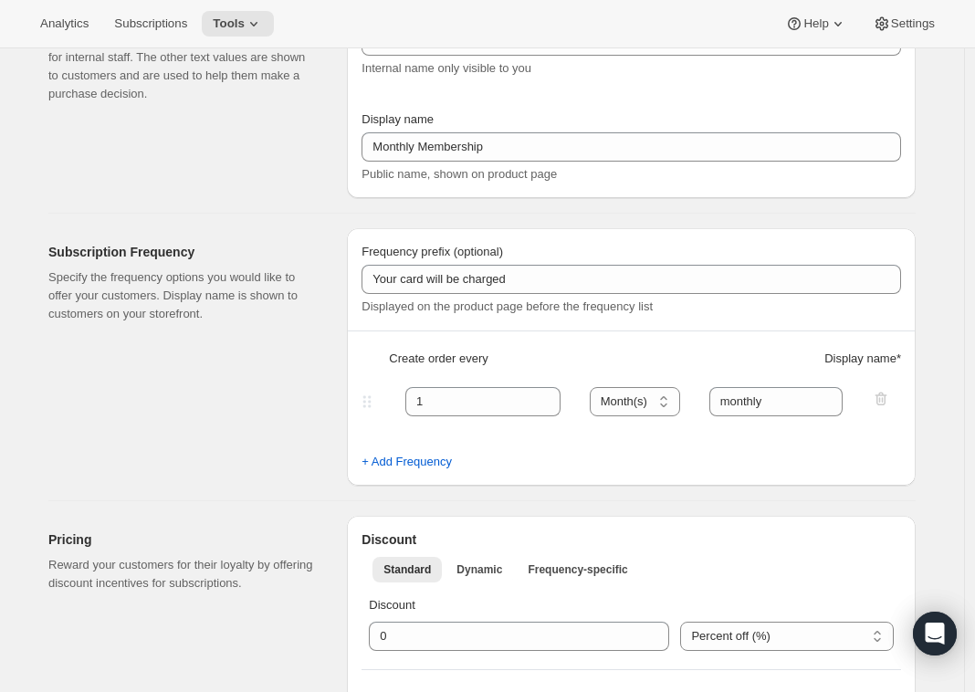
scroll to position [0, 0]
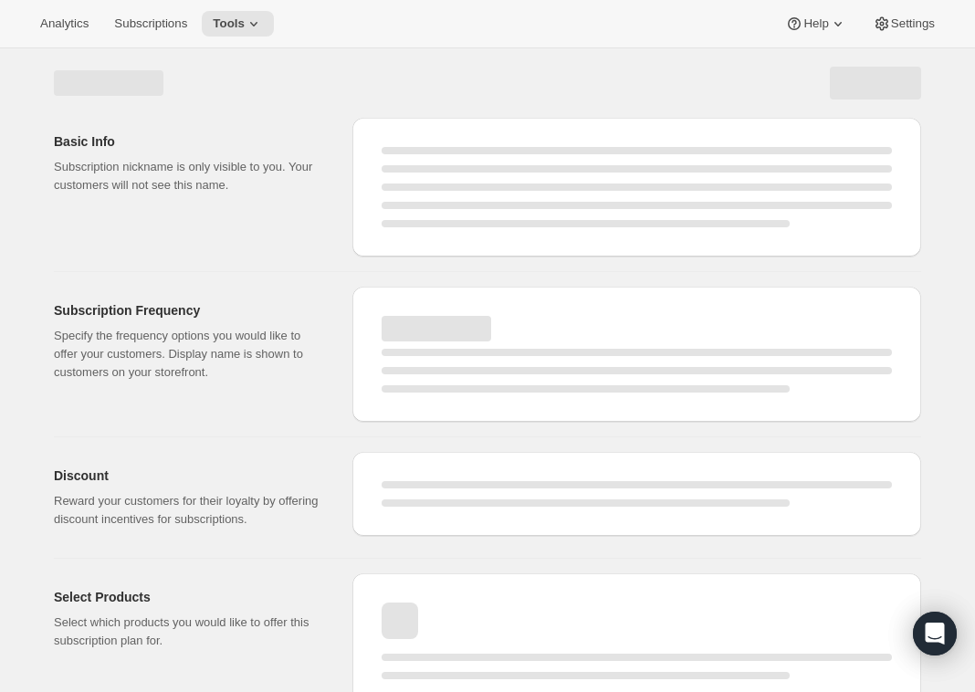
select select "WEEK"
select select "MONTH"
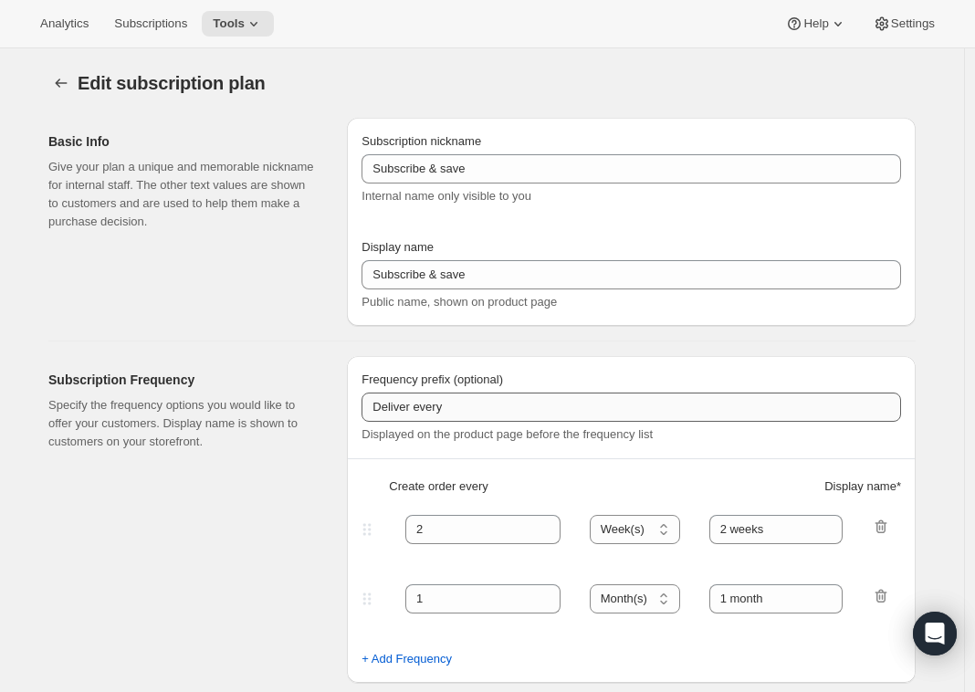
type input "Sermonary Plus [Monthly]"
type input "Monthly Membership"
type input "Your card will be charged"
type input "1"
select select "MONTH"
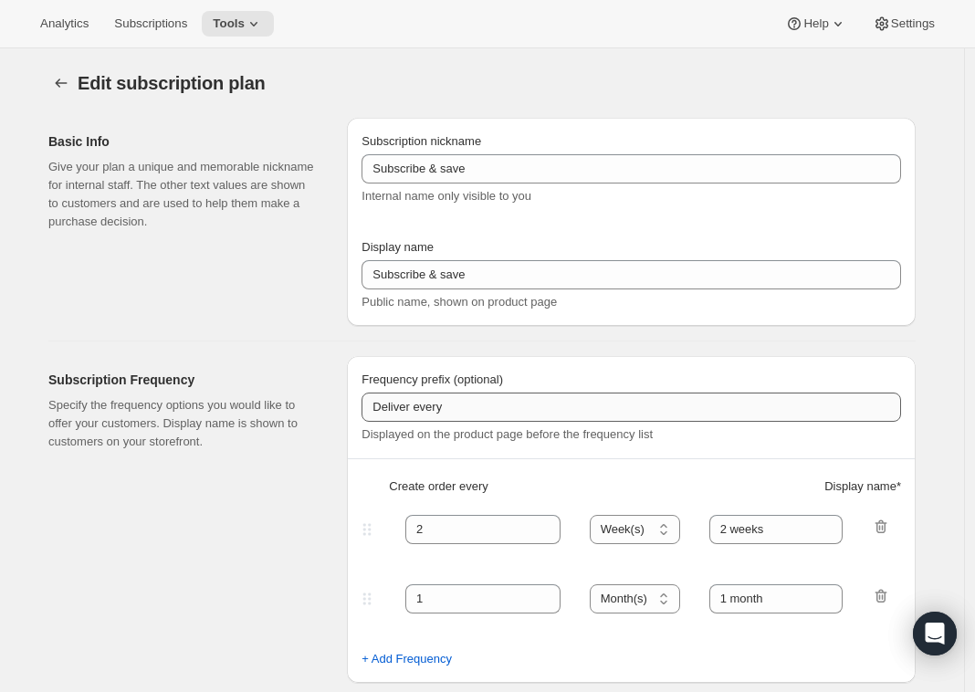
type input "monthly"
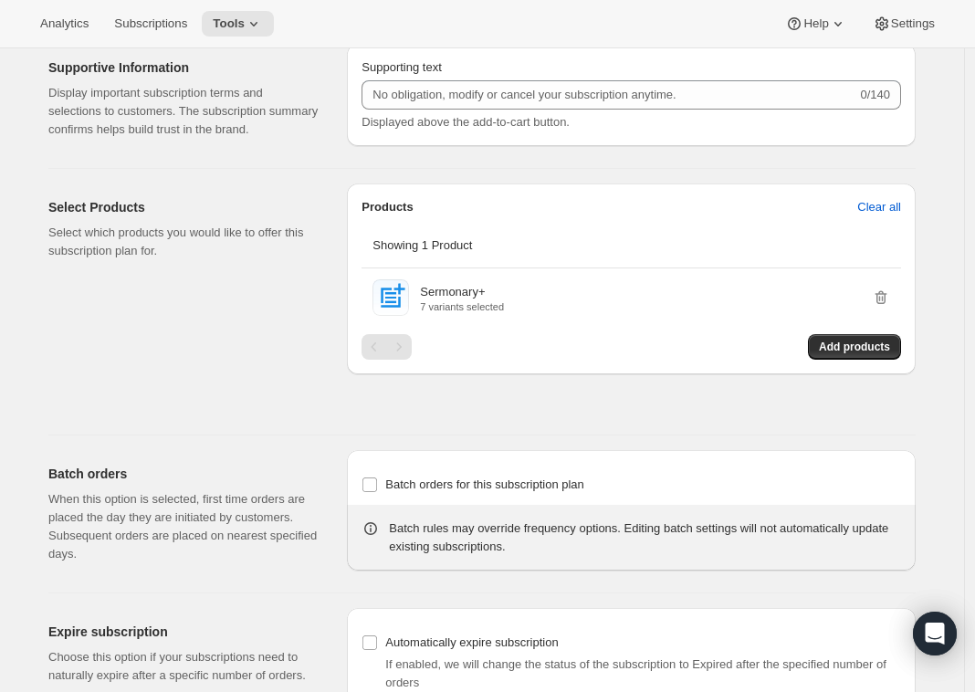
scroll to position [927, 0]
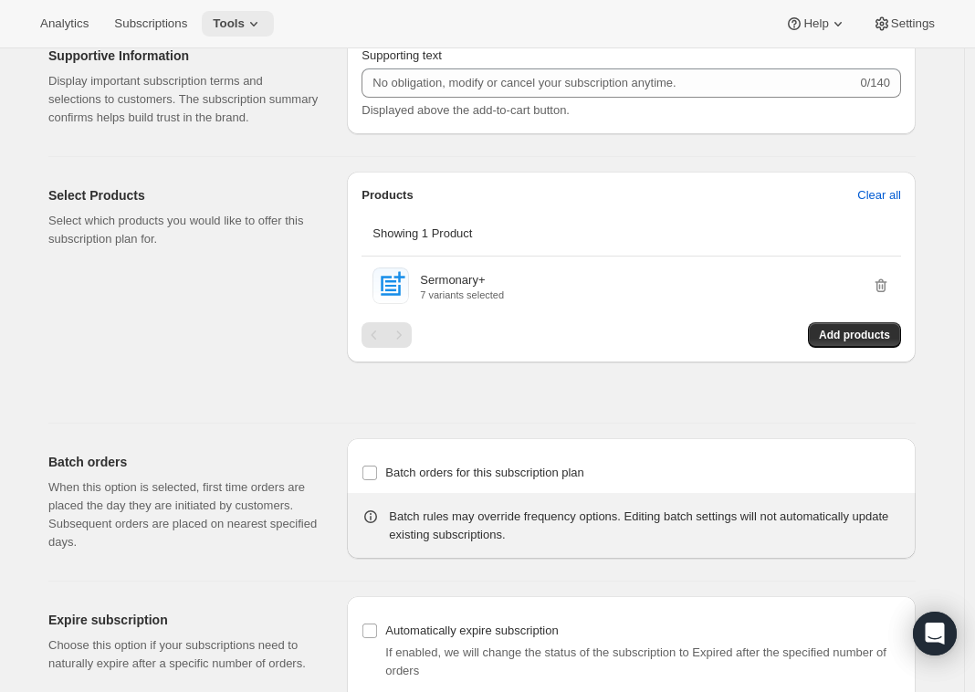
click at [263, 15] on icon at bounding box center [254, 24] width 18 height 18
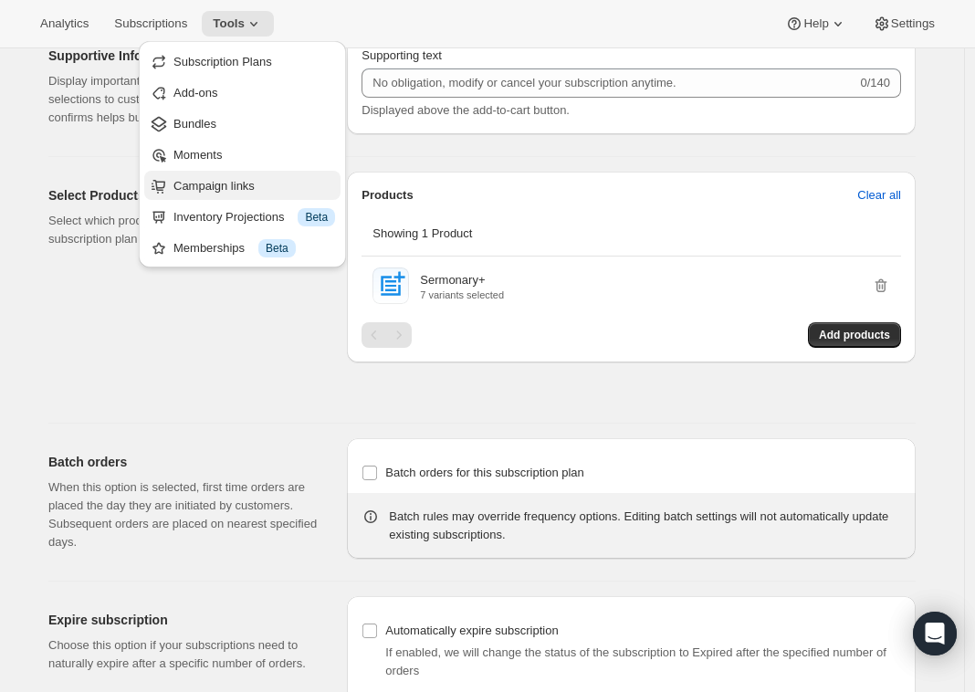
click at [294, 193] on span "Campaign links" at bounding box center [254, 186] width 162 height 18
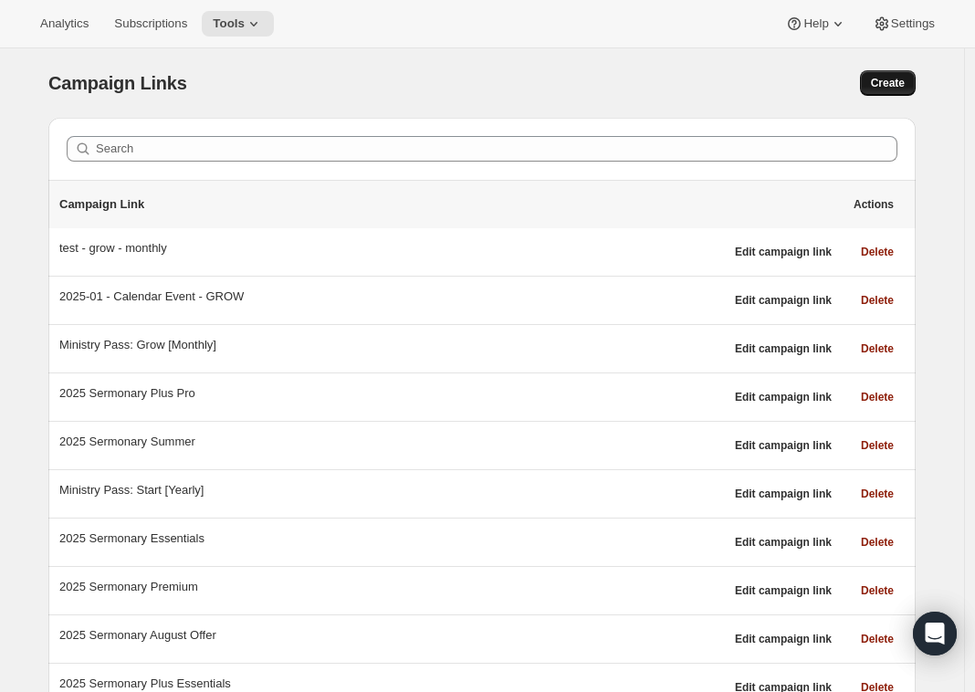
click at [901, 80] on span "Create" at bounding box center [888, 83] width 34 height 15
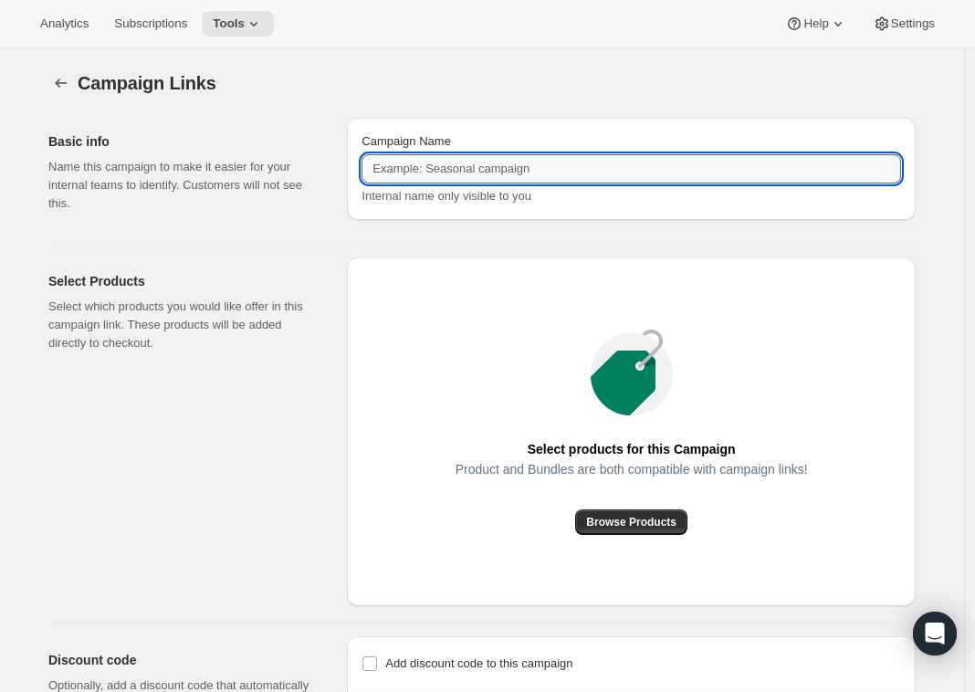
click at [483, 170] on input "Campaign Name" at bounding box center [630, 168] width 539 height 29
click at [502, 152] on div "Campaign Name 2025 Sermonary Plus Pro Internal name only visible to you" at bounding box center [630, 168] width 539 height 73
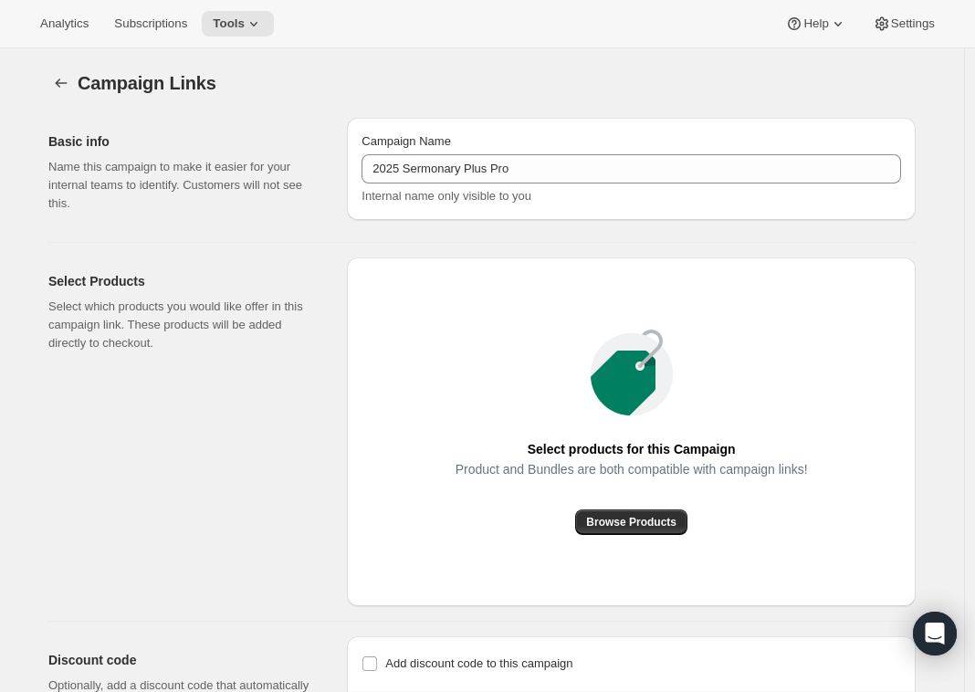
click at [502, 152] on div "Campaign Name 2025 Sermonary Plus Pro Internal name only visible to you" at bounding box center [630, 168] width 539 height 73
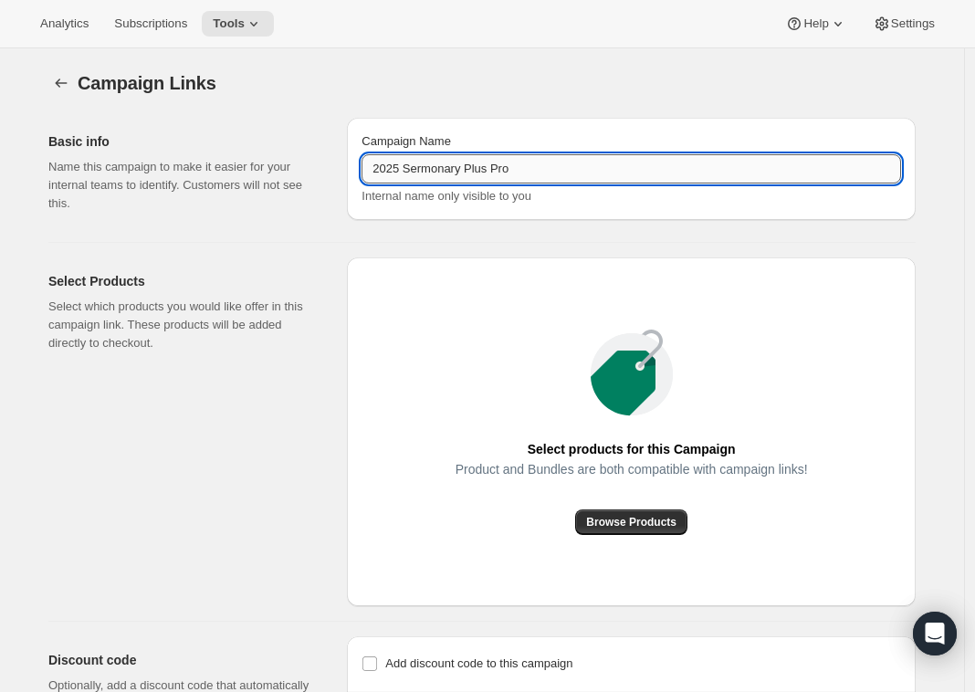
click at [515, 177] on input "2025 Sermonary Plus Pro" at bounding box center [630, 168] width 539 height 29
click at [519, 175] on input "2025 Sermonary Plus Summer" at bounding box center [630, 168] width 539 height 29
type input "2025 Sermonary Plus August Offer"
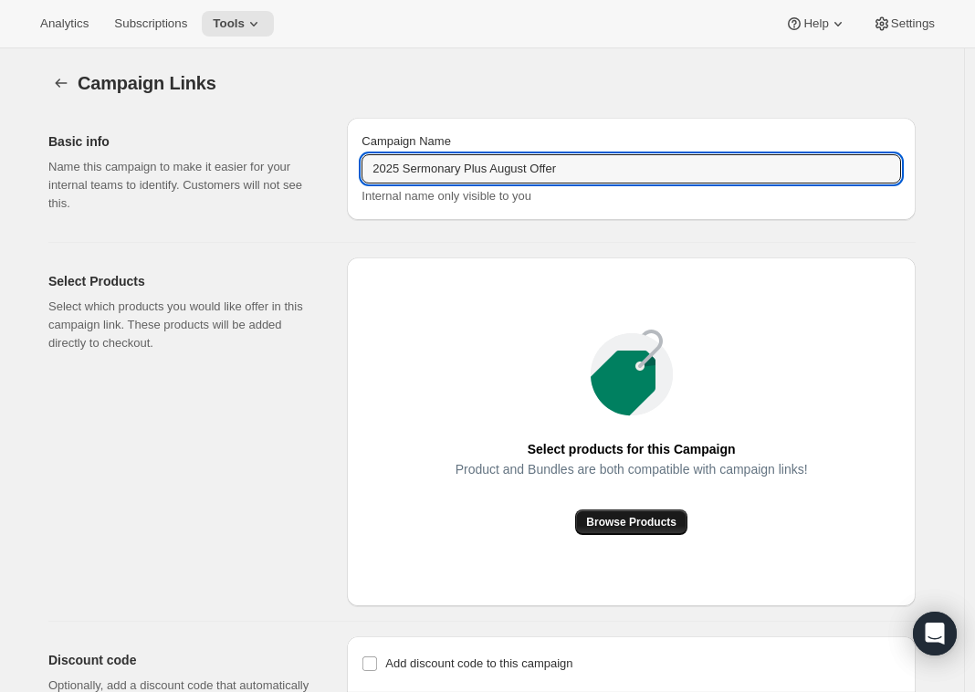
click at [653, 524] on span "Browse Products" at bounding box center [631, 522] width 90 height 15
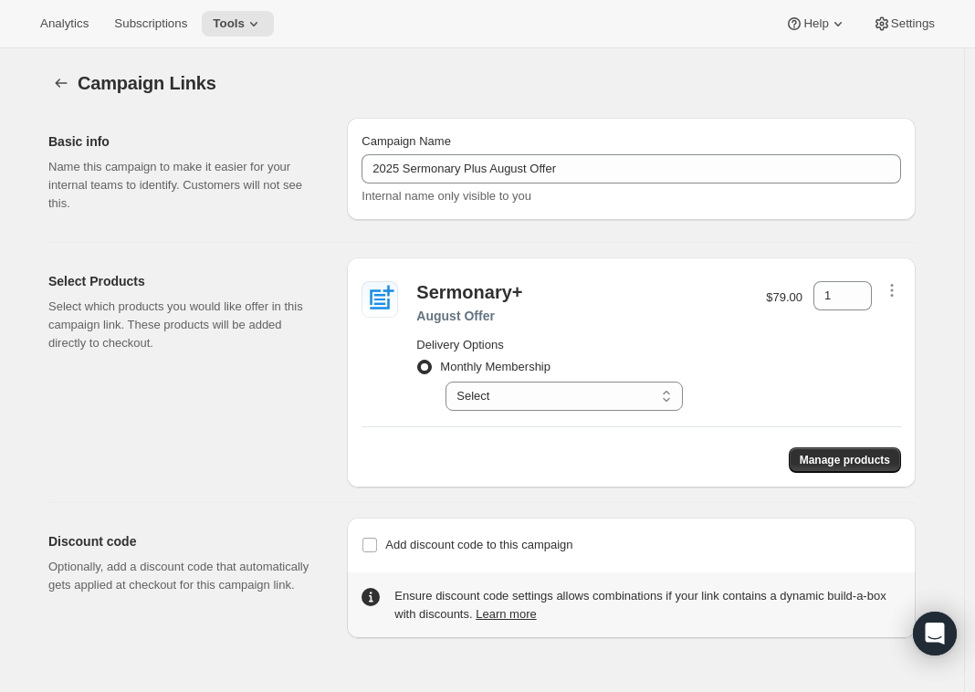
scroll to position [48, 0]
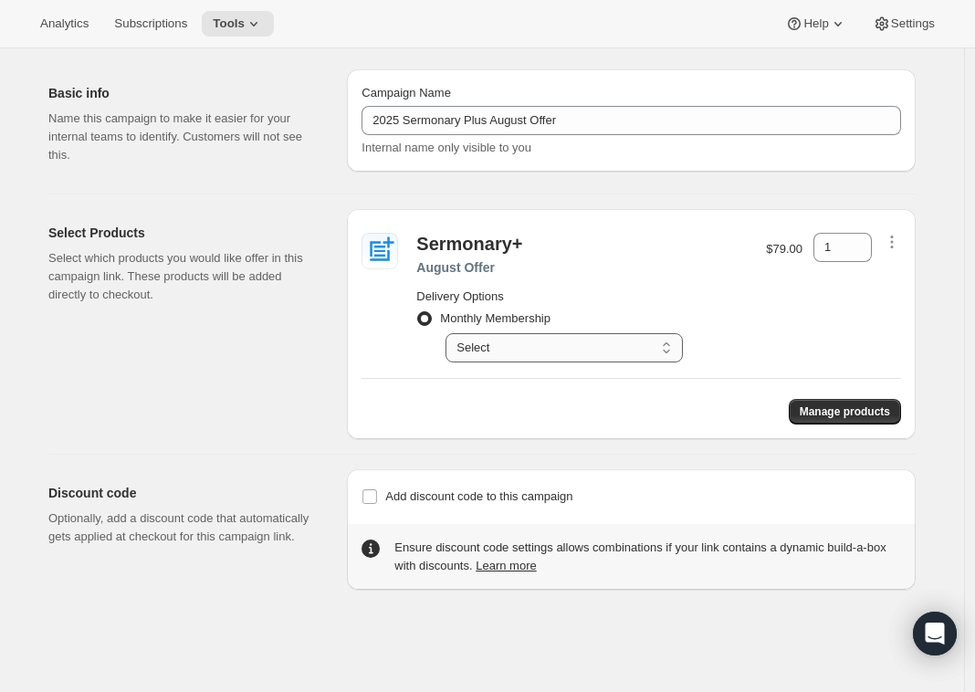
click at [527, 354] on select "Select Your card will be charged monthly" at bounding box center [563, 347] width 237 height 29
click at [534, 349] on select "Select Your card will be charged monthly" at bounding box center [563, 347] width 237 height 29
select select "gid://shopify/SellingPlan/690924028220"
click at [450, 333] on select "Select Your card will be charged monthly" at bounding box center [563, 347] width 237 height 29
click at [505, 350] on select "Select Your card will be charged monthly" at bounding box center [563, 347] width 237 height 29
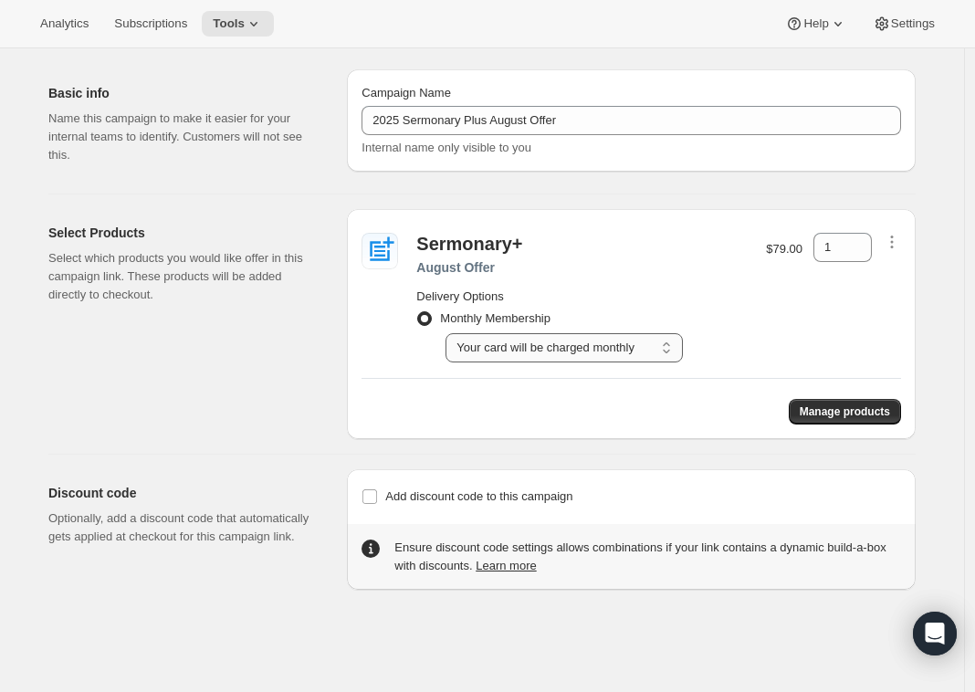
click at [450, 333] on select "Select Your card will be charged monthly" at bounding box center [563, 347] width 237 height 29
click at [538, 400] on div "Manage products" at bounding box center [630, 404] width 539 height 40
click at [569, 492] on span "Add discount code to this campaign" at bounding box center [478, 496] width 187 height 14
click at [377, 492] on input "Add discount code to this campaign" at bounding box center [369, 496] width 15 height 15
checkbox input "true"
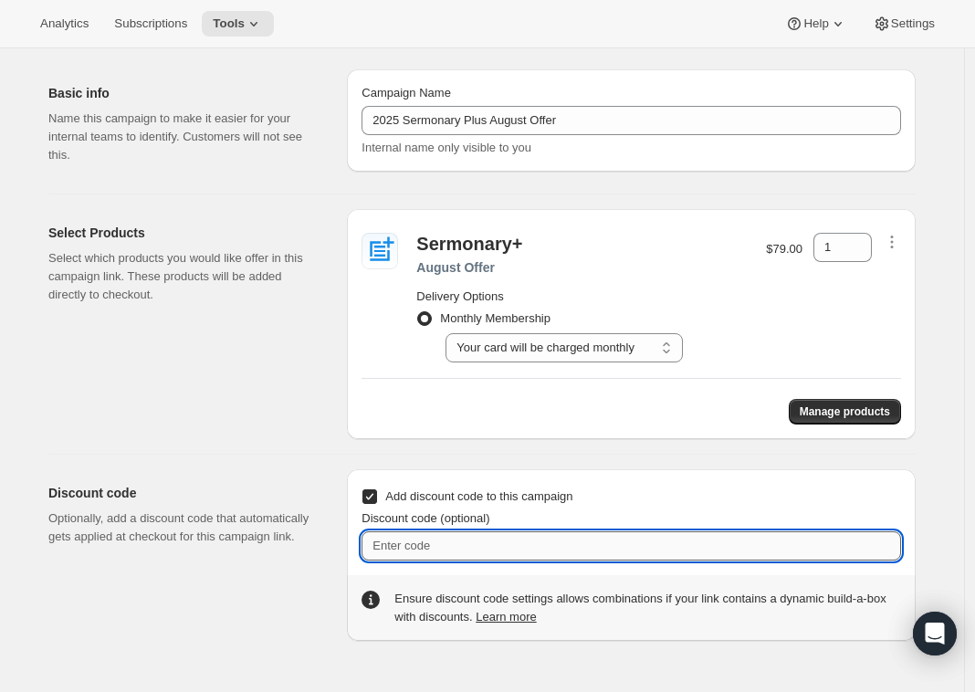
click at [502, 538] on input "Discount code (optional)" at bounding box center [630, 545] width 539 height 29
paste input "14 Day Free Trial"
type input "14 Day Free Trial"
click at [650, 479] on div "Add discount code to this campaign Discount code (optional) 14 Day Free Trial E…" at bounding box center [631, 555] width 569 height 172
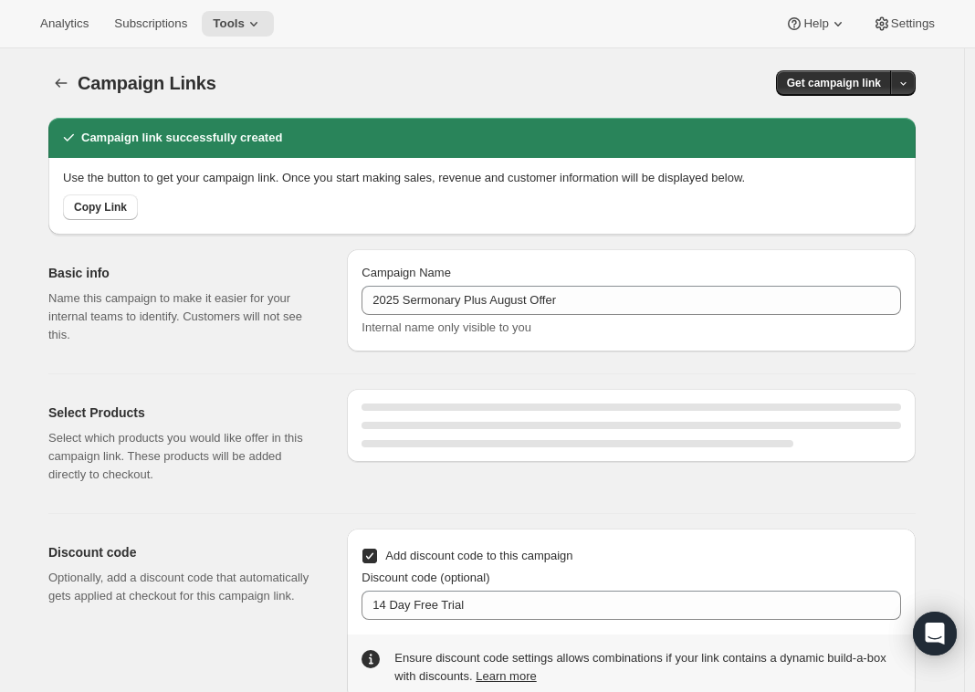
select select "gid://shopify/SellingPlan/690924028220"
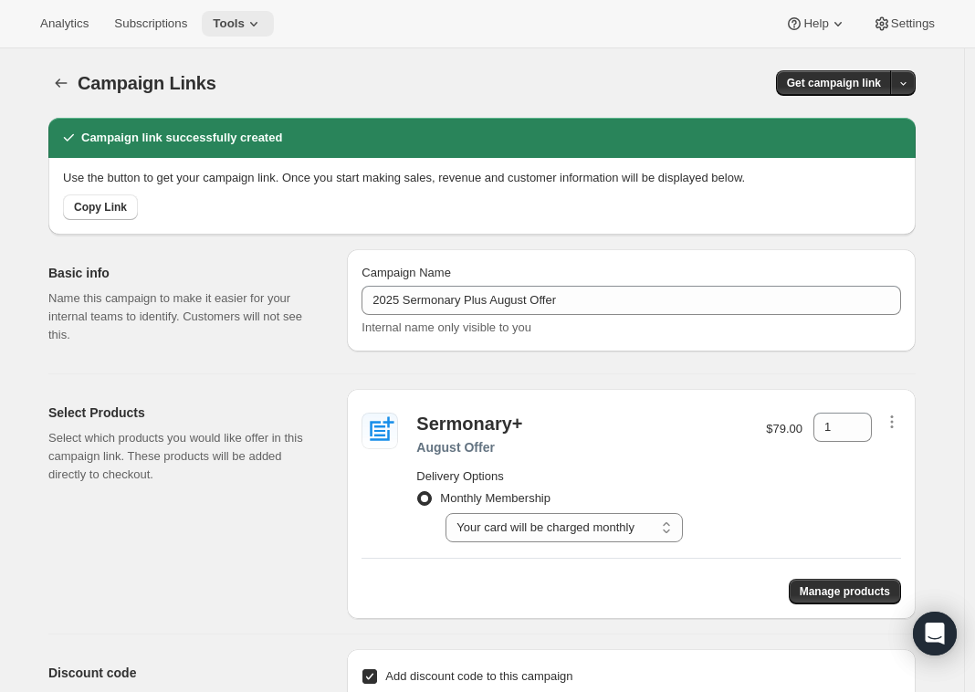
click at [263, 27] on icon at bounding box center [254, 24] width 18 height 18
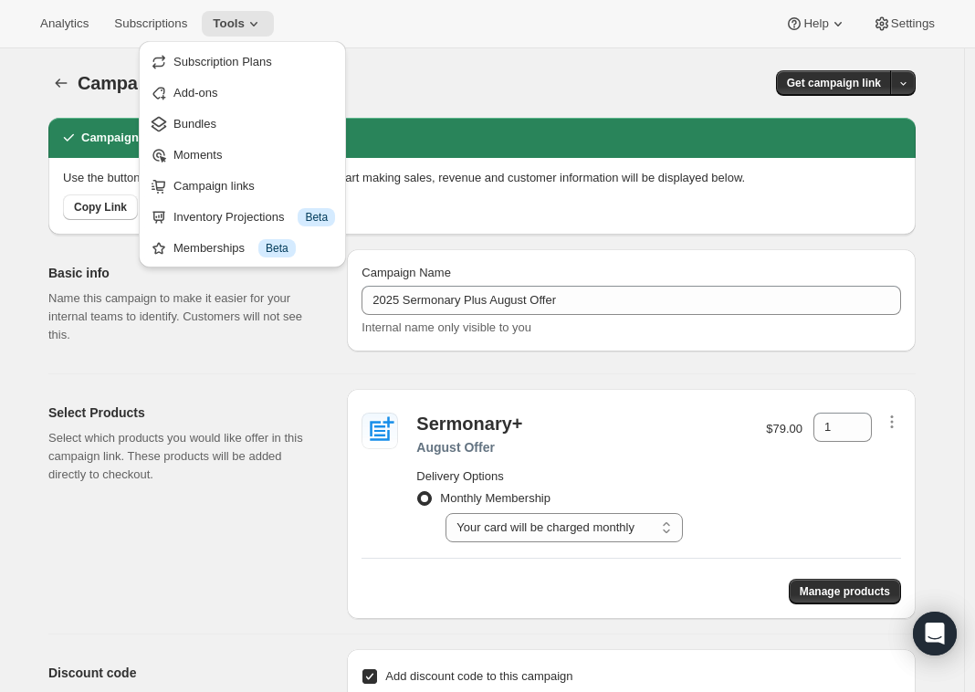
click at [567, 62] on div "Campaign Links. This page is ready Campaign Links Get campaign link" at bounding box center [481, 82] width 867 height 69
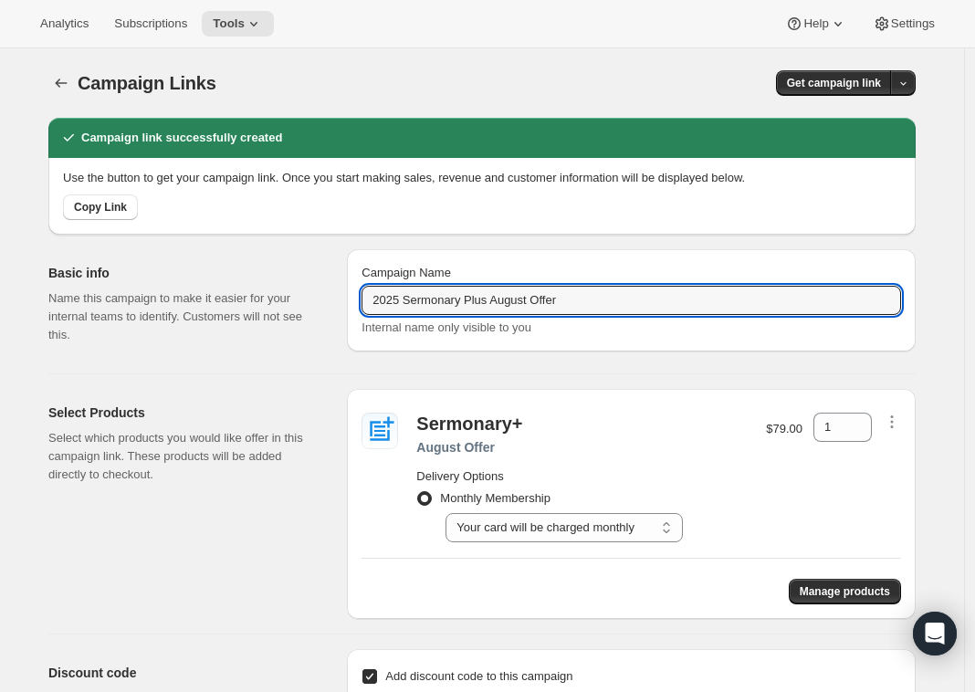
drag, startPoint x: 484, startPoint y: 289, endPoint x: 61, endPoint y: 270, distance: 423.0
click at [59, 270] on div "Basic info Name this campaign to make it easier for your internal teams to iden…" at bounding box center [475, 297] width 882 height 124
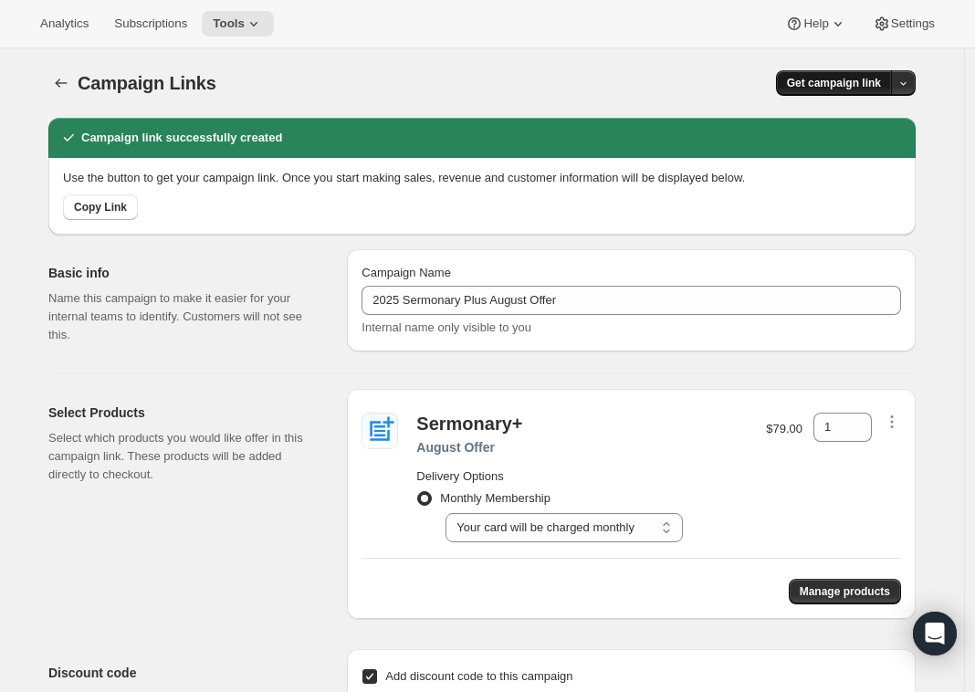
click at [837, 88] on span "Get campaign link" at bounding box center [834, 83] width 94 height 15
click at [877, 129] on span "Copy Link" at bounding box center [883, 121] width 53 height 18
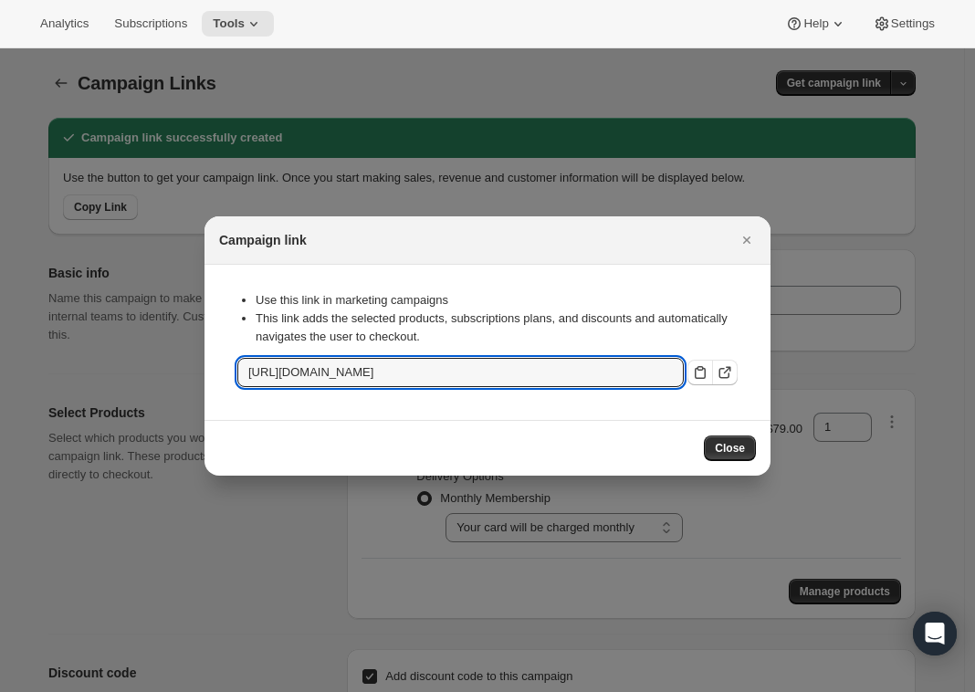
scroll to position [0, 146]
drag, startPoint x: 412, startPoint y: 372, endPoint x: 868, endPoint y: 374, distance: 456.3
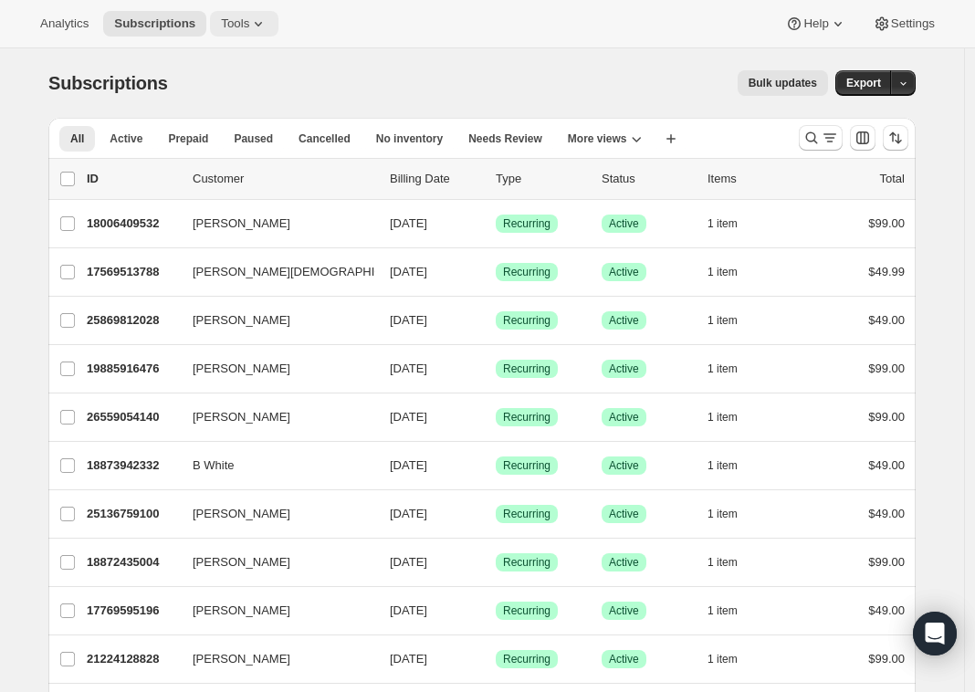
click at [233, 19] on span "Tools" at bounding box center [235, 23] width 28 height 15
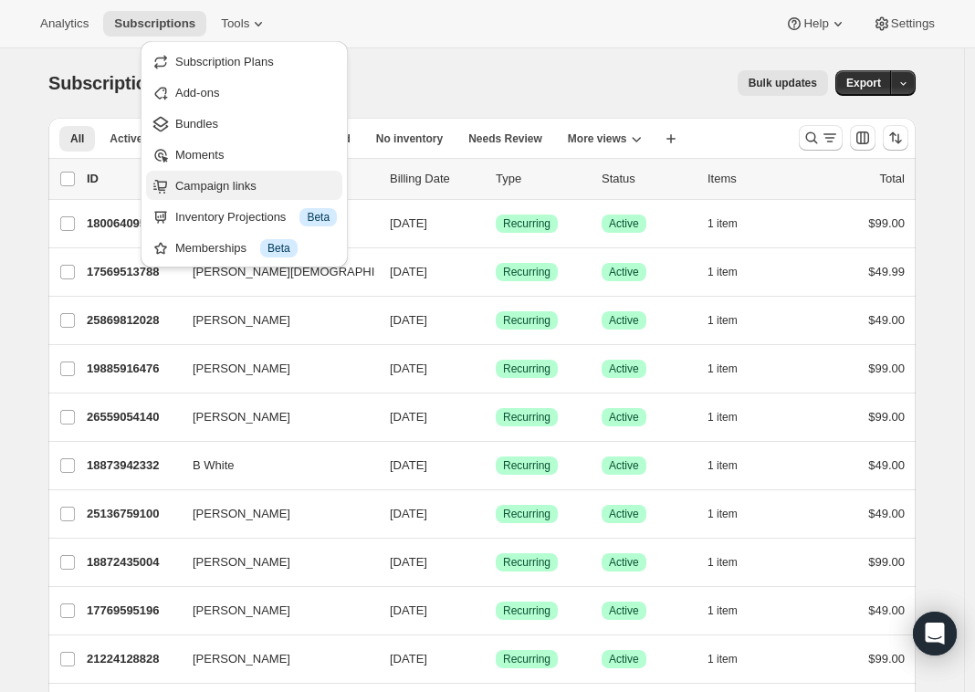
click at [254, 183] on span "Campaign links" at bounding box center [215, 186] width 81 height 14
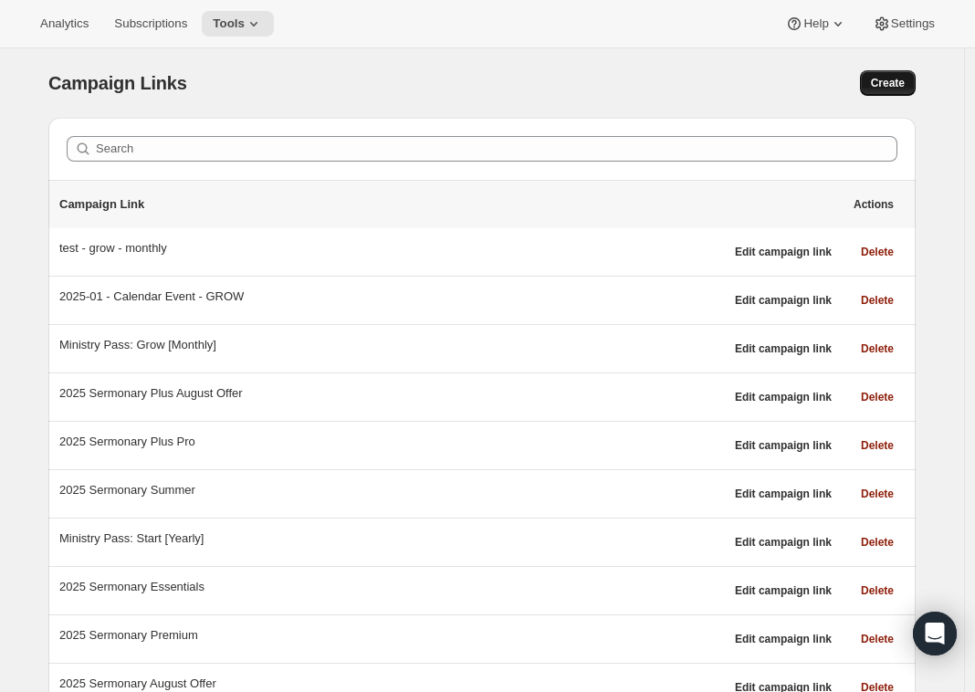
click at [880, 77] on span "Create" at bounding box center [888, 83] width 34 height 15
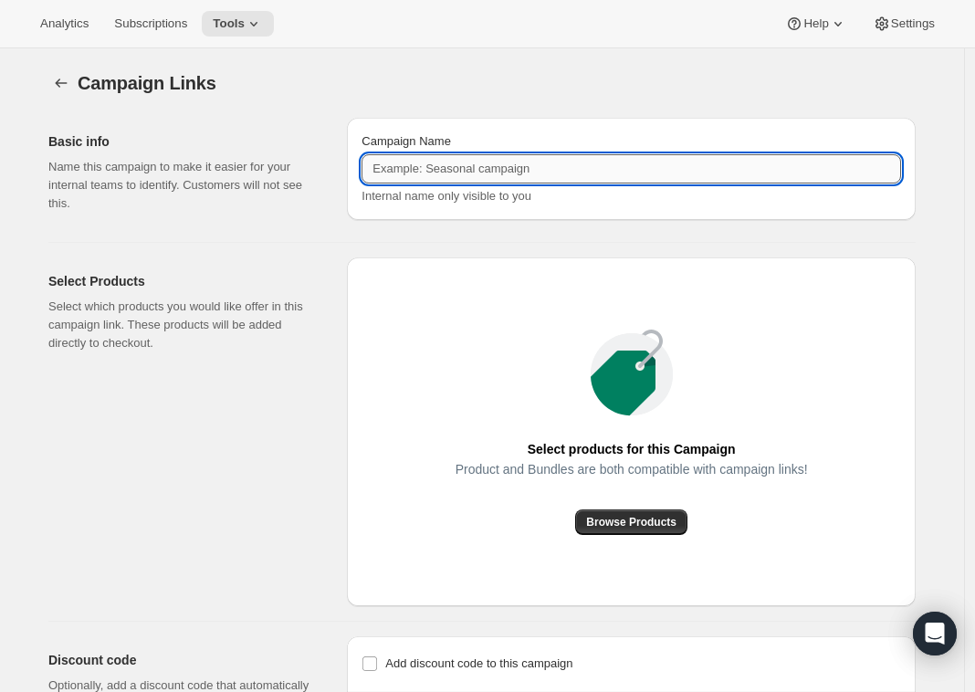
click at [481, 174] on input "Campaign Name" at bounding box center [630, 168] width 539 height 29
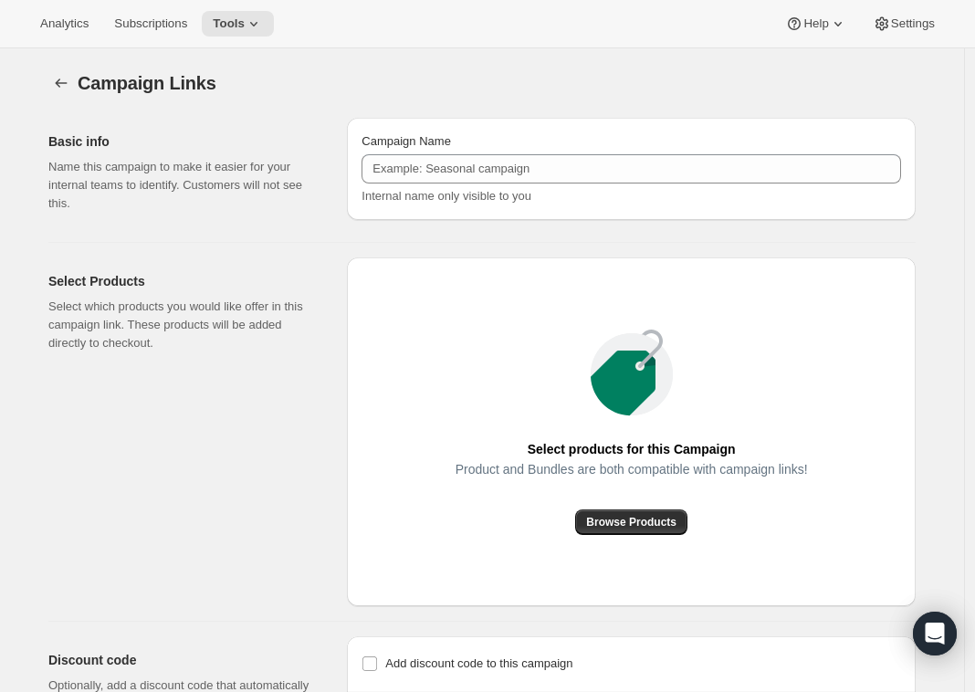
scroll to position [101, 0]
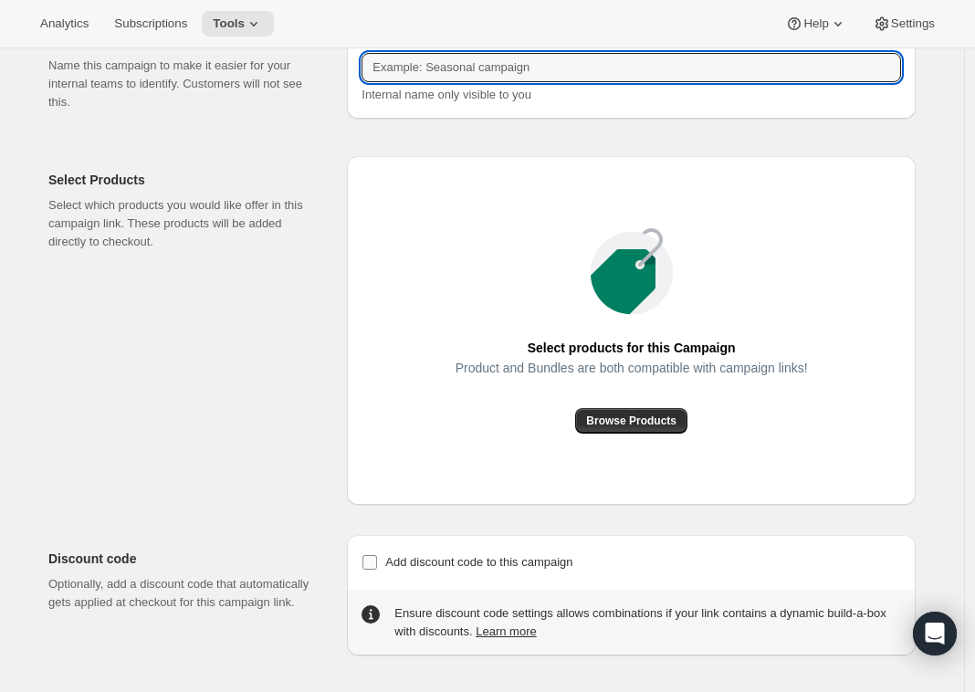
click at [548, 559] on span "Add discount code to this campaign" at bounding box center [478, 562] width 187 height 14
click at [377, 559] on input "Add discount code to this campaign" at bounding box center [369, 562] width 15 height 15
checkbox input "true"
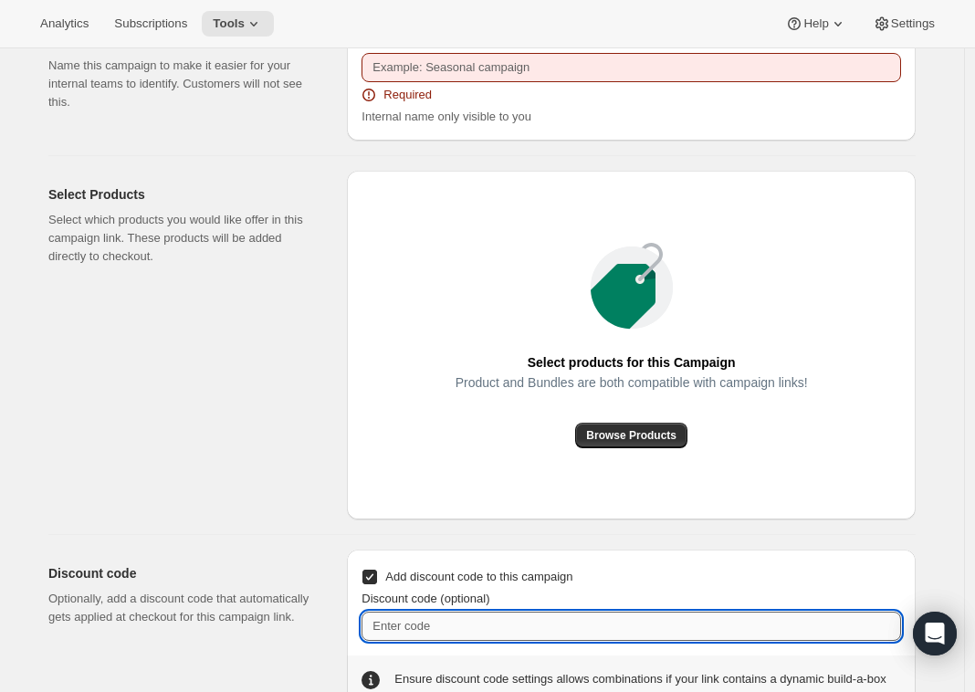
click at [528, 625] on input "Discount code (optional)" at bounding box center [630, 625] width 539 height 29
paste input "14 Day Free Trial"
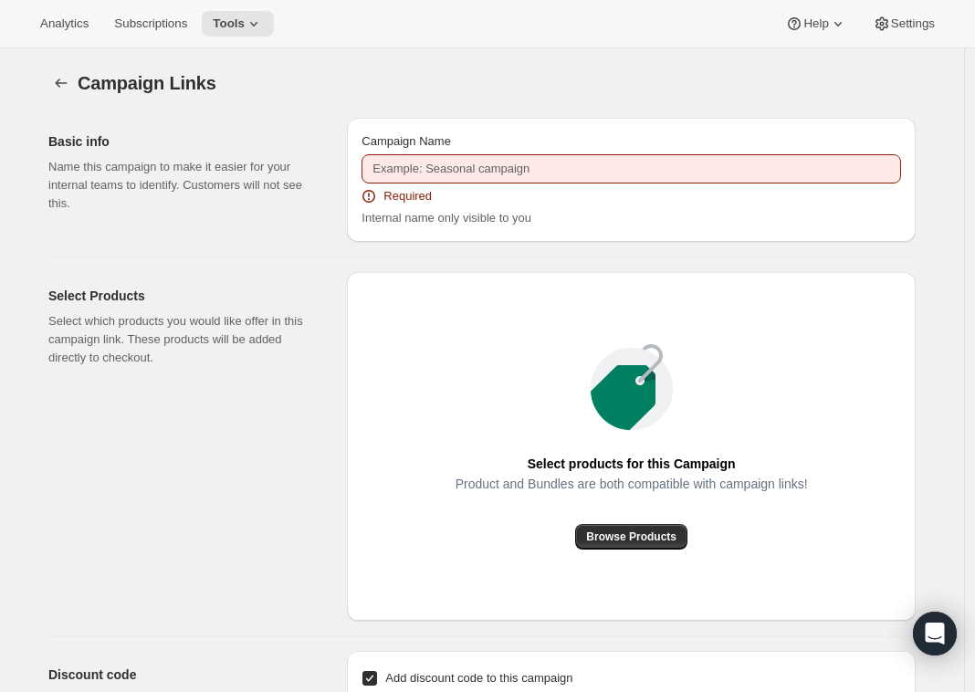
type input "14 Day Free Trial"
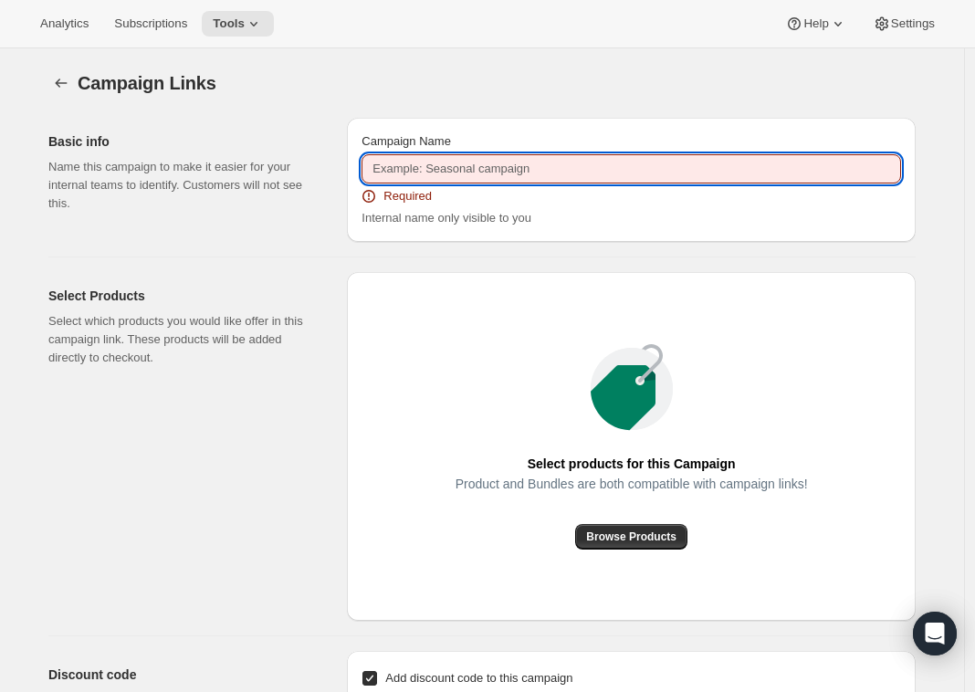
click at [565, 170] on input "Campaign Name" at bounding box center [630, 168] width 539 height 29
paste input "2025 Sermonary Plus Summer"
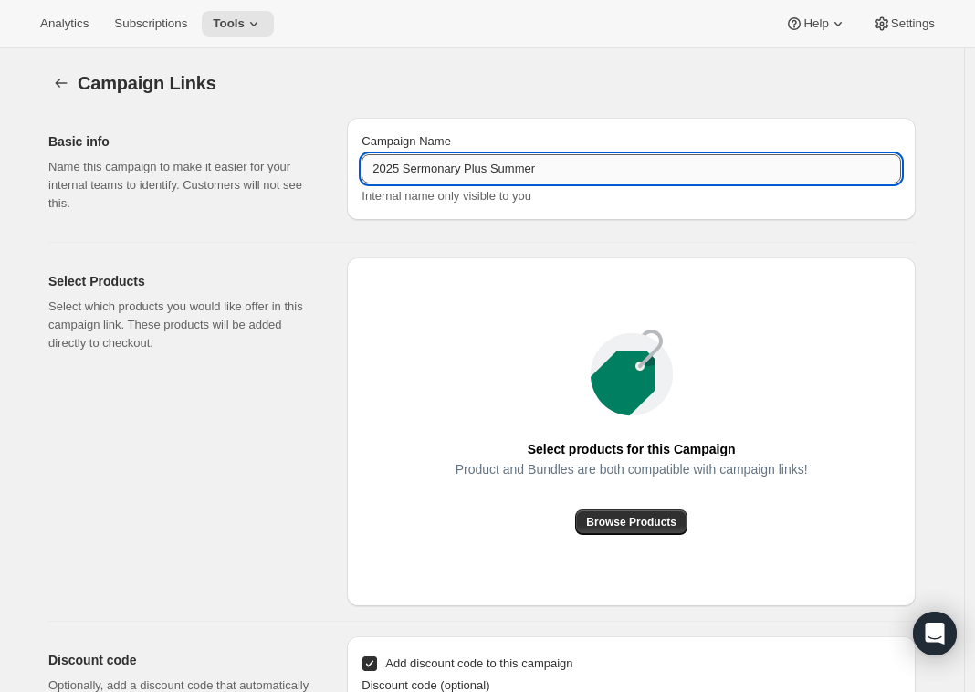
click at [525, 167] on input "2025 Sermonary Plus Summer" at bounding box center [630, 168] width 539 height 29
click at [617, 172] on input "2025 Sermonary Plus Summer" at bounding box center [630, 168] width 539 height 29
type input "2025 Sermonary Plus Summer"
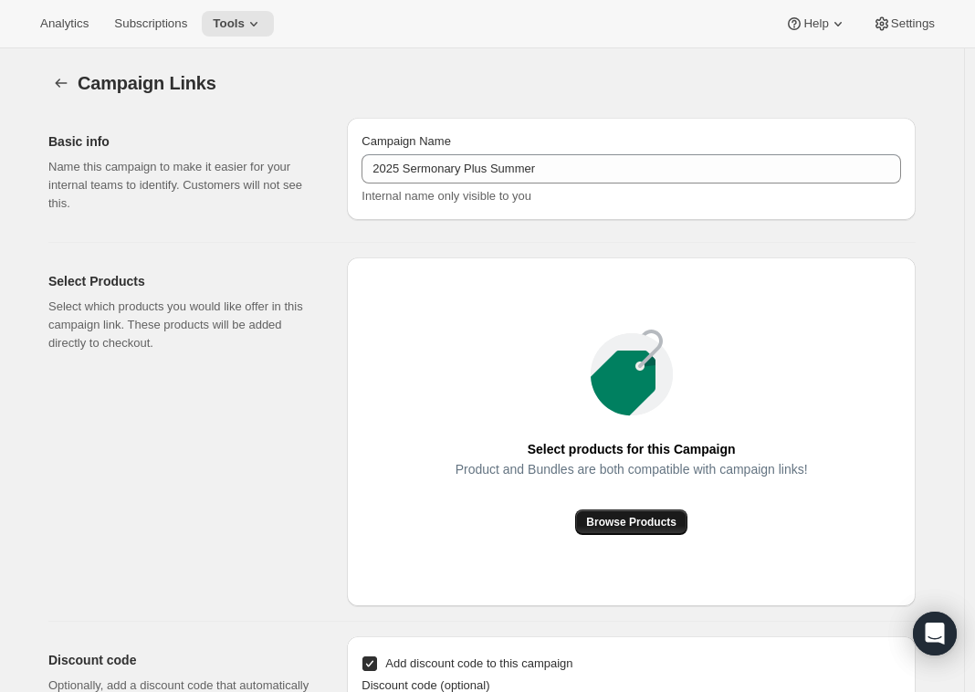
click at [671, 529] on button "Browse Products" at bounding box center [631, 522] width 112 height 26
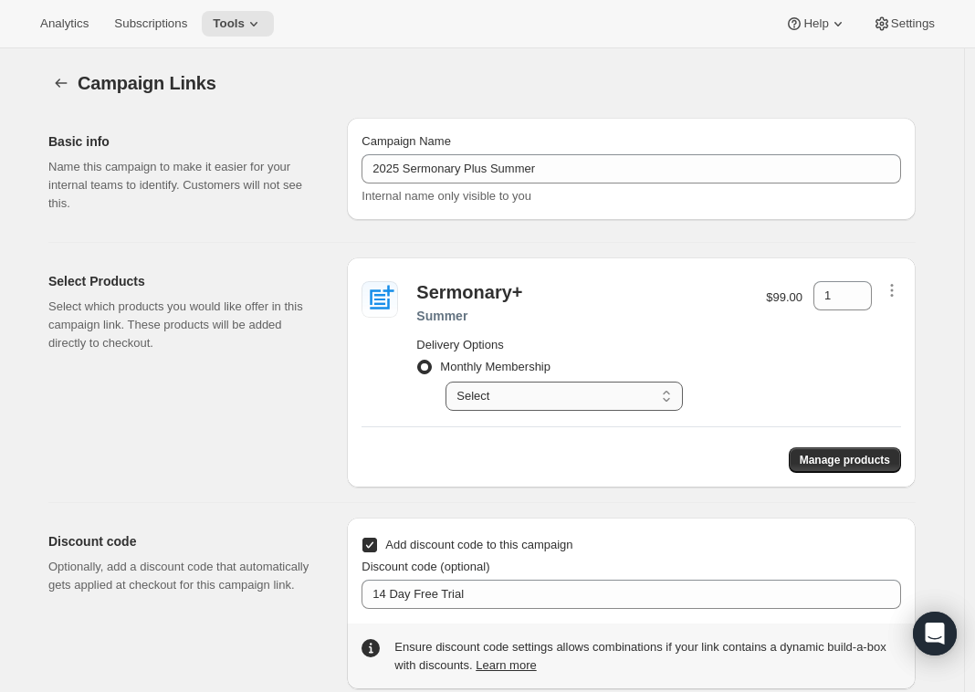
click at [522, 399] on select "Select Your card will be charged monthly" at bounding box center [563, 395] width 237 height 29
select select "gid://shopify/SellingPlan/690924028220"
click at [450, 381] on select "Select Your card will be charged monthly" at bounding box center [563, 395] width 237 height 29
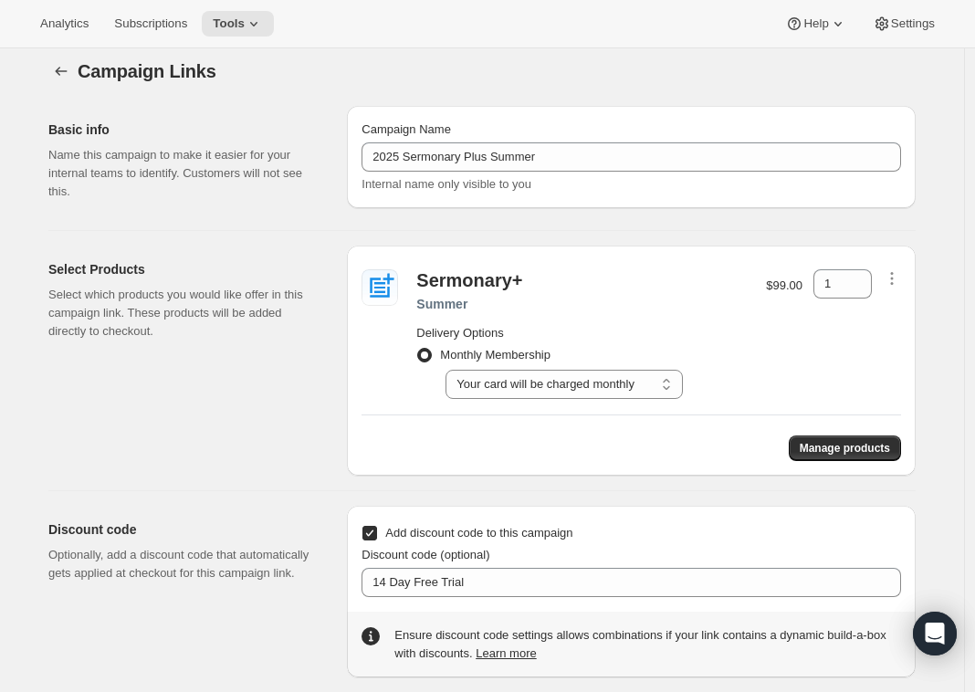
scroll to position [48, 0]
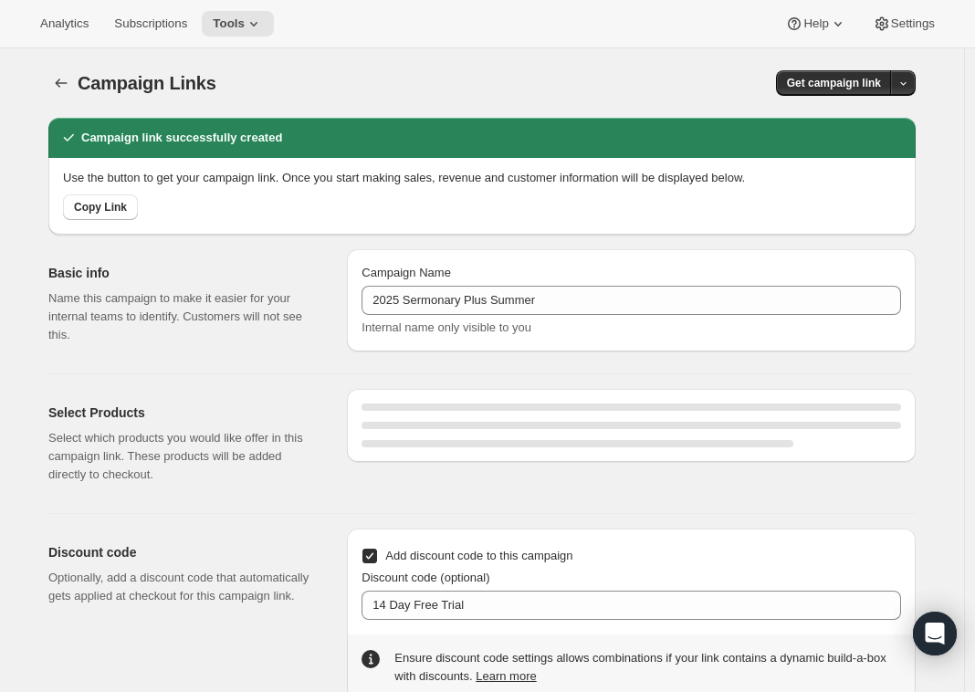
select select "gid://shopify/SellingPlan/690924028220"
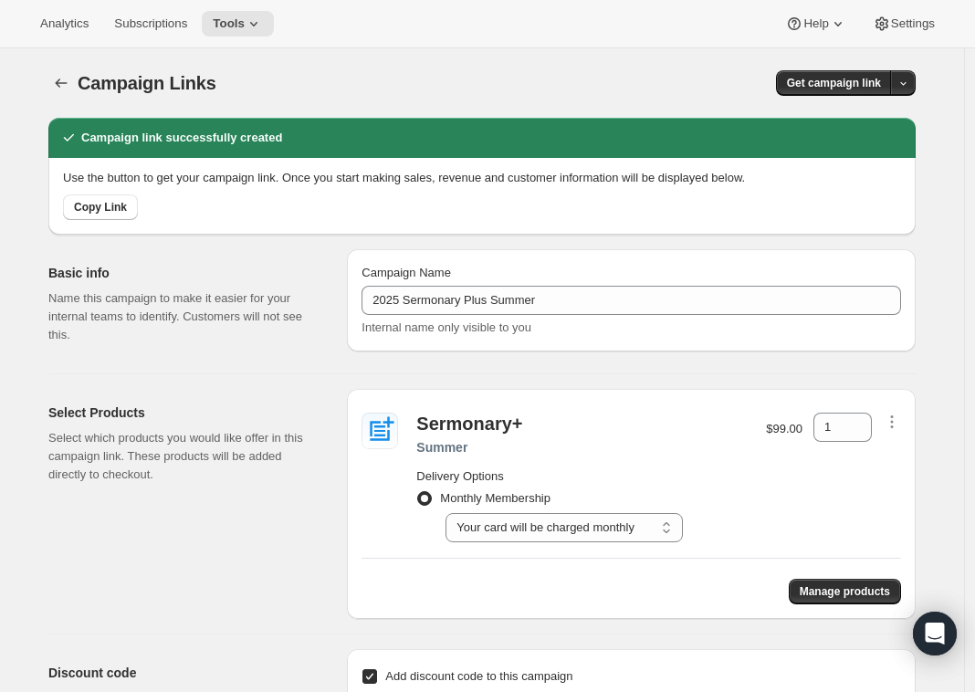
click at [652, 357] on div "Campaign Name 2025 Sermonary Plus Summer Internal name only visible to you" at bounding box center [631, 304] width 569 height 110
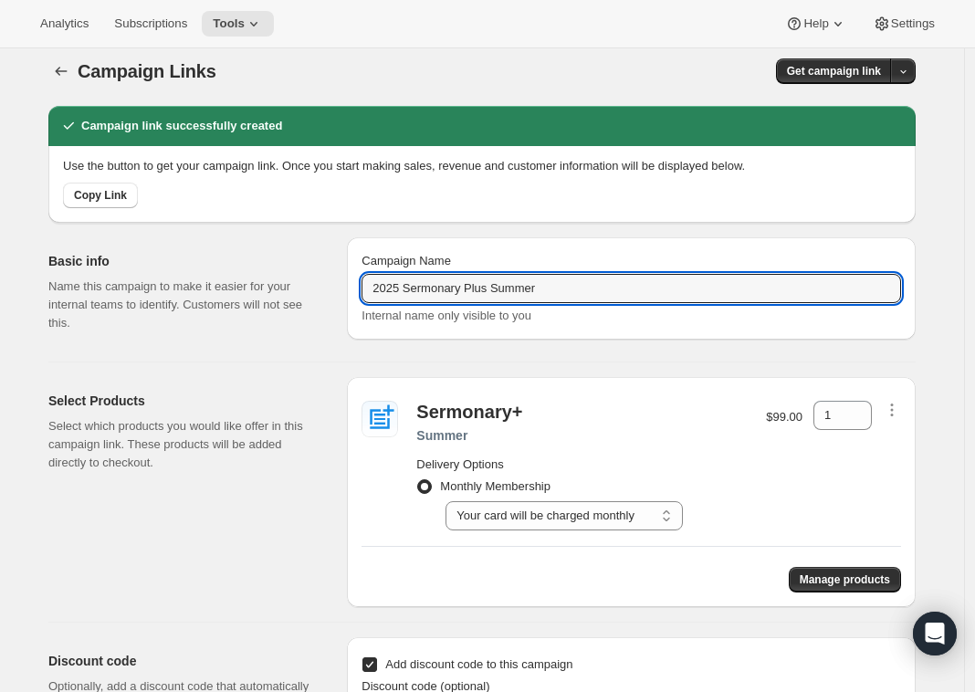
drag, startPoint x: 216, startPoint y: 273, endPoint x: 167, endPoint y: 228, distance: 66.5
click at [191, 271] on div "Basic info Name this campaign to make it easier for your internal teams to iden…" at bounding box center [475, 285] width 882 height 124
click at [811, 67] on span "Get campaign link" at bounding box center [834, 71] width 94 height 15
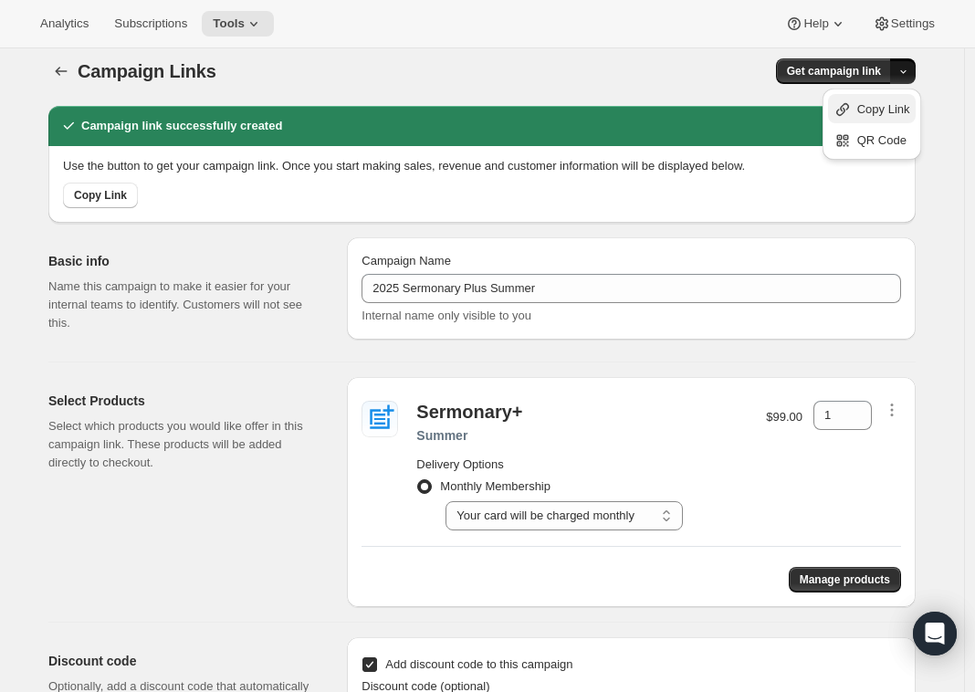
click at [883, 108] on span "Copy Link" at bounding box center [883, 109] width 53 height 14
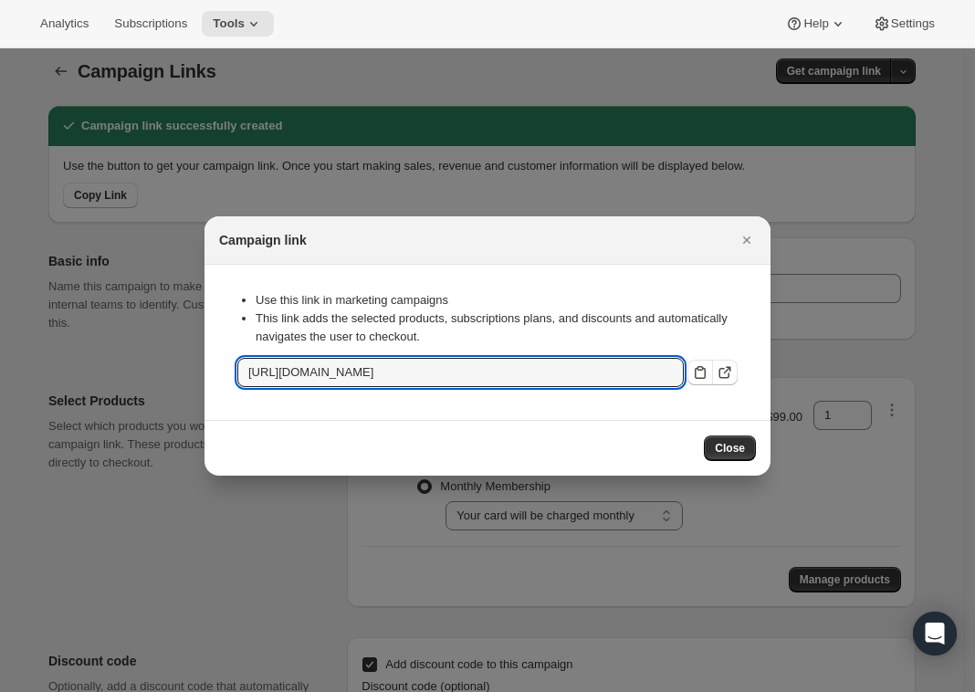
scroll to position [0, 156]
drag, startPoint x: 408, startPoint y: 369, endPoint x: 870, endPoint y: 363, distance: 461.8
